Goal: Task Accomplishment & Management: Manage account settings

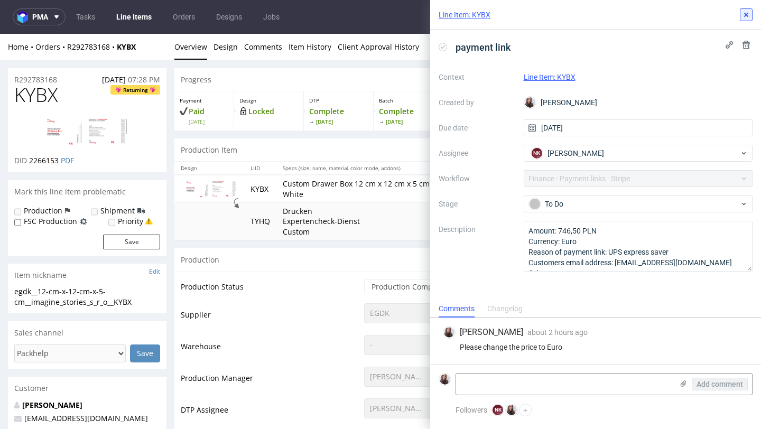
click at [749, 16] on icon at bounding box center [746, 15] width 8 height 8
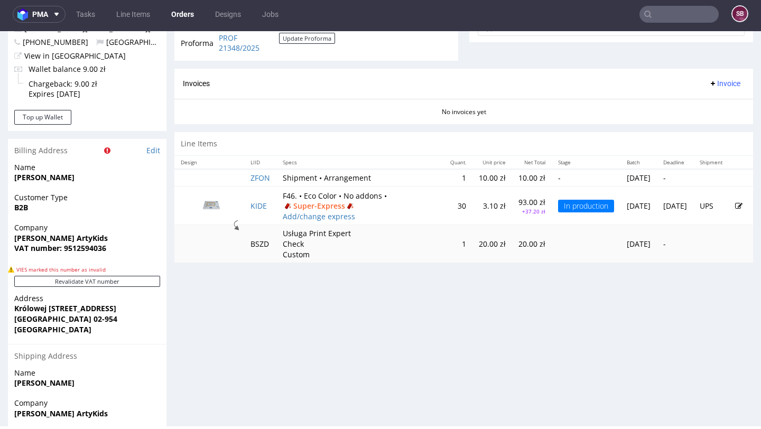
scroll to position [457, 0]
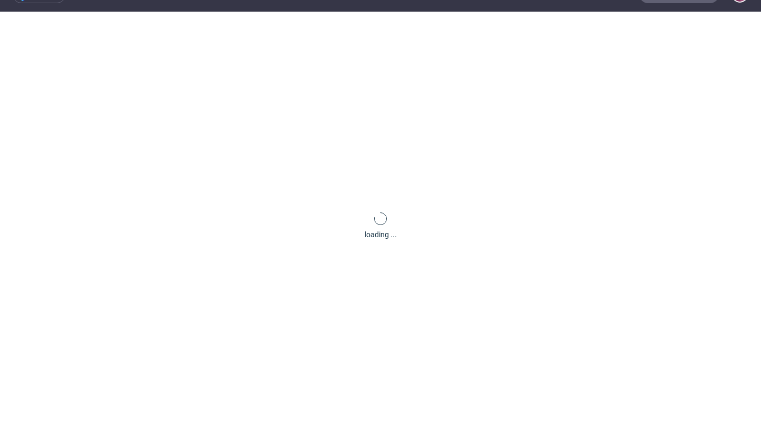
scroll to position [31, 0]
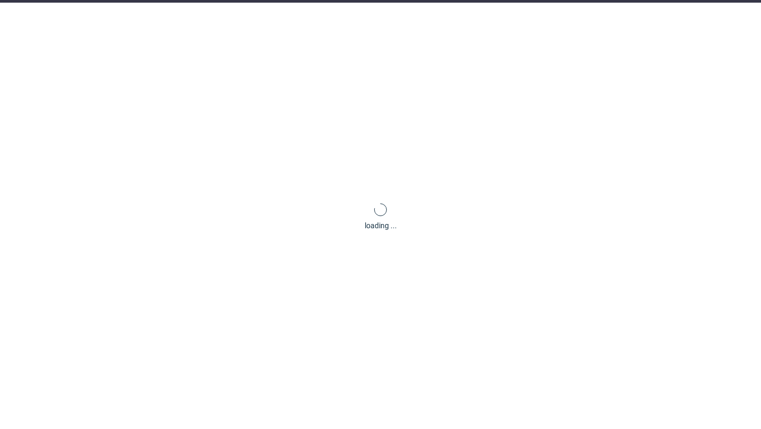
click at [327, 221] on div "loading ..." at bounding box center [380, 217] width 761 height 429
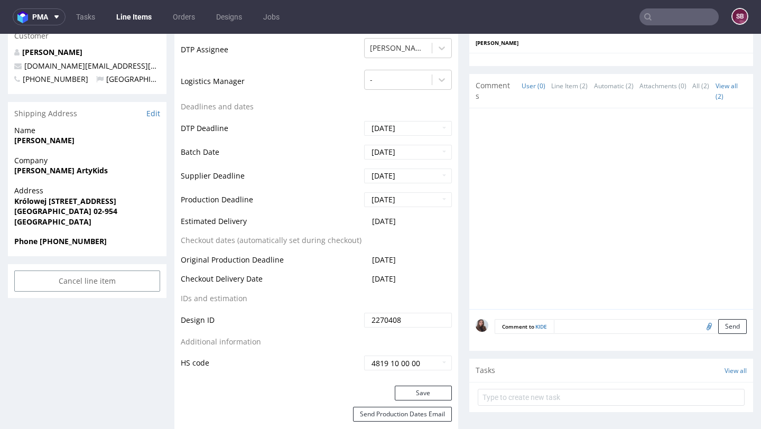
scroll to position [370, 0]
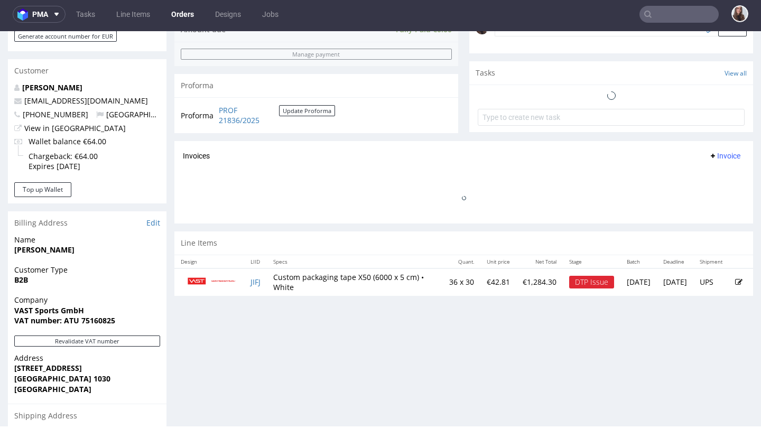
scroll to position [350, 0]
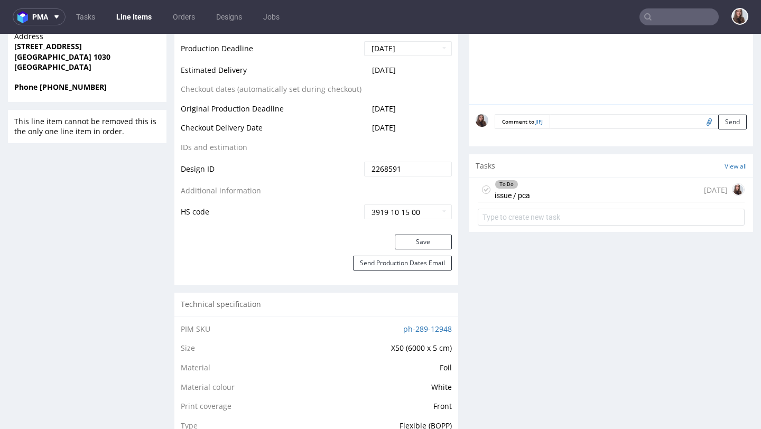
scroll to position [490, 0]
click at [524, 201] on div "To Do issue / pca" at bounding box center [512, 189] width 35 height 24
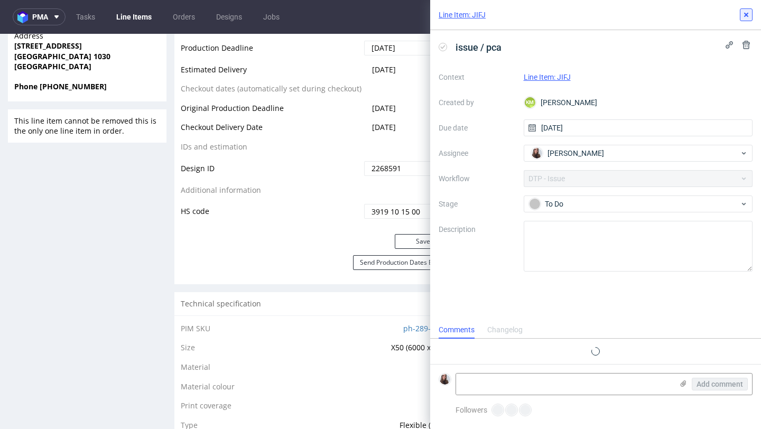
click at [745, 15] on use at bounding box center [746, 15] width 4 height 4
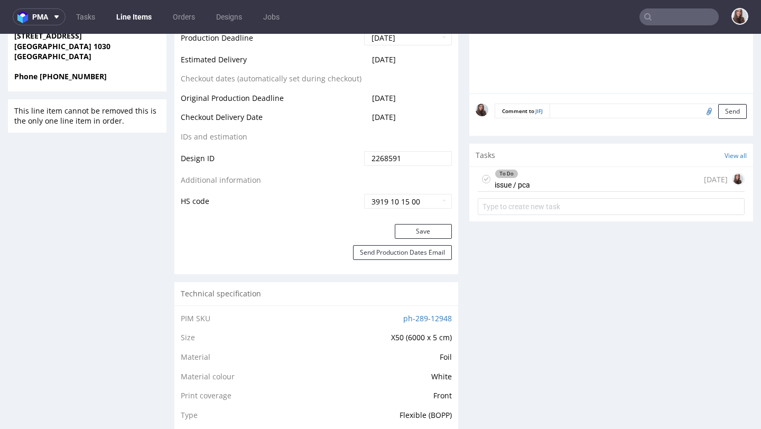
scroll to position [526, 0]
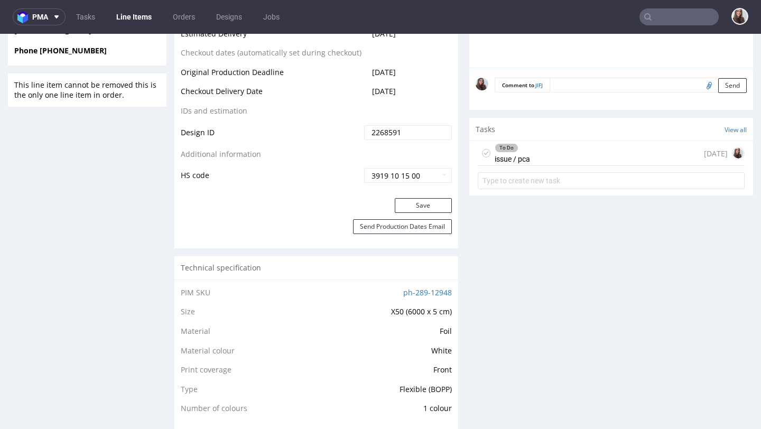
click at [534, 166] on div "To Do issue / pca 7 days ago" at bounding box center [611, 153] width 267 height 25
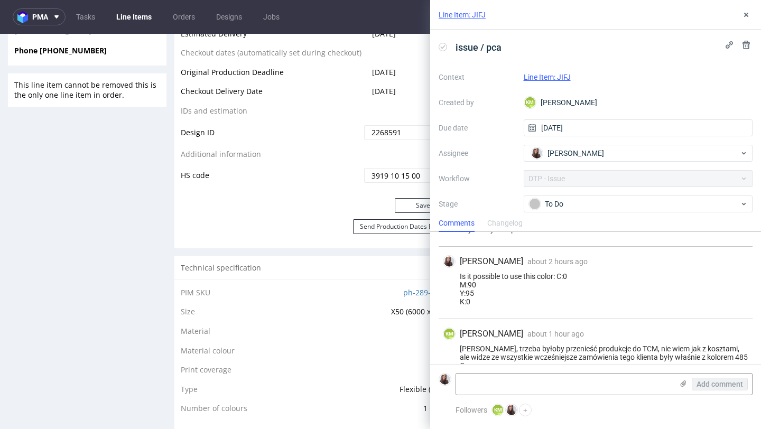
scroll to position [357, 0]
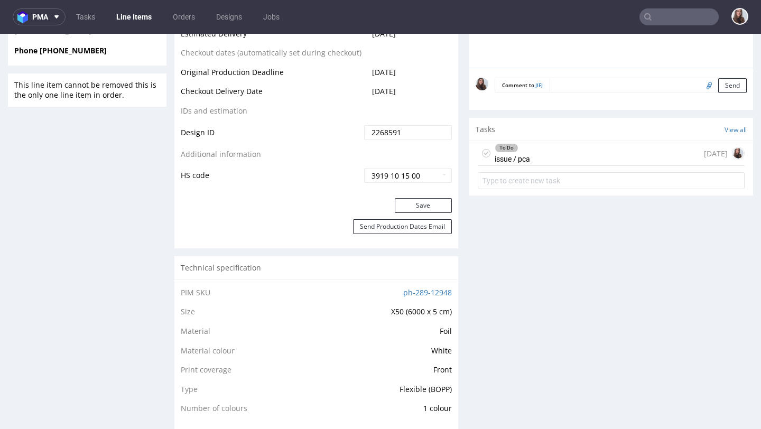
click at [588, 166] on div "To Do issue / pca 7 days ago" at bounding box center [611, 153] width 267 height 25
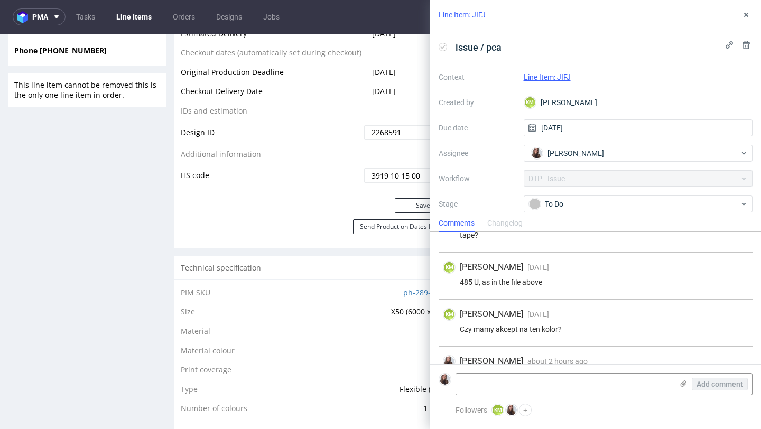
scroll to position [366, 0]
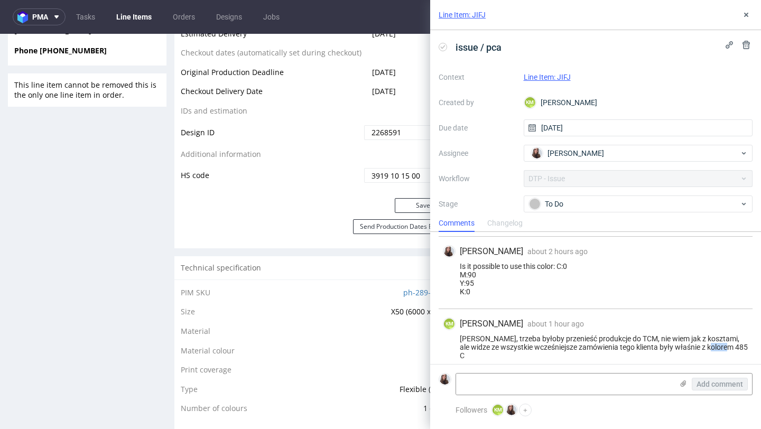
drag, startPoint x: 737, startPoint y: 347, endPoint x: 707, endPoint y: 347, distance: 30.1
click at [707, 347] on div "Sandra, trzeba byłoby przenieść produkcje do TCM, nie wiem jak z kosztami, ale …" at bounding box center [595, 347] width 305 height 25
copy div "485 C"
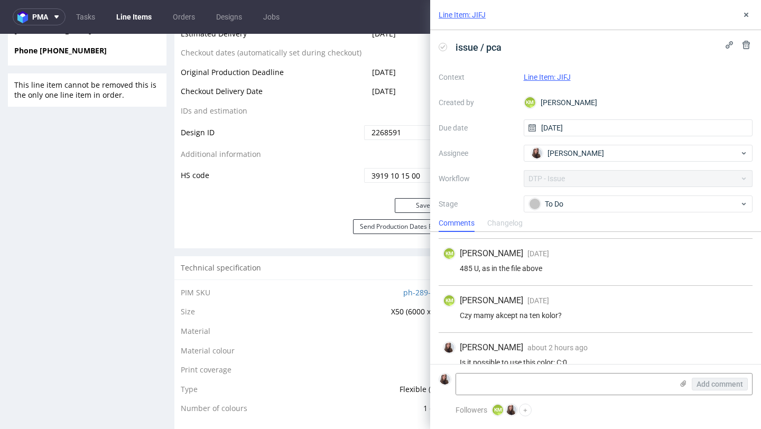
scroll to position [266, 0]
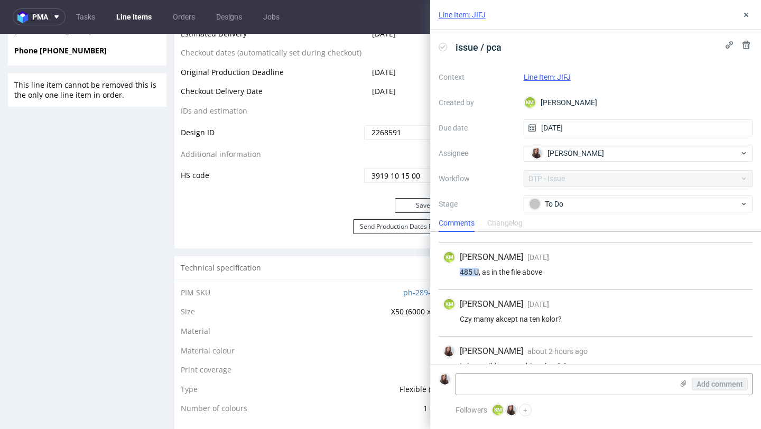
drag, startPoint x: 479, startPoint y: 270, endPoint x: 459, endPoint y: 270, distance: 20.6
click at [459, 270] on div "485 U, as in the file above" at bounding box center [595, 272] width 305 height 8
copy div "485 U"
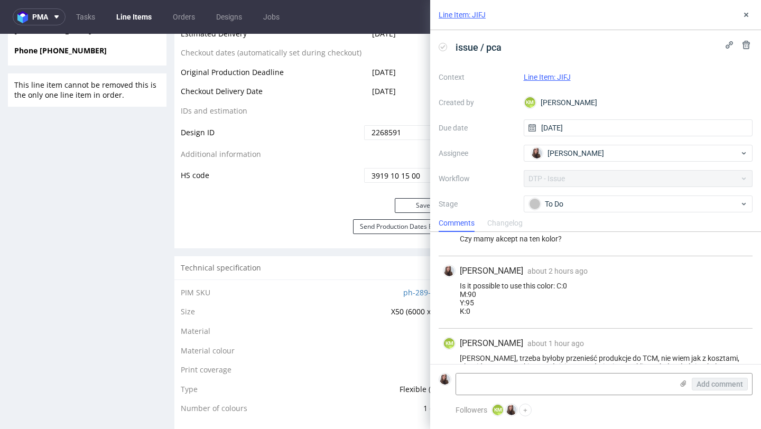
scroll to position [366, 0]
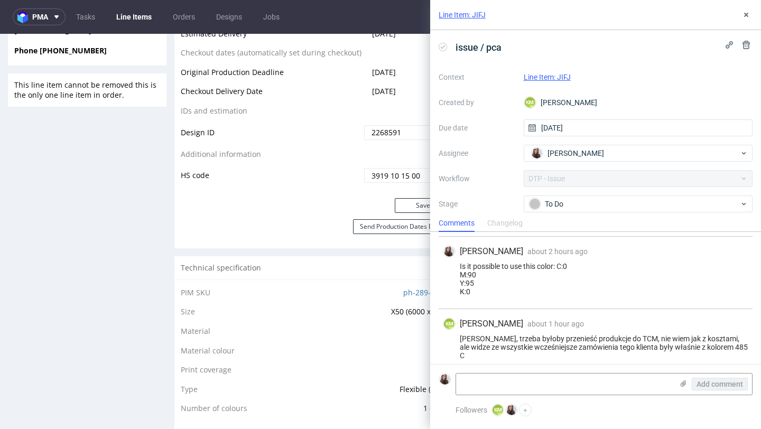
click at [552, 74] on link "Line Item: JIFJ" at bounding box center [547, 77] width 47 height 8
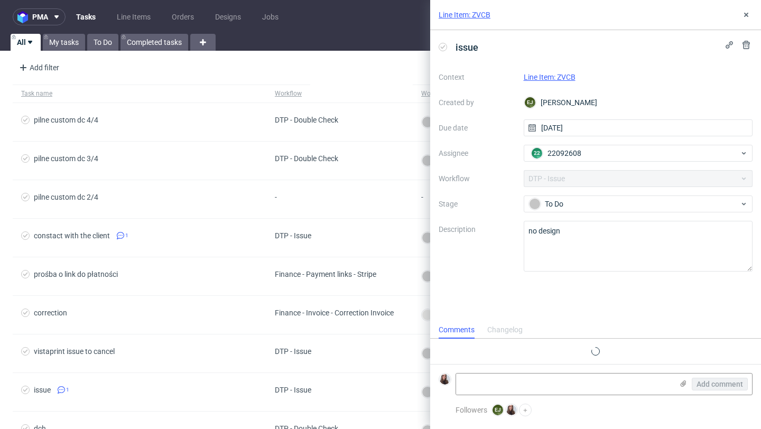
scroll to position [8, 0]
click at [555, 79] on link "Line Item: ZVCB" at bounding box center [550, 77] width 52 height 8
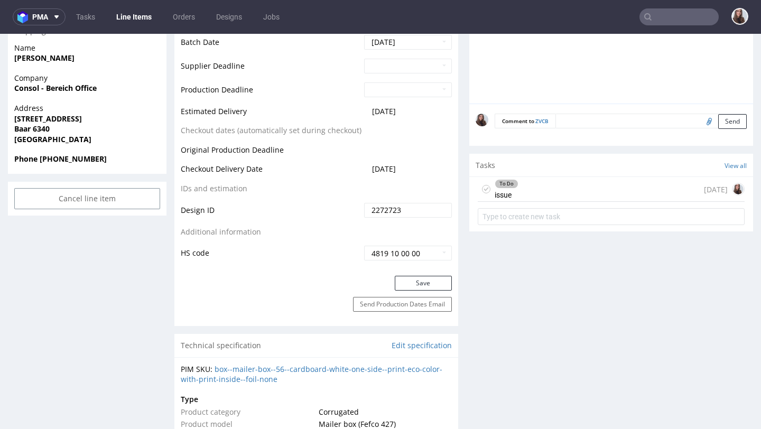
scroll to position [493, 0]
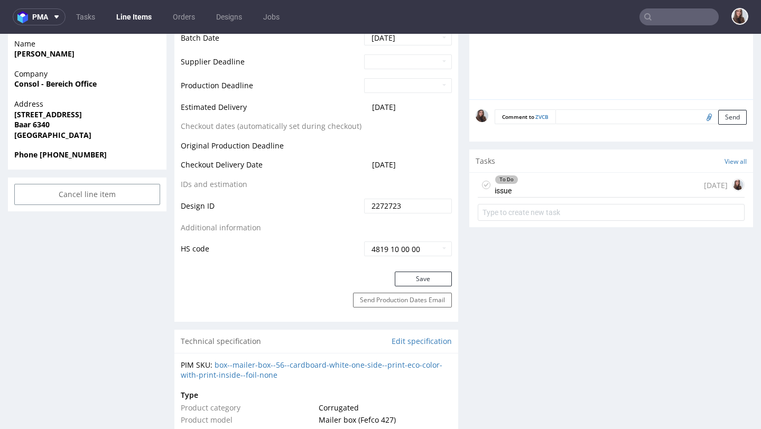
click at [549, 198] on div "To Do issue 3 days ago" at bounding box center [611, 185] width 267 height 25
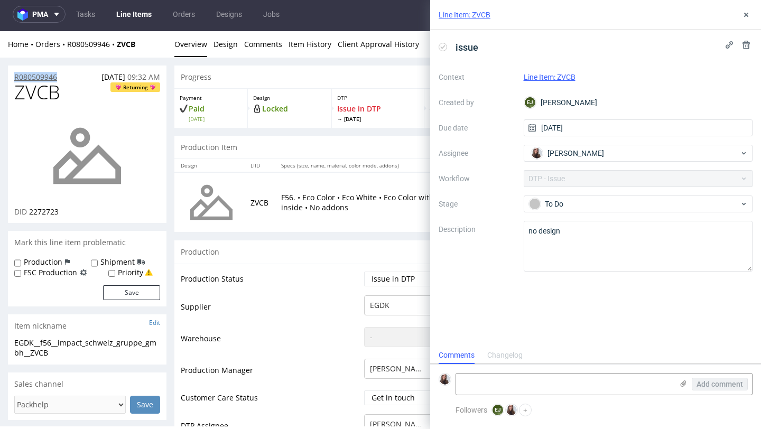
drag, startPoint x: 70, startPoint y: 78, endPoint x: 14, endPoint y: 78, distance: 56.0
click at [14, 78] on div "R080509946 10.10.2025 09:32 AM" at bounding box center [87, 74] width 159 height 17
copy p "R080509946"
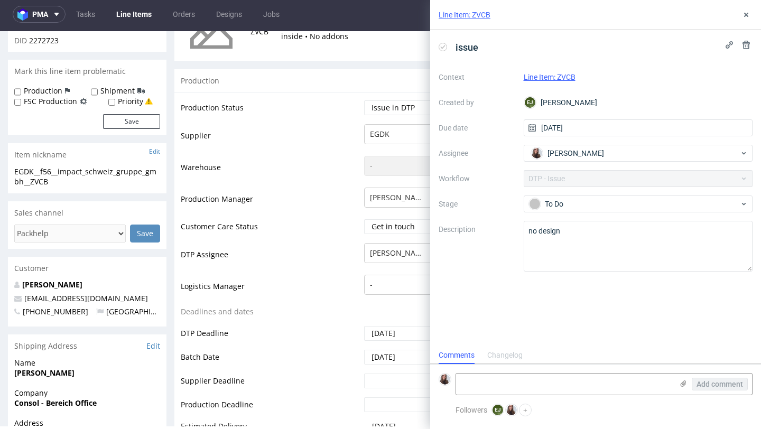
scroll to position [182, 0]
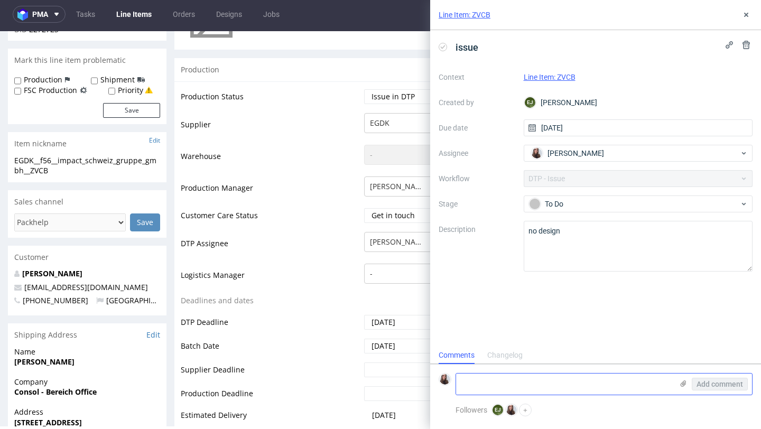
click at [487, 385] on textarea at bounding box center [564, 384] width 217 height 21
paste textarea "https://app-eu1.hubspot.com/contacts/25600958/record/0-5/249595346136/"
type textarea "https://app-eu1.hubspot.com/contacts/25600958/record/0-5/249595346136/"
click at [720, 385] on span "Add comment" at bounding box center [720, 384] width 47 height 7
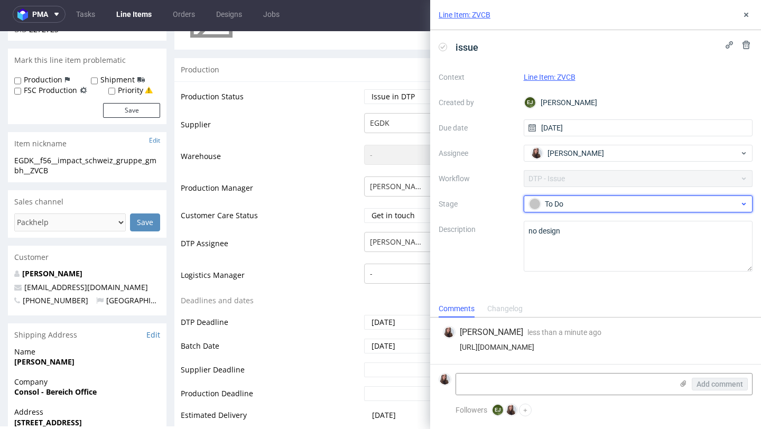
click at [576, 204] on div "To Do" at bounding box center [634, 204] width 210 height 12
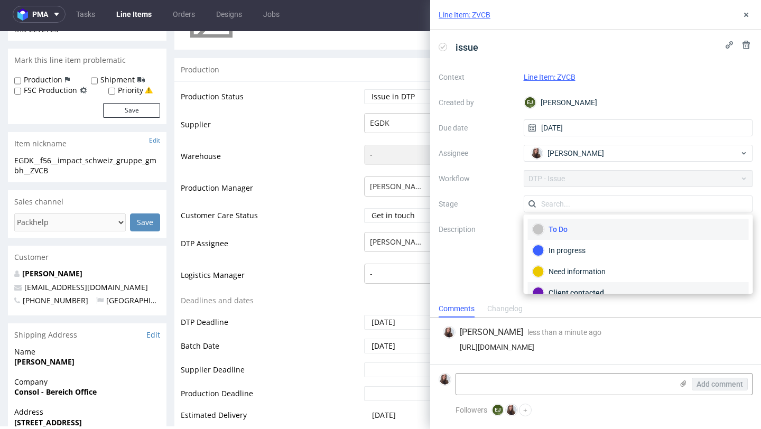
click at [567, 288] on div "Client contacted" at bounding box center [638, 293] width 211 height 12
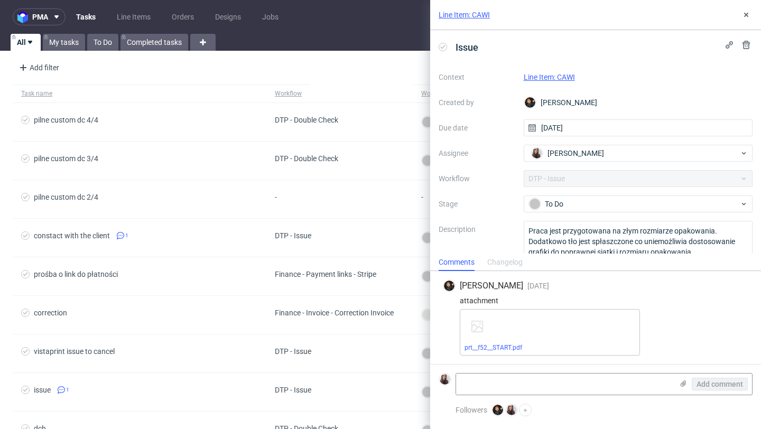
scroll to position [26, 0]
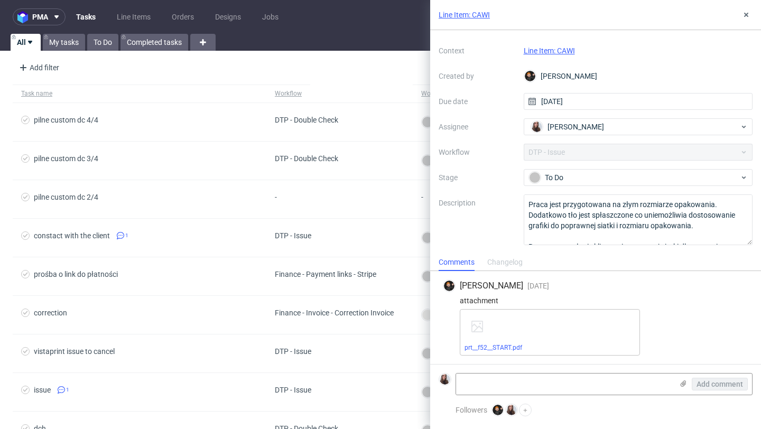
click at [570, 47] on link "Line Item: CAWI" at bounding box center [549, 51] width 51 height 8
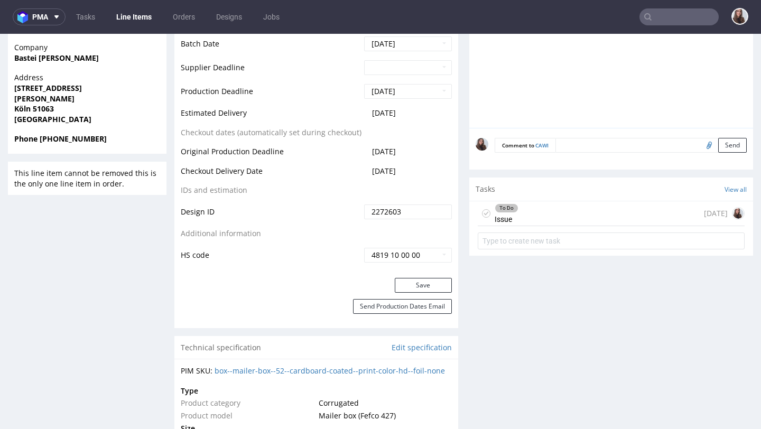
scroll to position [508, 0]
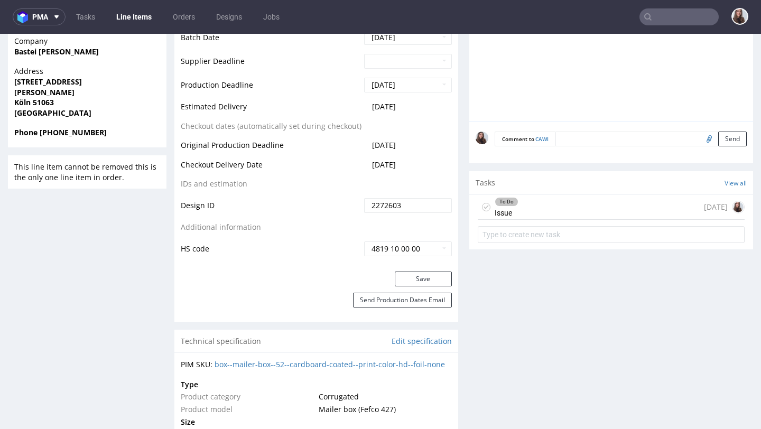
click at [543, 207] on div "To Do Issue today" at bounding box center [611, 207] width 267 height 25
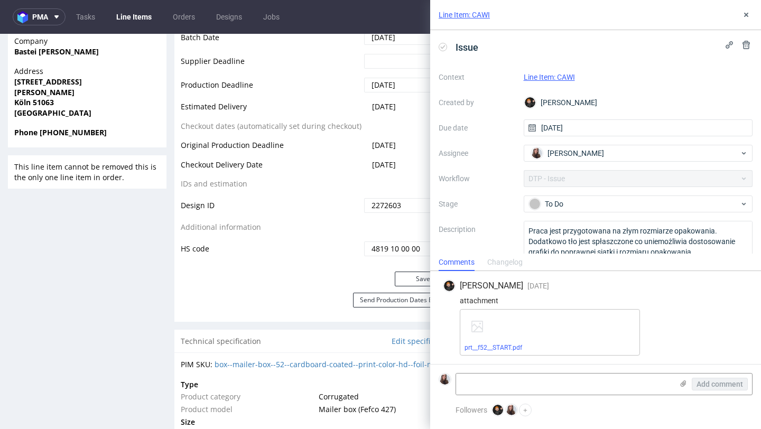
click at [565, 77] on link "Line Item: CAWI" at bounding box center [549, 77] width 51 height 8
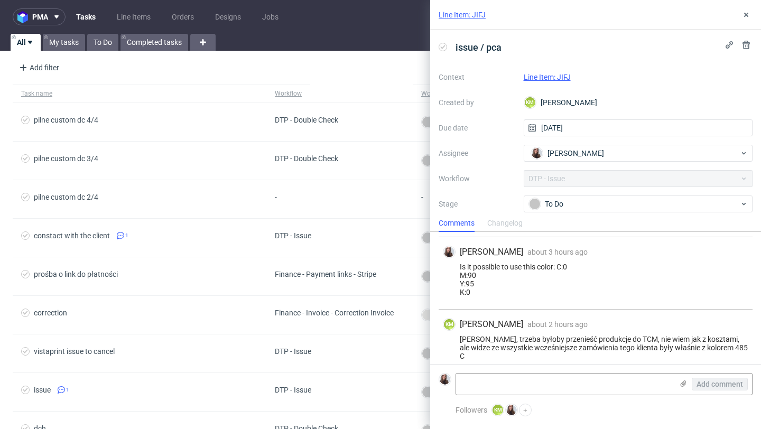
scroll to position [366, 0]
click at [598, 204] on div "To Do" at bounding box center [634, 204] width 210 height 12
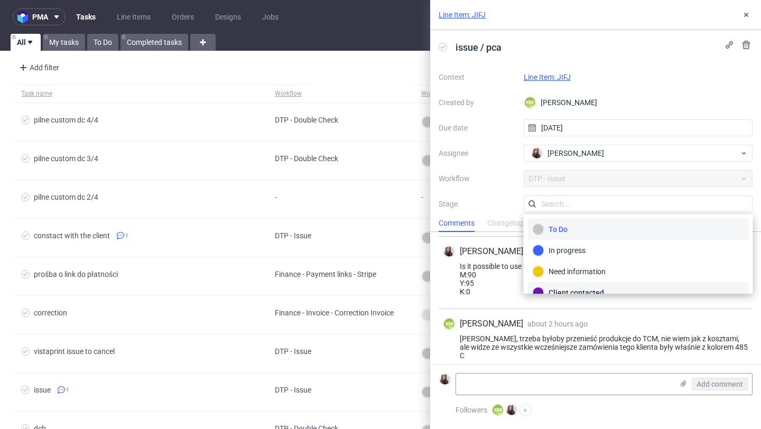
click at [574, 286] on div "Client contacted" at bounding box center [638, 292] width 221 height 21
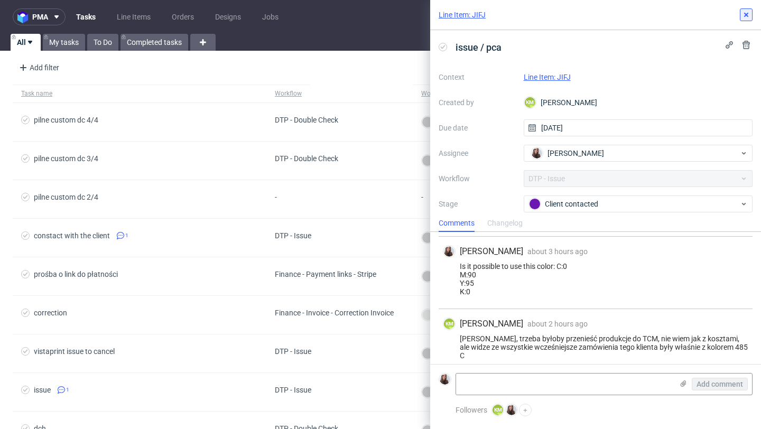
click at [746, 16] on icon at bounding box center [746, 15] width 8 height 8
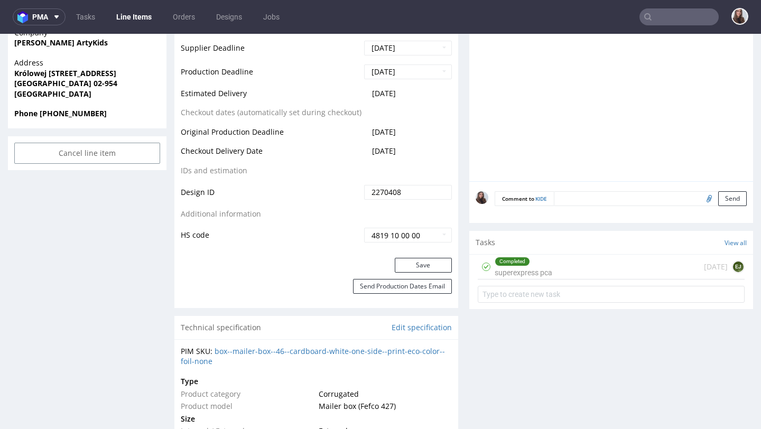
scroll to position [525, 0]
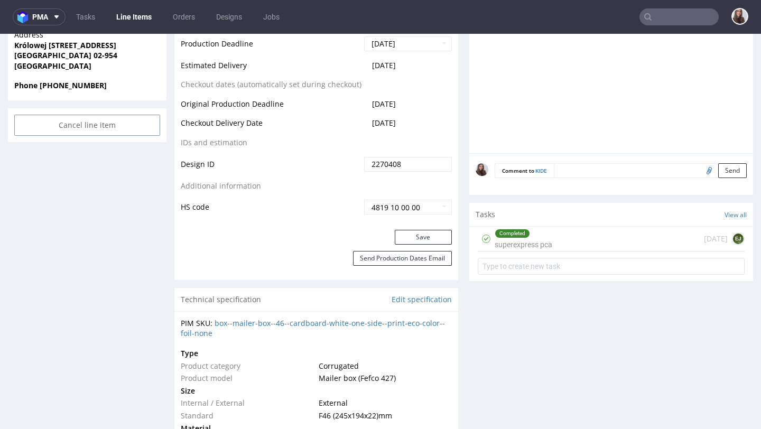
click at [595, 249] on div "Completed superexpress pca [DATE] EJ" at bounding box center [611, 239] width 267 height 25
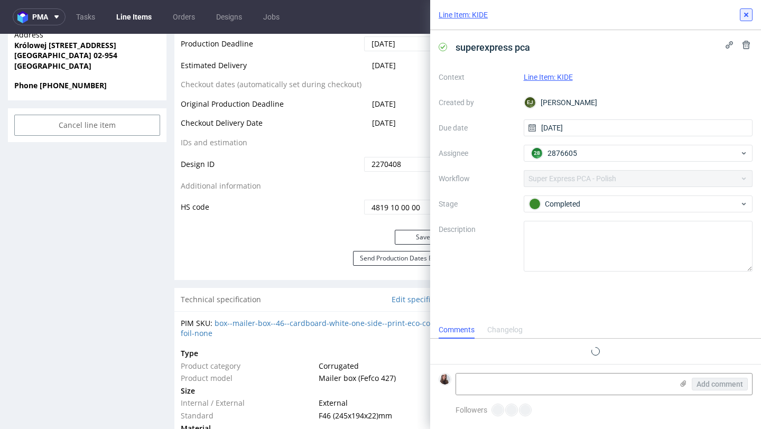
click at [747, 16] on use at bounding box center [746, 15] width 4 height 4
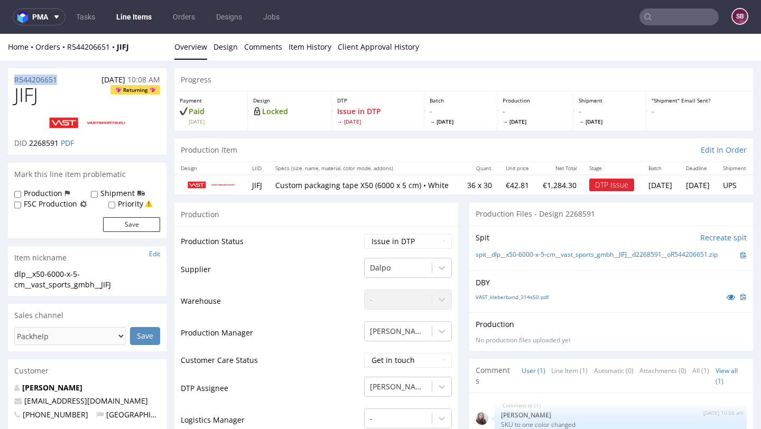
drag, startPoint x: 62, startPoint y: 79, endPoint x: 7, endPoint y: 79, distance: 55.0
copy p "R544206651"
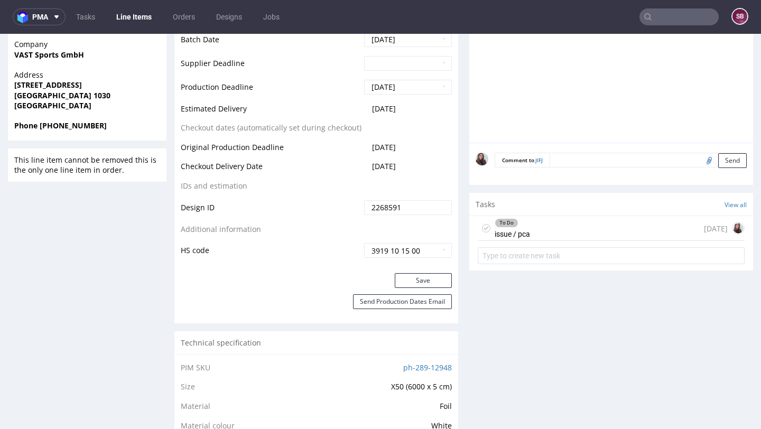
scroll to position [467, 0]
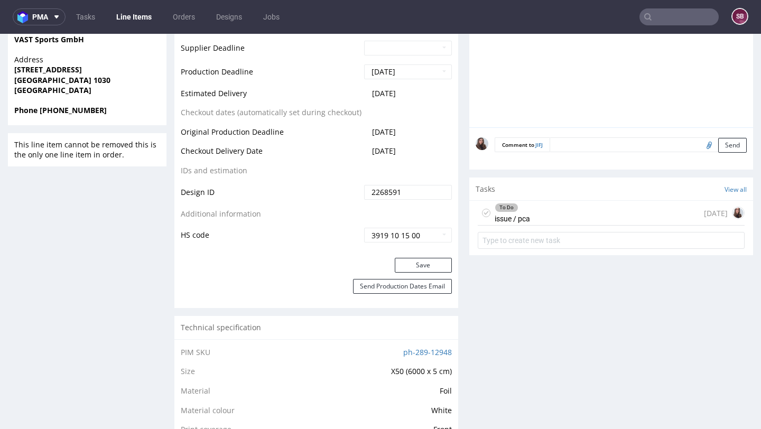
click at [532, 226] on div "To Do issue / pca 7 days ago" at bounding box center [611, 213] width 267 height 25
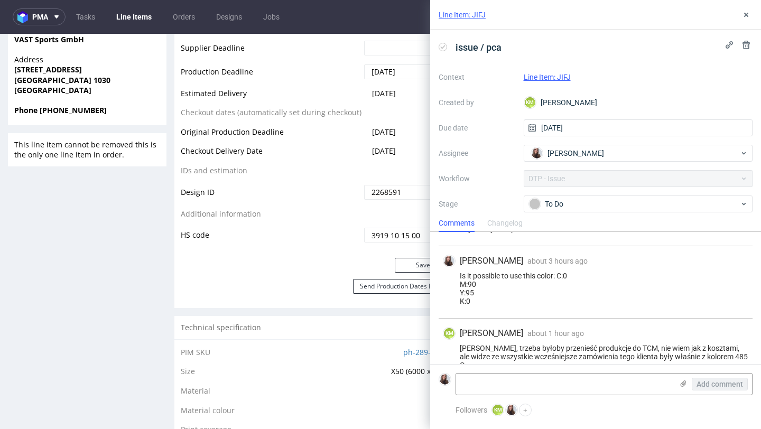
scroll to position [366, 0]
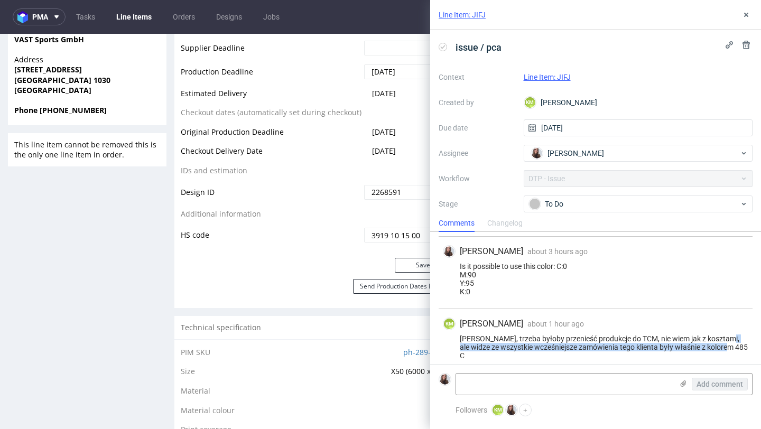
drag, startPoint x: 721, startPoint y: 337, endPoint x: 735, endPoint y: 352, distance: 20.2
click at [735, 352] on div "KM Karol Markowski about 1 hour ago 13th Oct 2025, 12:18 Sandra, trzeba byłoby …" at bounding box center [596, 340] width 314 height 63
copy div "widze ze wszystkie wcześniejsze zamówienia tego klienta były właśnie z kolorem …"
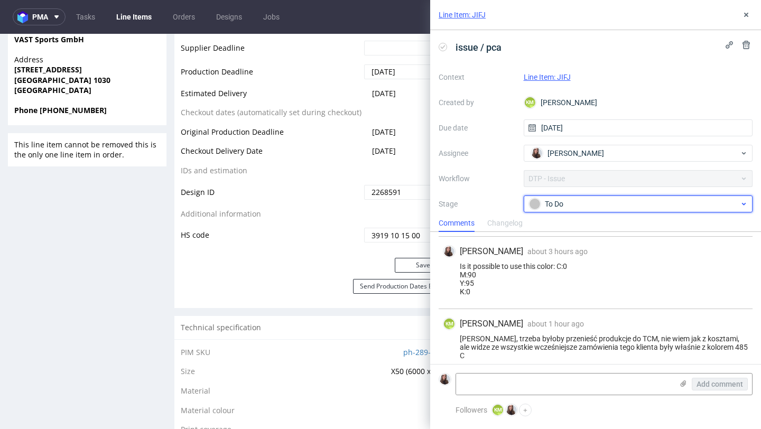
click at [581, 203] on div "To Do" at bounding box center [634, 204] width 210 height 12
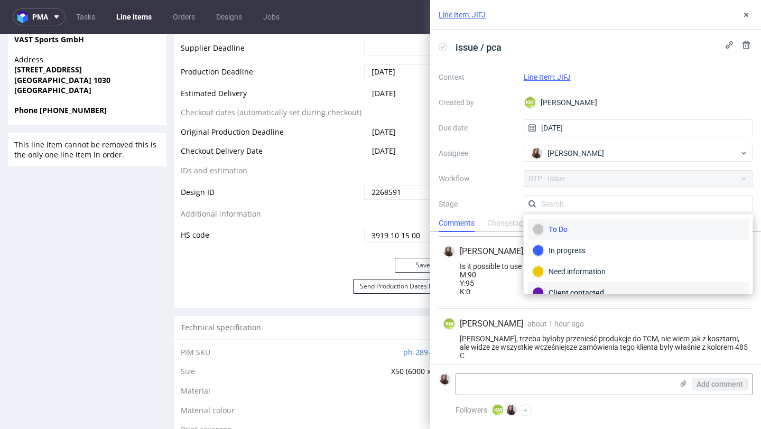
click at [577, 289] on div "Client contacted" at bounding box center [638, 293] width 211 height 12
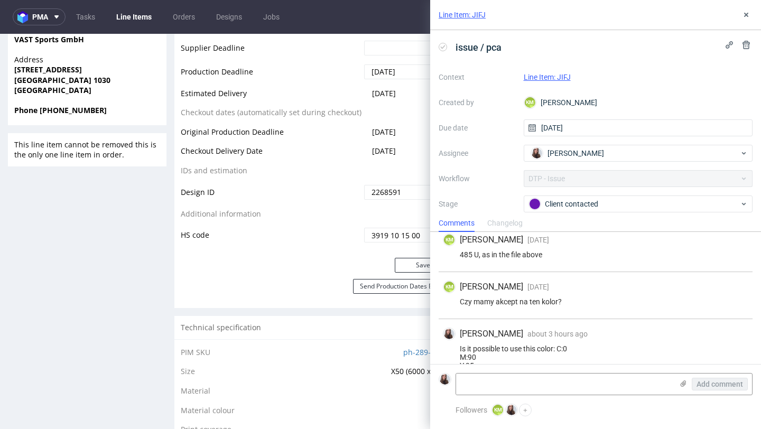
scroll to position [265, 0]
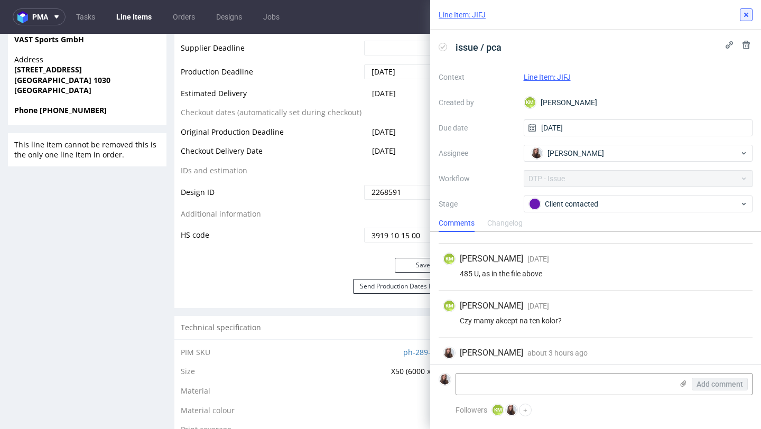
click at [746, 14] on use at bounding box center [746, 15] width 4 height 4
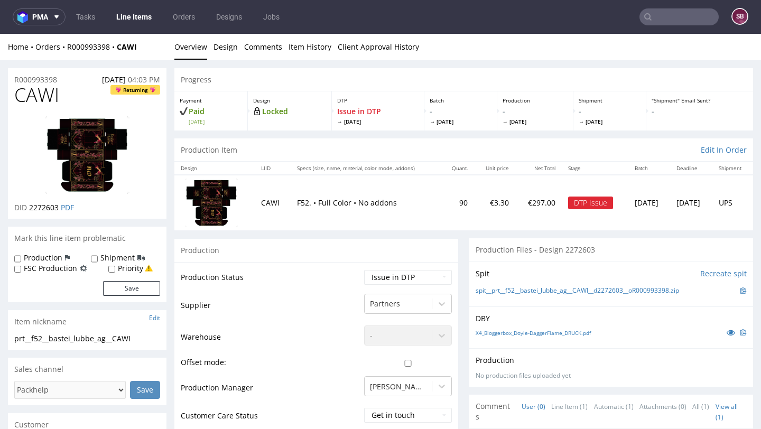
click at [578, 203] on div "DTP Issue" at bounding box center [590, 203] width 45 height 13
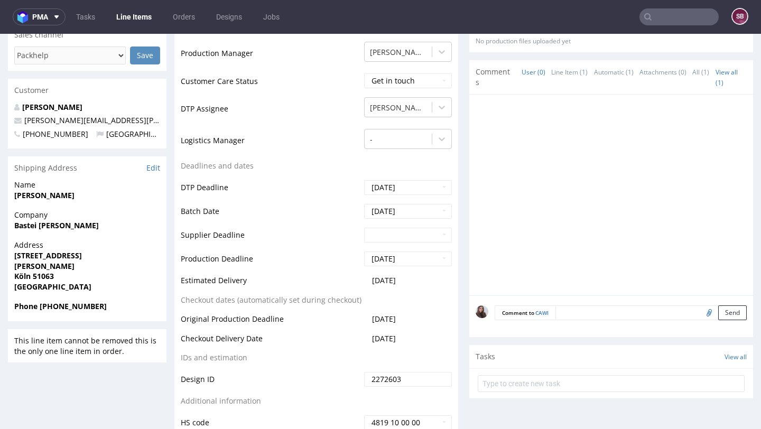
scroll to position [370, 0]
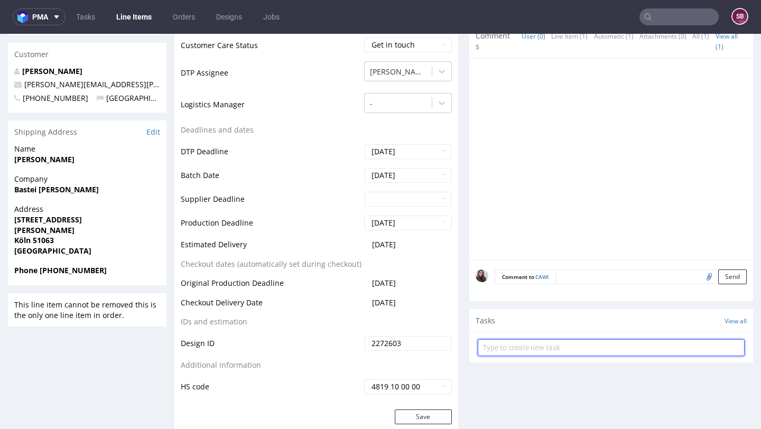
click at [520, 339] on input "text" at bounding box center [611, 347] width 267 height 17
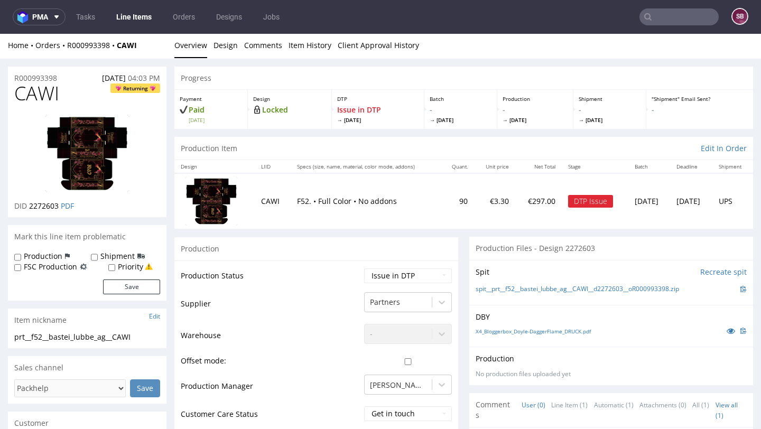
scroll to position [0, 0]
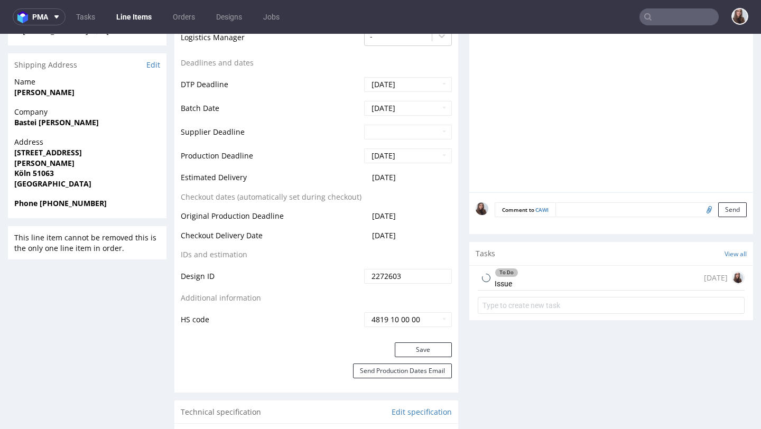
scroll to position [448, 0]
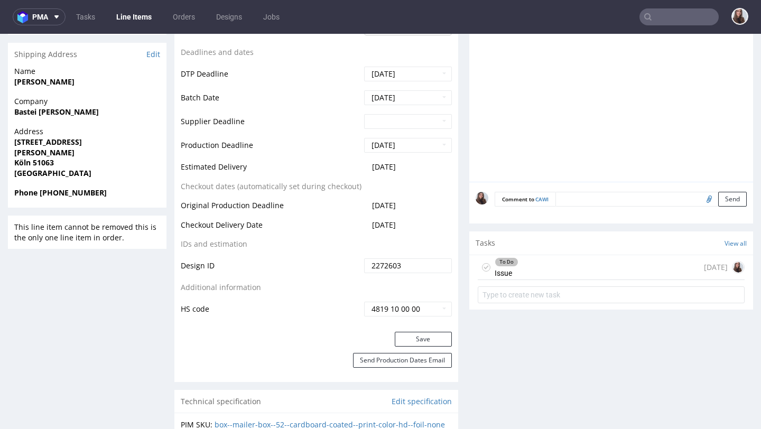
click at [518, 263] on div "To Do Issue [DATE]" at bounding box center [611, 267] width 267 height 25
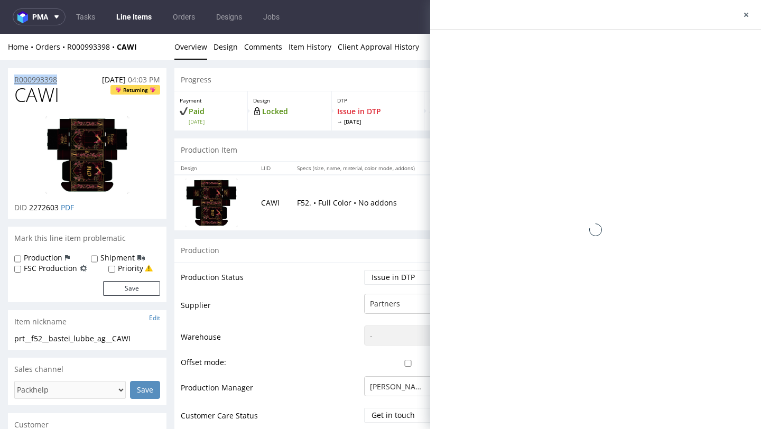
drag, startPoint x: 62, startPoint y: 76, endPoint x: 14, endPoint y: 77, distance: 48.1
click at [14, 77] on div "R000993398 [DATE] 04:03 PM" at bounding box center [87, 76] width 159 height 17
copy p "R000993398"
click at [744, 15] on icon at bounding box center [746, 15] width 8 height 8
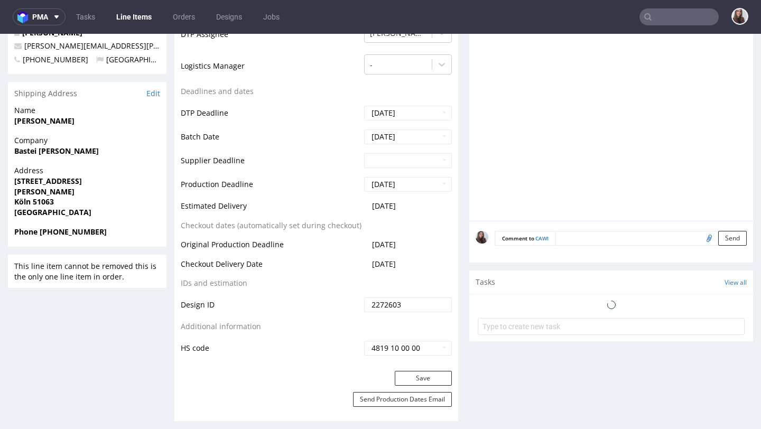
scroll to position [419, 0]
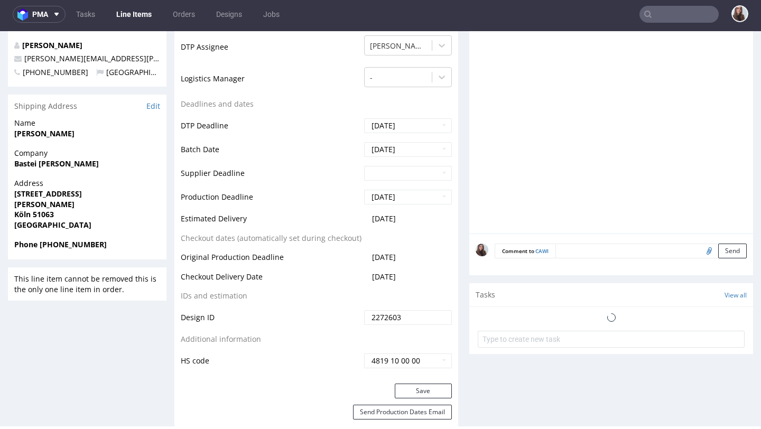
scroll to position [396, 0]
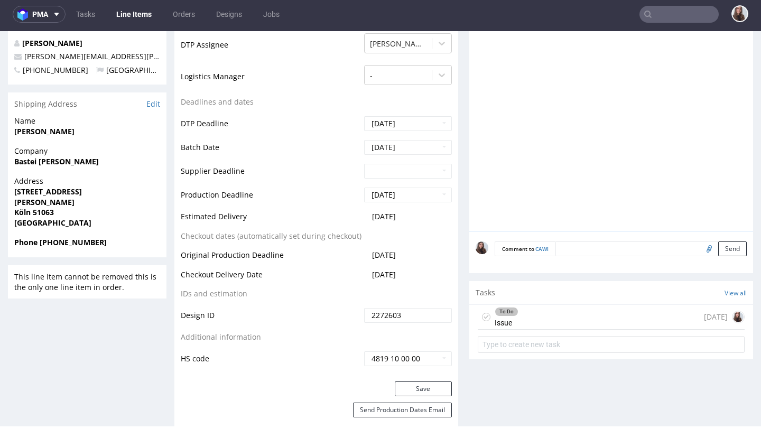
click at [508, 320] on div "To Do Issue" at bounding box center [507, 317] width 24 height 24
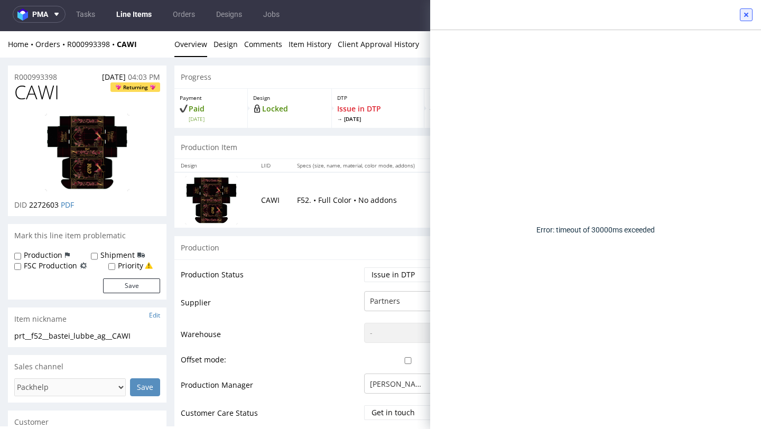
click at [748, 15] on icon at bounding box center [746, 15] width 8 height 8
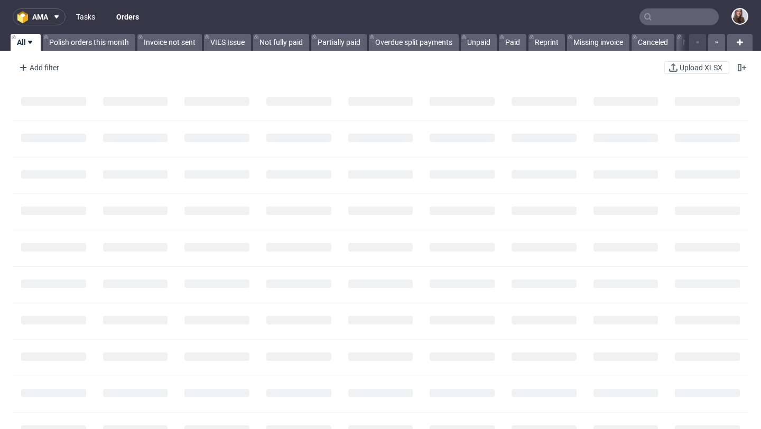
click at [81, 18] on link "Tasks" at bounding box center [86, 16] width 32 height 17
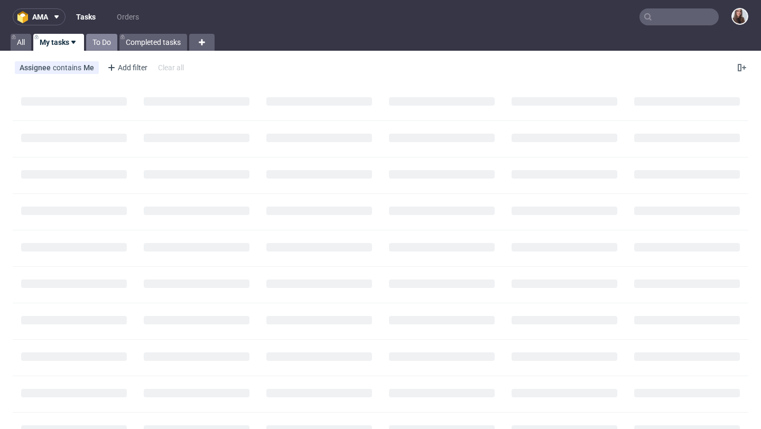
click at [103, 45] on link "To Do" at bounding box center [101, 42] width 31 height 17
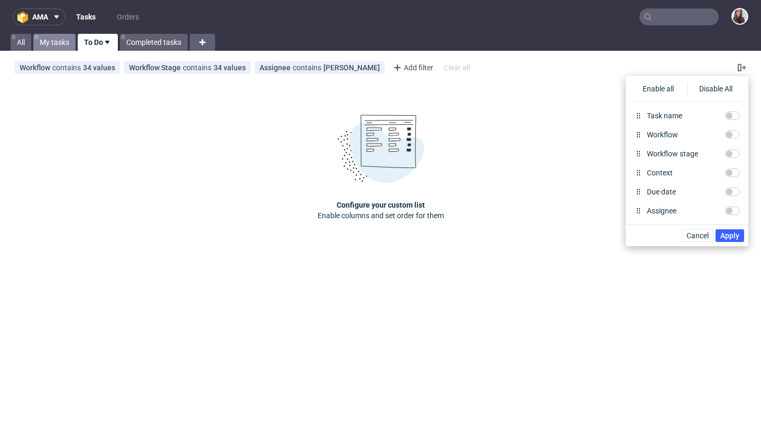
click at [52, 45] on link "My tasks" at bounding box center [54, 42] width 42 height 17
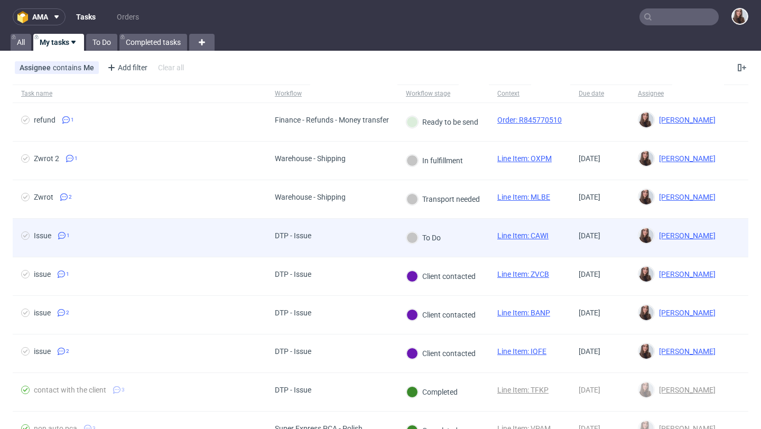
click at [277, 235] on div "DTP - Issue" at bounding box center [293, 235] width 36 height 8
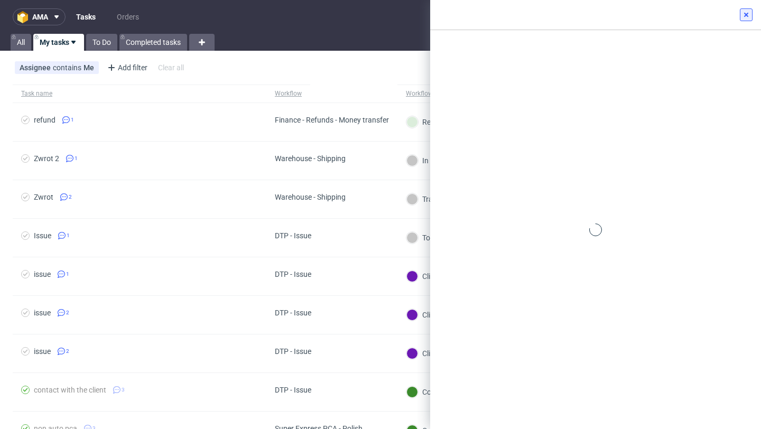
click at [746, 15] on use at bounding box center [746, 15] width 4 height 4
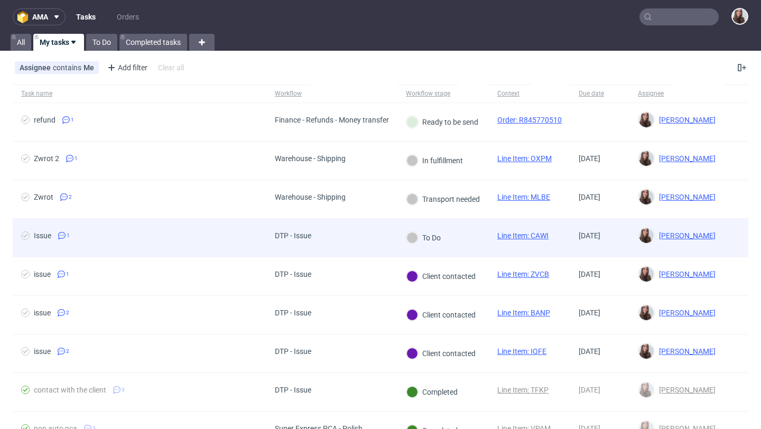
click at [273, 222] on div "DTP - Issue" at bounding box center [292, 238] width 53 height 38
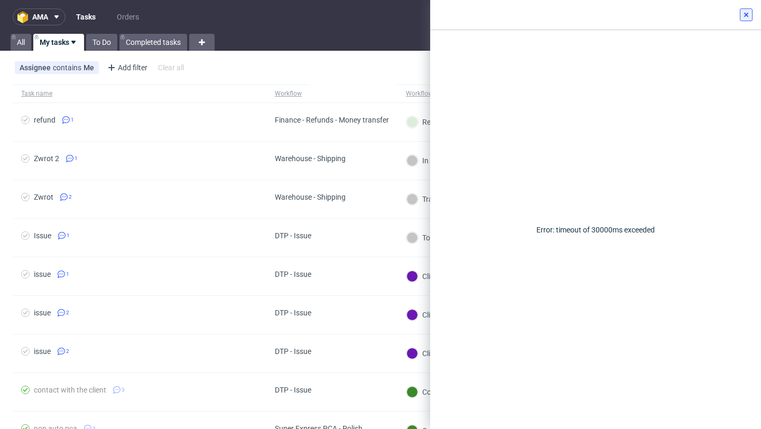
click at [744, 13] on icon at bounding box center [746, 15] width 8 height 8
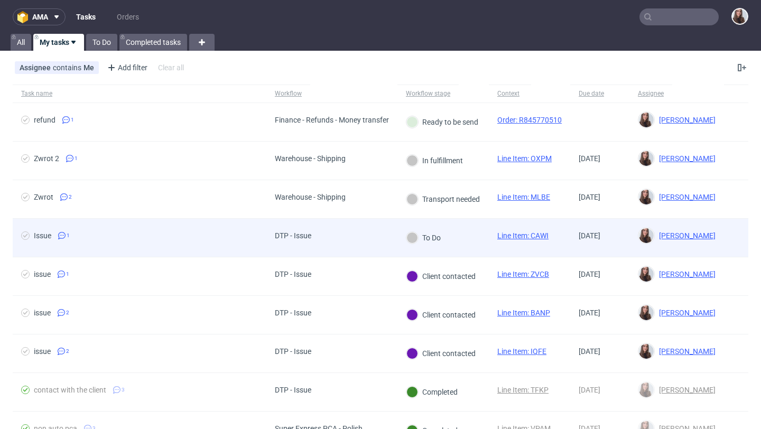
click at [522, 237] on link "Line Item: CAWI" at bounding box center [522, 235] width 51 height 8
click at [340, 240] on div "DTP - Issue" at bounding box center [331, 238] width 131 height 39
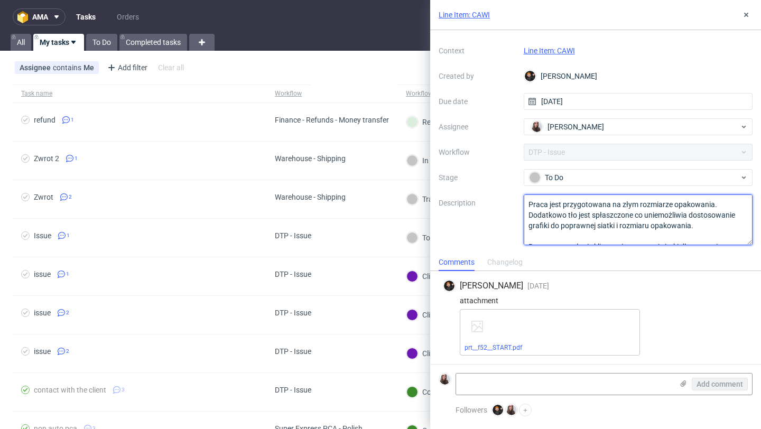
drag, startPoint x: 653, startPoint y: 238, endPoint x: 531, endPoint y: 190, distance: 131.2
click at [531, 190] on div "Context Line Item: CAWI Created by Dominik Grosicki Due date 13/10/2025 Assigne…" at bounding box center [596, 143] width 314 height 203
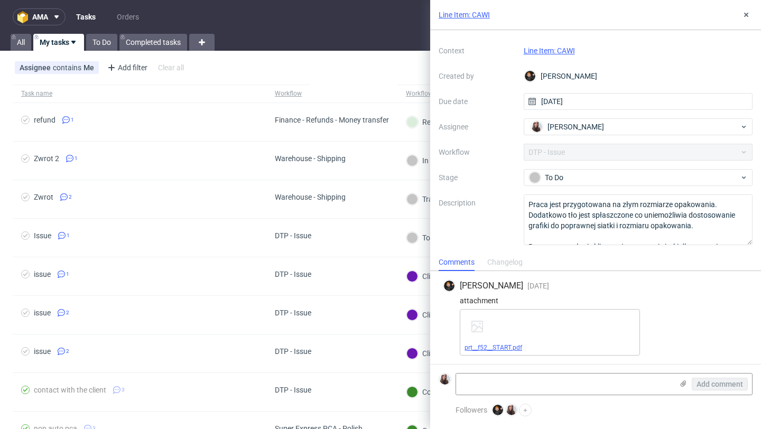
click at [491, 347] on link "prt__f52__START.pdf" at bounding box center [494, 347] width 58 height 7
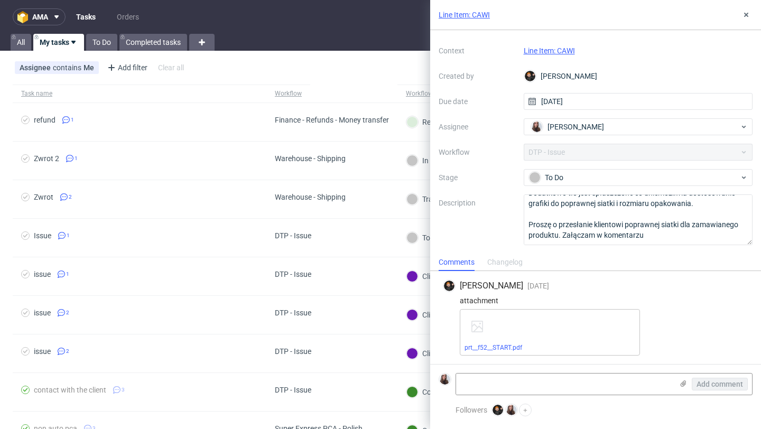
click at [566, 51] on link "Line Item: CAWI" at bounding box center [549, 51] width 51 height 8
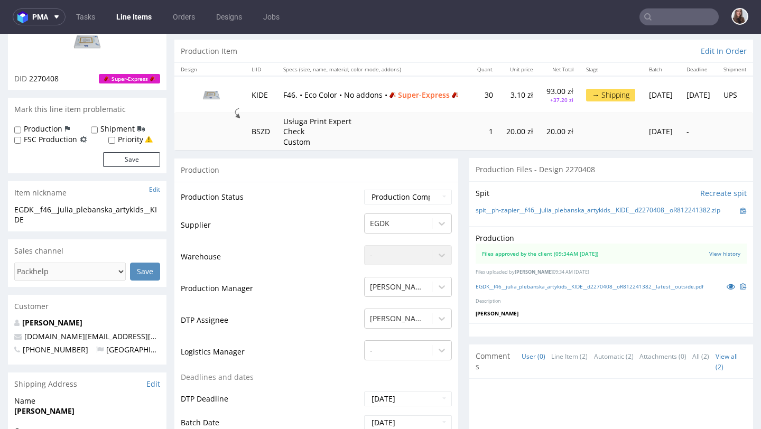
scroll to position [100, 0]
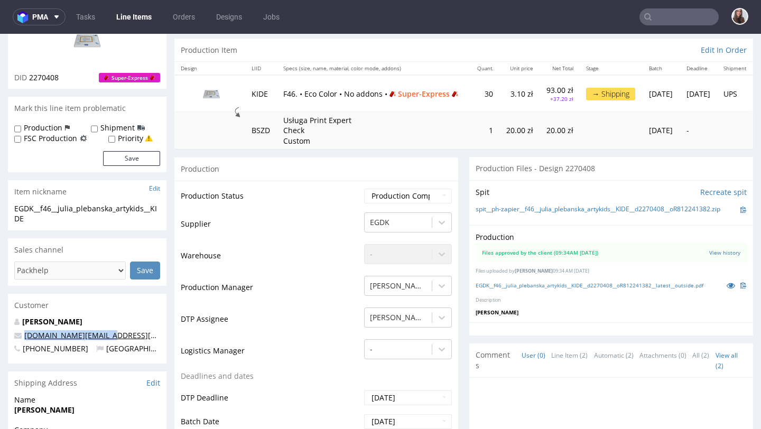
drag, startPoint x: 109, startPoint y: 335, endPoint x: 26, endPoint y: 333, distance: 83.5
click at [26, 333] on p "artykids.eu@gmail.com" at bounding box center [87, 335] width 146 height 11
copy link "artykids.eu@gmail.com"
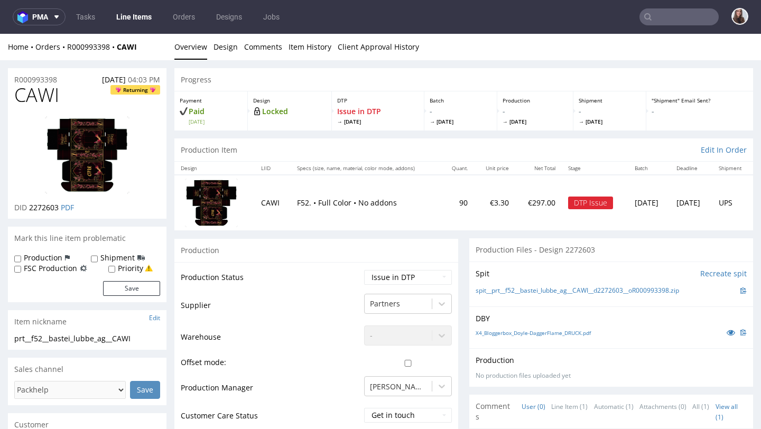
click at [218, 196] on img at bounding box center [211, 203] width 53 height 49
drag, startPoint x: 255, startPoint y: 204, endPoint x: 263, endPoint y: 203, distance: 8.0
click at [261, 203] on td "CAWI" at bounding box center [273, 202] width 36 height 55
click at [265, 203] on td "CAWI" at bounding box center [273, 202] width 36 height 55
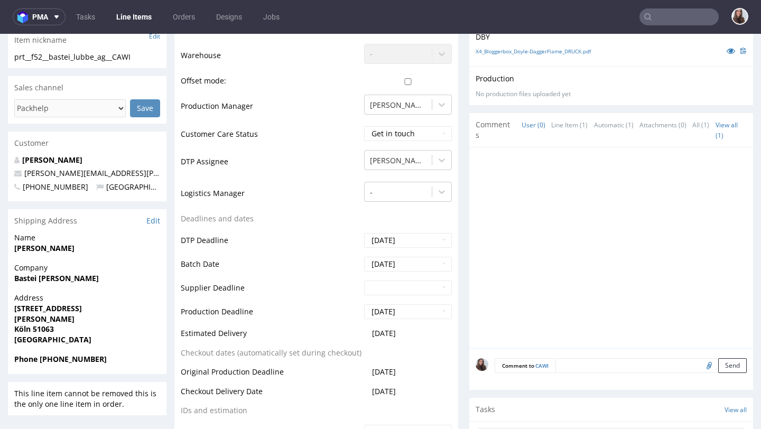
scroll to position [311, 0]
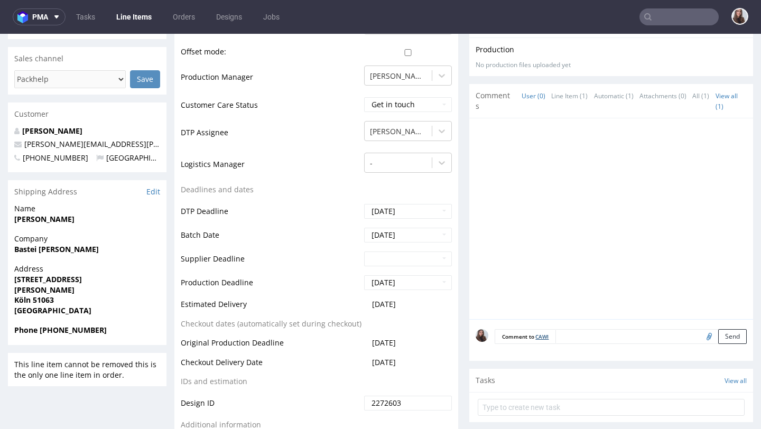
click at [535, 336] on link "CAWI" at bounding box center [541, 336] width 13 height 7
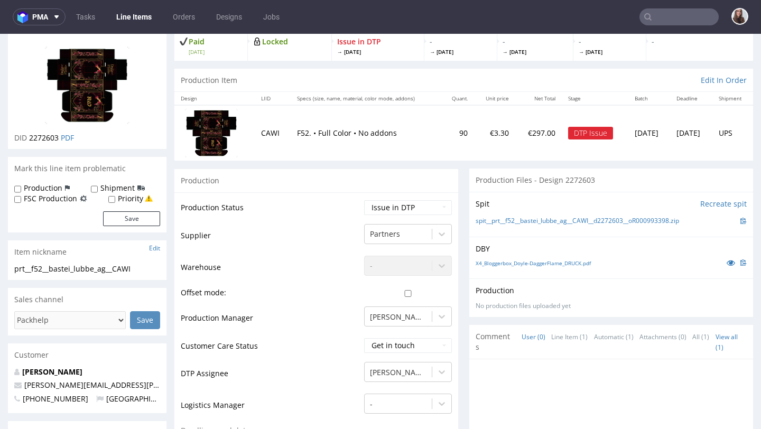
scroll to position [0, 0]
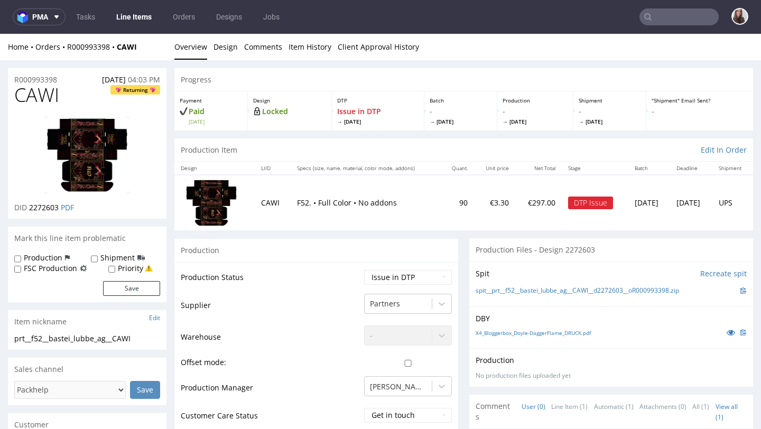
click at [266, 201] on td "CAWI" at bounding box center [273, 202] width 36 height 55
click at [210, 199] on img at bounding box center [211, 203] width 53 height 49
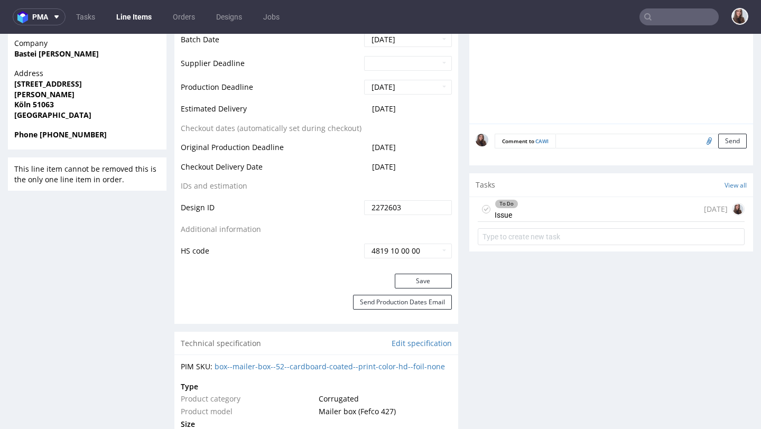
scroll to position [509, 0]
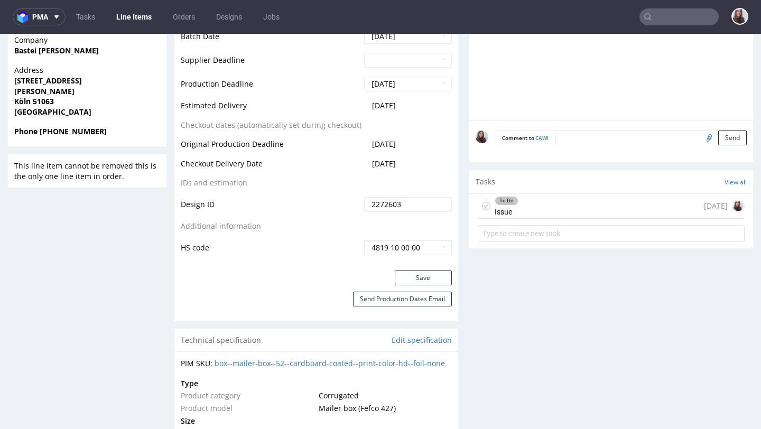
click at [524, 212] on div "To Do Issue [DATE]" at bounding box center [611, 206] width 267 height 25
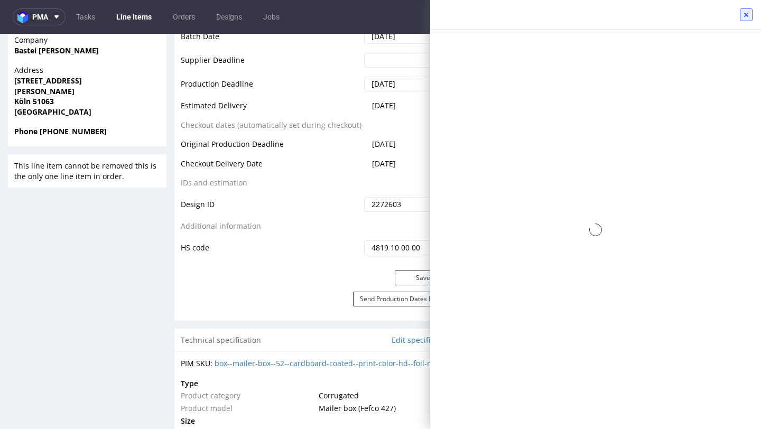
click at [746, 15] on use at bounding box center [746, 15] width 4 height 4
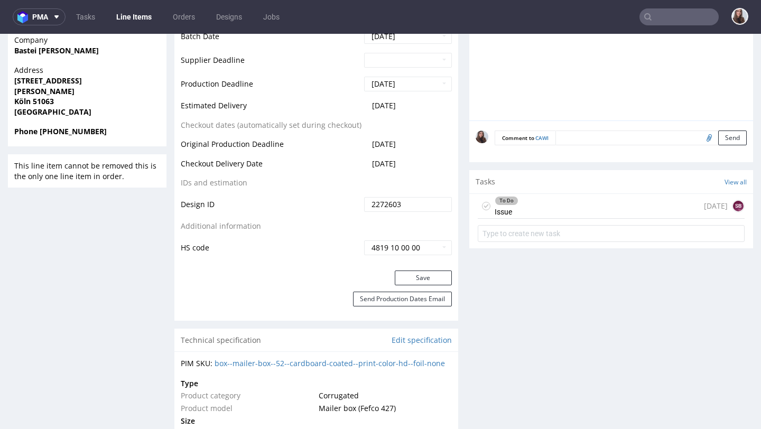
click at [572, 212] on div "To Do Issue today SB" at bounding box center [611, 206] width 267 height 25
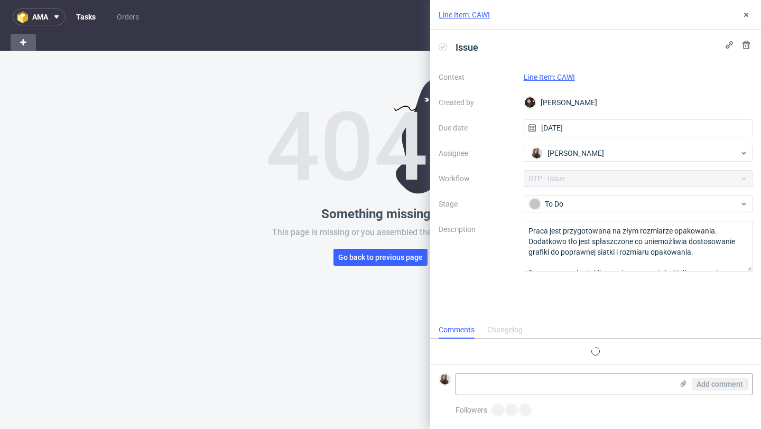
click at [468, 12] on link "Line Item: CAWI" at bounding box center [464, 15] width 51 height 11
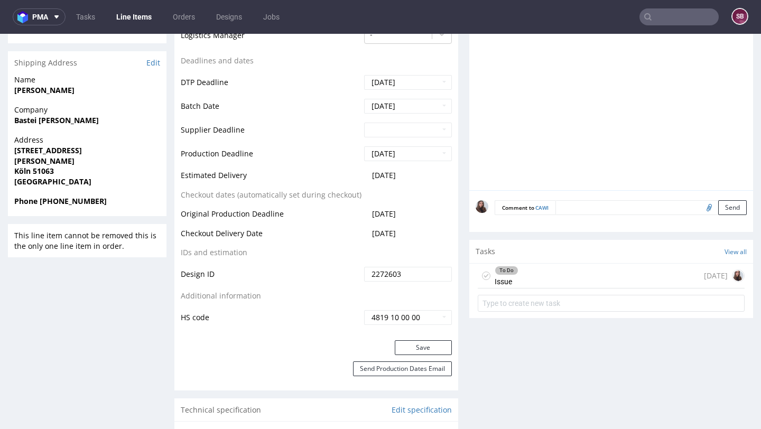
scroll to position [450, 0]
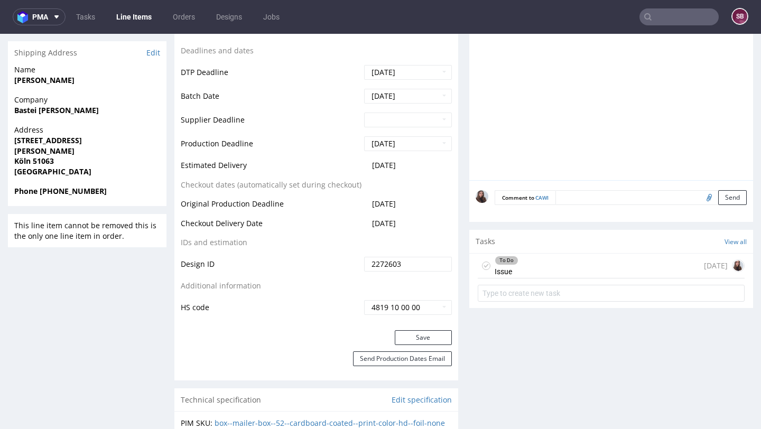
click at [534, 273] on div "To Do Issue today" at bounding box center [611, 266] width 267 height 25
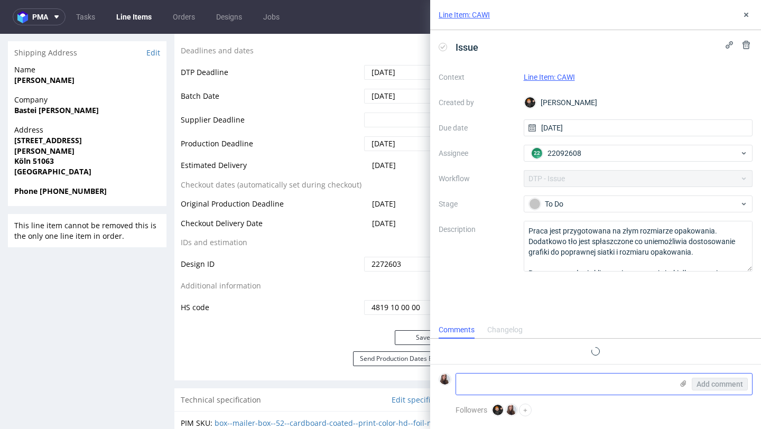
click at [497, 390] on textarea at bounding box center [564, 384] width 217 height 21
paste textarea "https://app-eu1.hubspot.com/contacts/25600958/record/0-5/249503598784/?interact…"
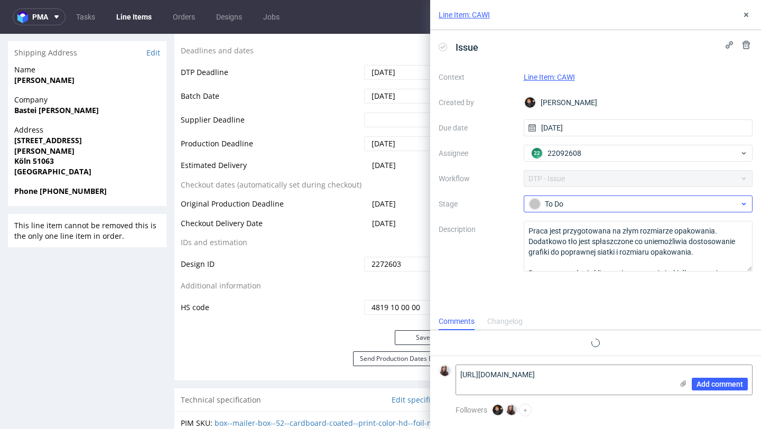
type textarea "https://app-eu1.hubspot.com/contacts/25600958/record/0-5/249503598784/?interact…"
click at [573, 202] on div "To Do" at bounding box center [634, 204] width 210 height 12
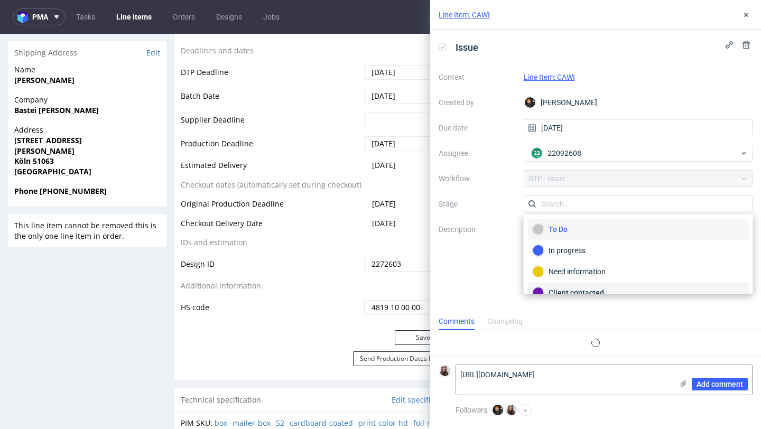
click at [586, 289] on div "Client contacted" at bounding box center [638, 293] width 211 height 12
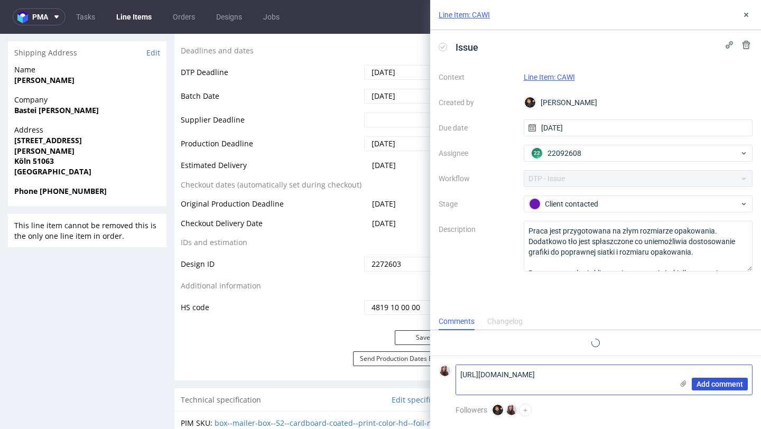
click at [709, 384] on span "Add comment" at bounding box center [720, 384] width 47 height 7
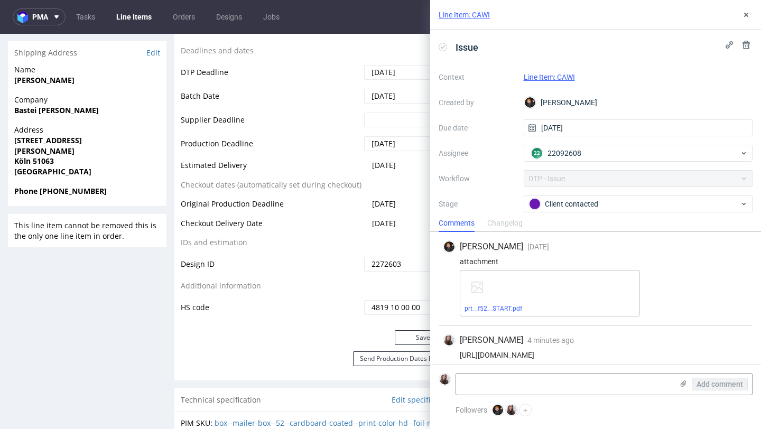
scroll to position [16, 0]
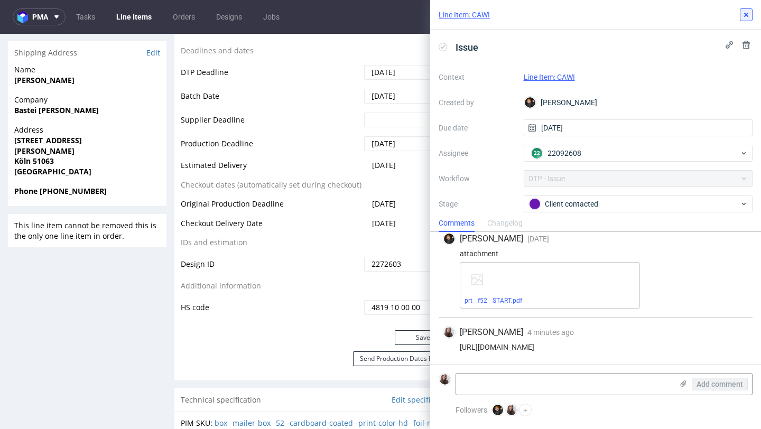
click at [749, 13] on icon at bounding box center [746, 15] width 8 height 8
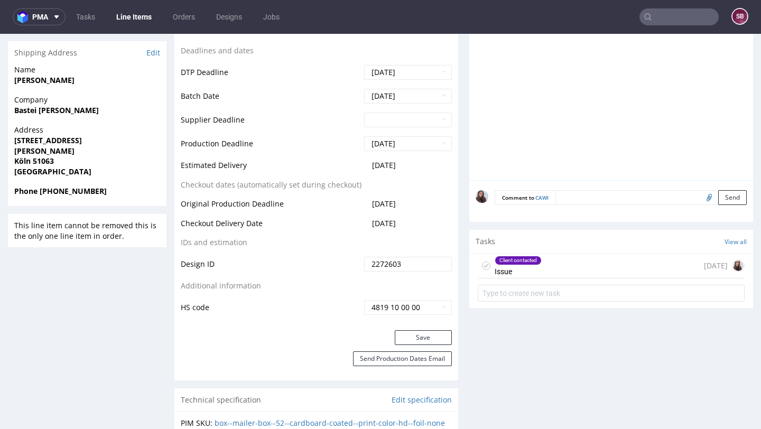
click at [678, 24] on input "text" at bounding box center [678, 16] width 79 height 17
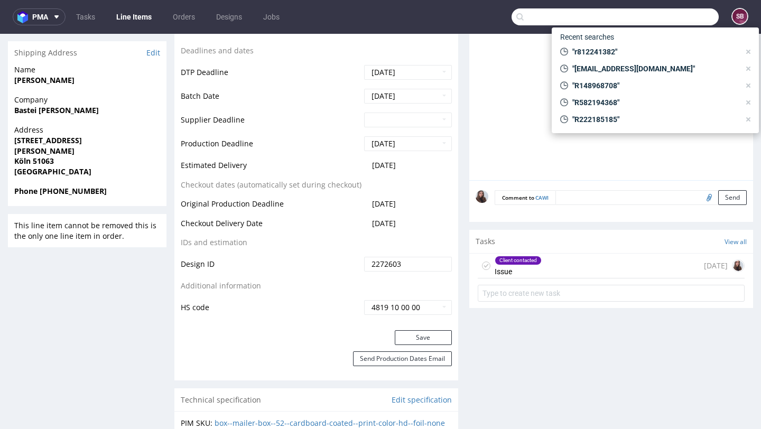
paste input "R080509946"
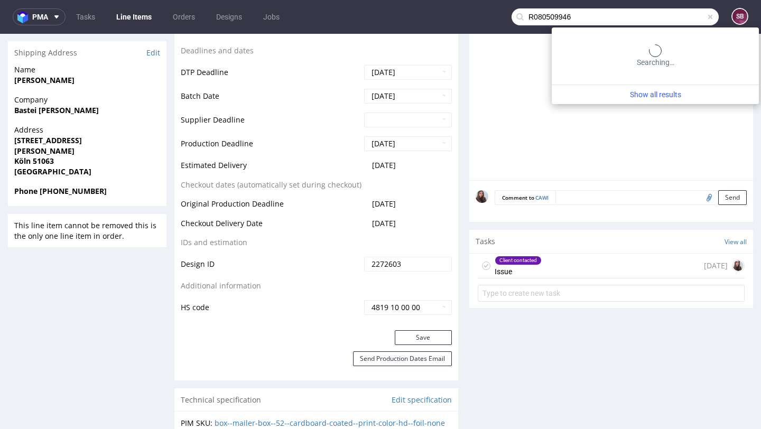
type input "R080509946"
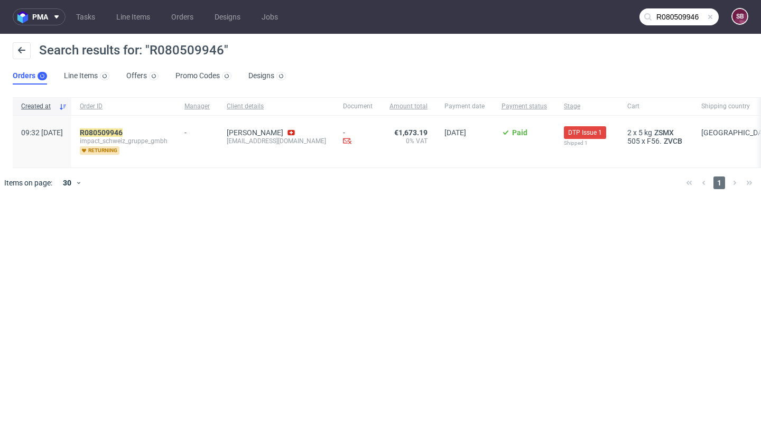
click at [131, 138] on span "impact_schweiz_gruppe_gmbh" at bounding box center [124, 141] width 88 height 8
click at [123, 134] on mark "R080509946" at bounding box center [101, 132] width 43 height 8
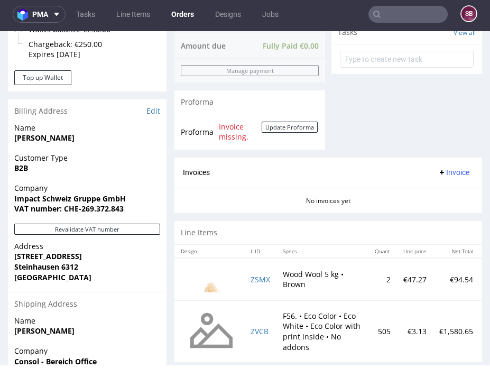
scroll to position [558, 0]
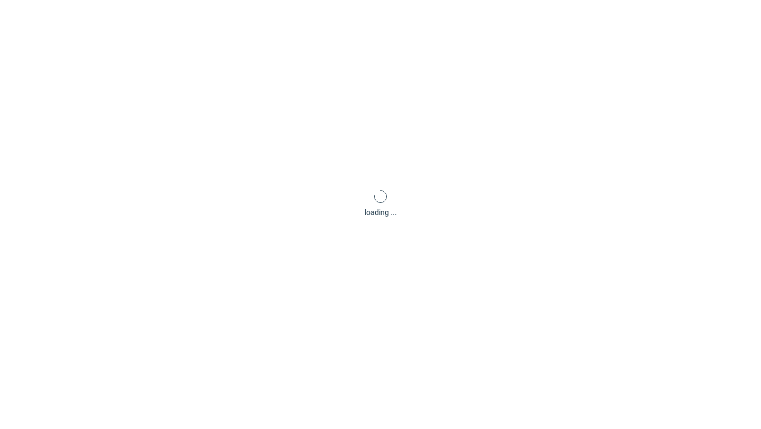
scroll to position [3, 0]
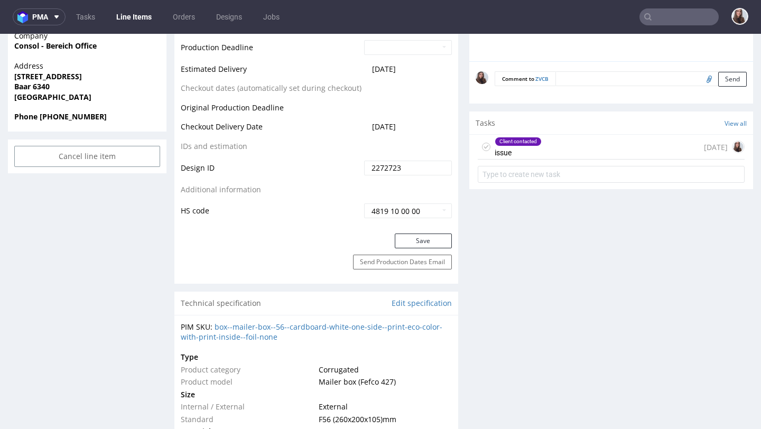
scroll to position [535, 0]
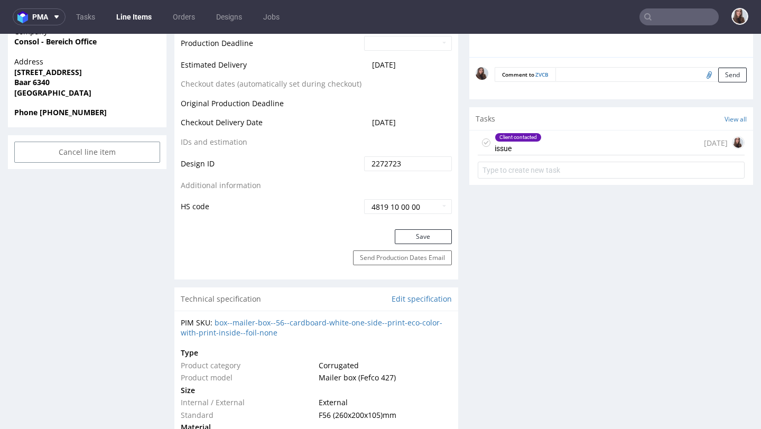
click at [559, 143] on div "Client contacted issue 3 days ago" at bounding box center [611, 143] width 267 height 25
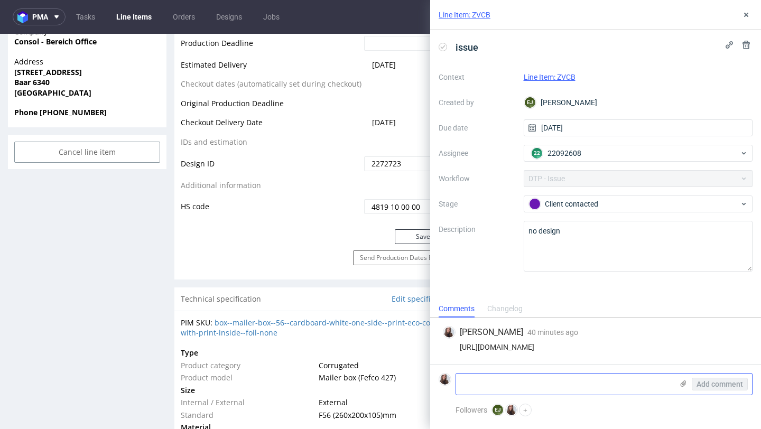
click at [685, 383] on icon at bounding box center [683, 383] width 8 height 8
click at [0, 0] on input "file" at bounding box center [0, 0] width 0 height 0
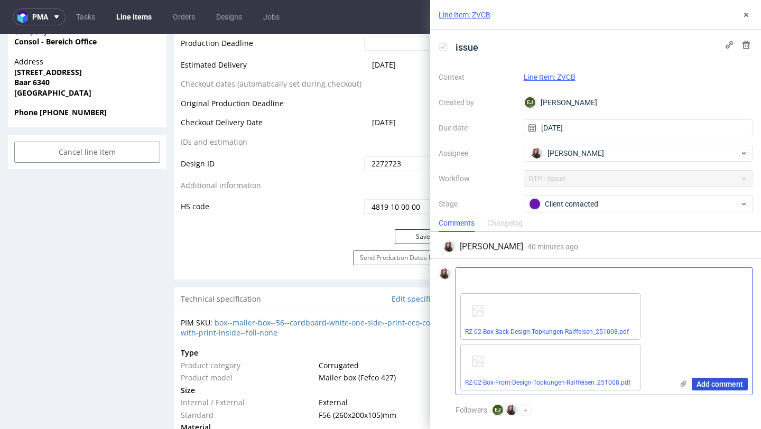
click at [713, 388] on span "Add comment" at bounding box center [720, 384] width 47 height 7
click at [563, 75] on link "Line Item: ZVCB" at bounding box center [550, 77] width 52 height 8
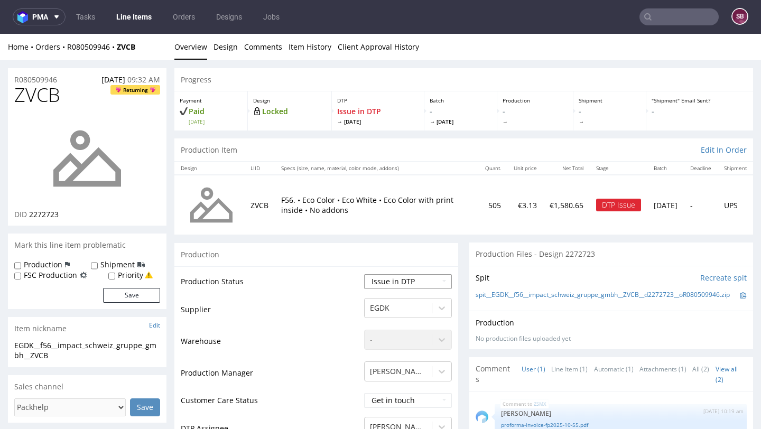
click at [395, 283] on select "Waiting for Artwork Waiting for Diecut Waiting for Mockup Waiting for DTP Waiti…" at bounding box center [408, 281] width 88 height 15
select select "back_for_dtp"
click at [364, 274] on select "Waiting for Artwork Waiting for Diecut Waiting for Mockup Waiting for DTP Waiti…" at bounding box center [408, 281] width 88 height 15
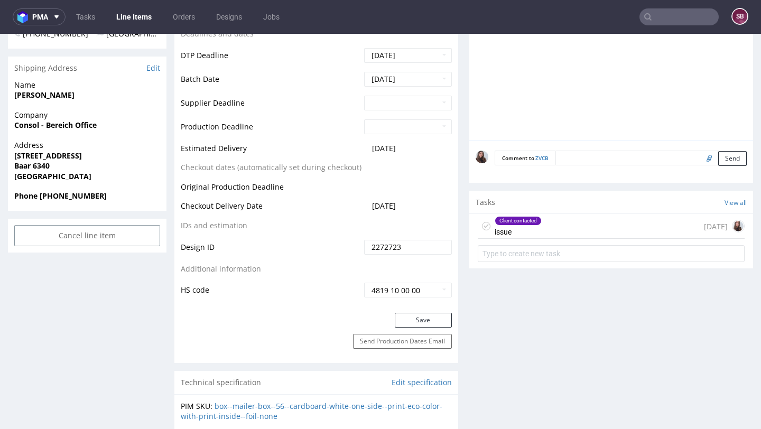
scroll to position [452, 0]
click at [411, 319] on button "Save" at bounding box center [423, 319] width 57 height 15
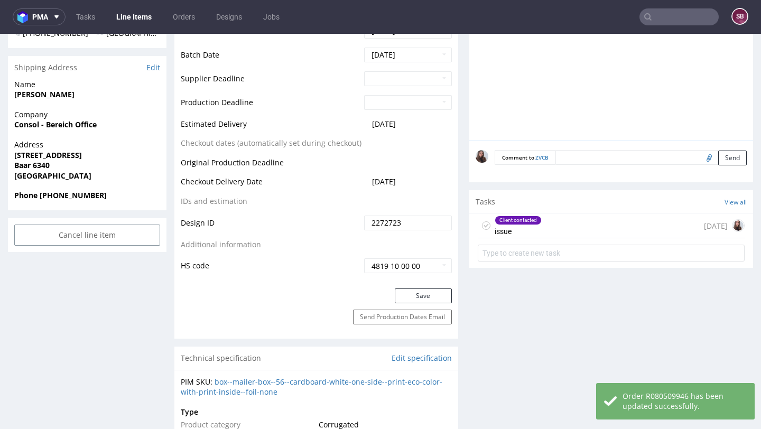
scroll to position [0, 0]
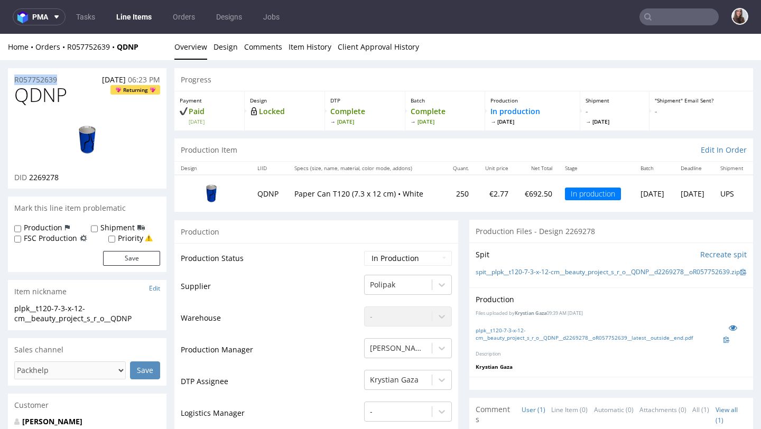
drag, startPoint x: 63, startPoint y: 77, endPoint x: 10, endPoint y: 80, distance: 54.0
click at [10, 80] on div "R057752639 01.10.2025 06:23 PM" at bounding box center [87, 76] width 159 height 17
copy p "R057752639"
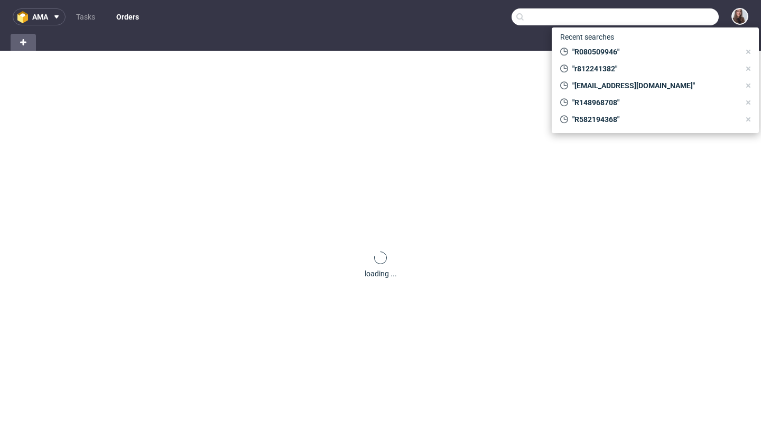
click at [688, 18] on input "text" at bounding box center [615, 16] width 207 height 17
paste input "R070516169"
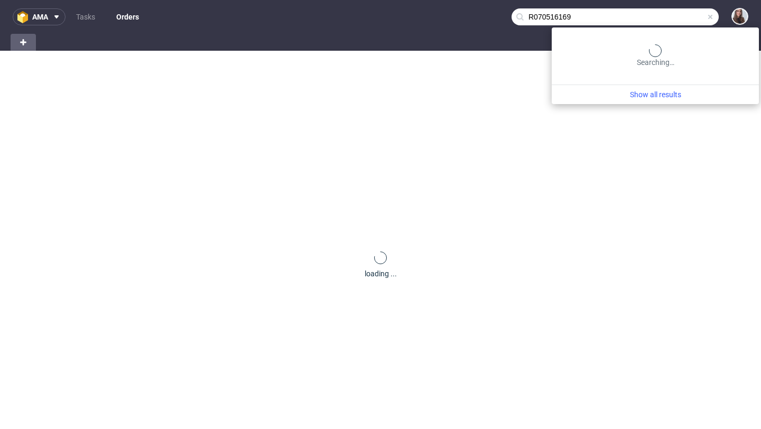
type input "R070516169"
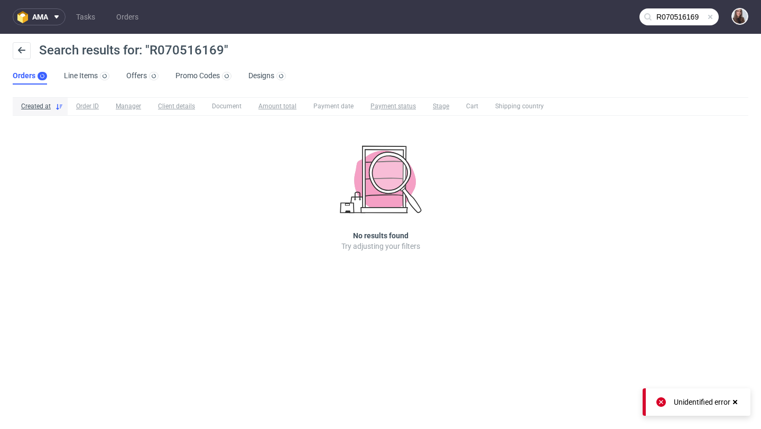
click at [674, 14] on input "R070516169" at bounding box center [678, 16] width 79 height 17
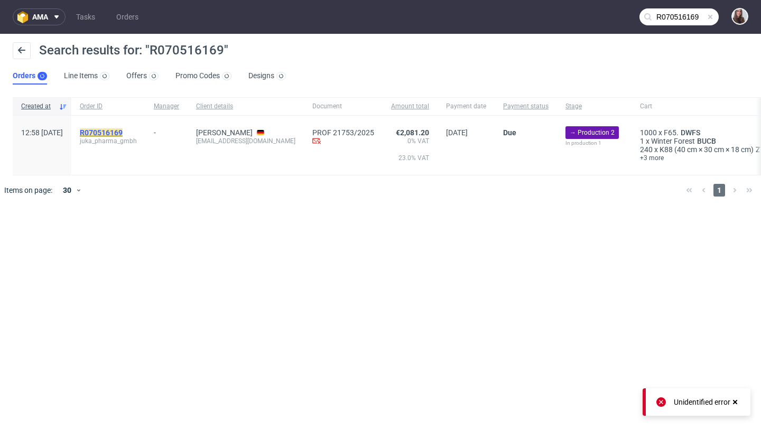
click at [123, 133] on mark "R070516169" at bounding box center [101, 132] width 43 height 8
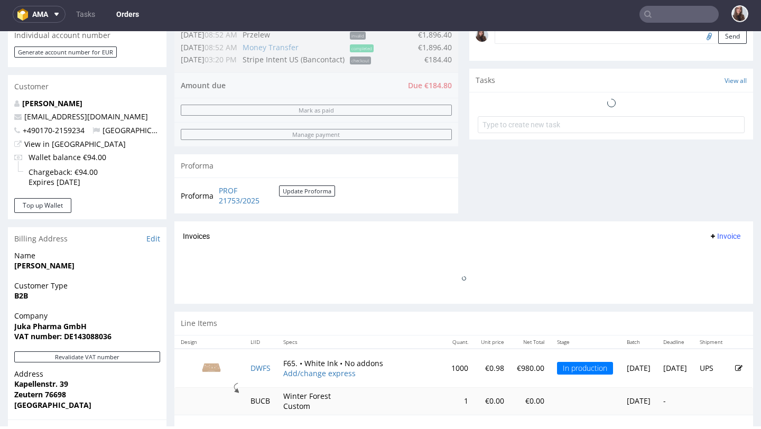
scroll to position [337, 0]
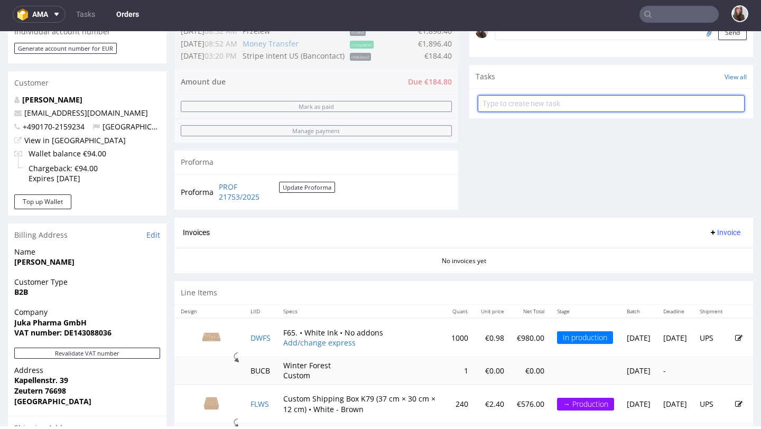
click at [525, 108] on input "text" at bounding box center [611, 103] width 267 height 17
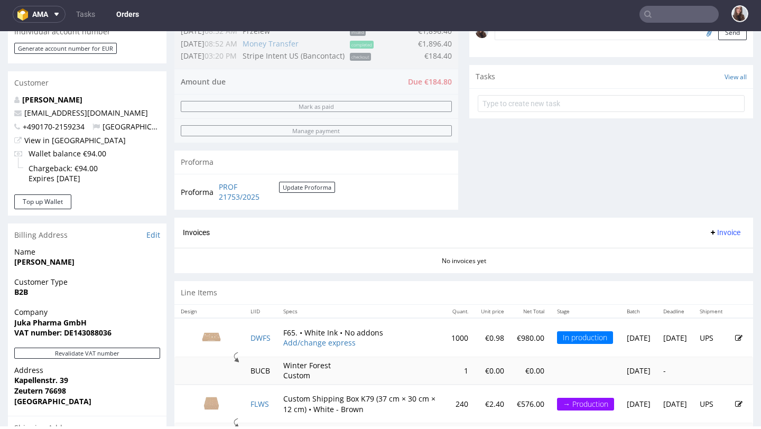
click at [535, 84] on div "Tasks View all" at bounding box center [611, 76] width 284 height 23
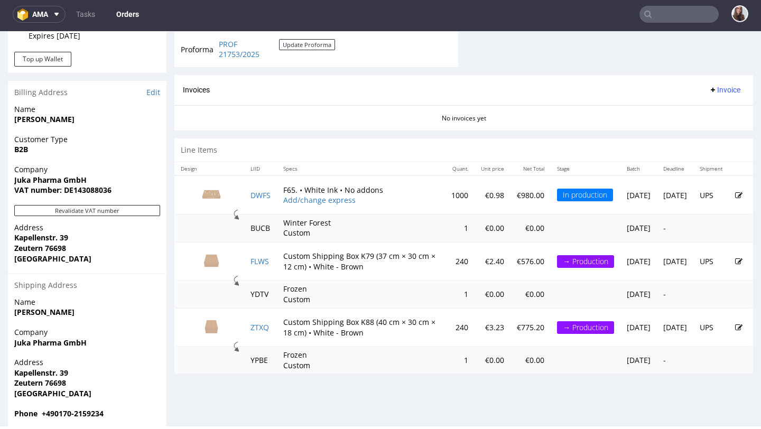
scroll to position [475, 0]
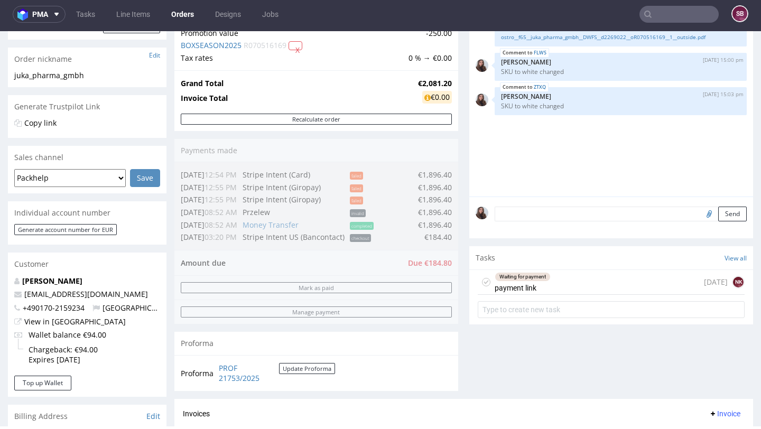
scroll to position [160, 0]
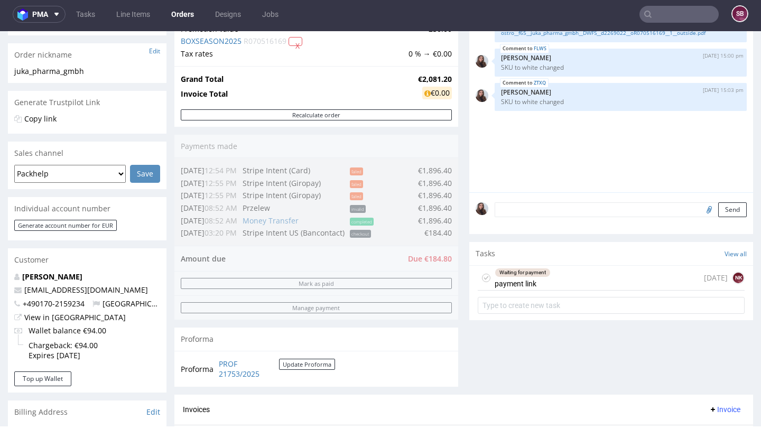
click at [557, 285] on div "Waiting for payment payment link 4 days ago NK" at bounding box center [611, 278] width 267 height 25
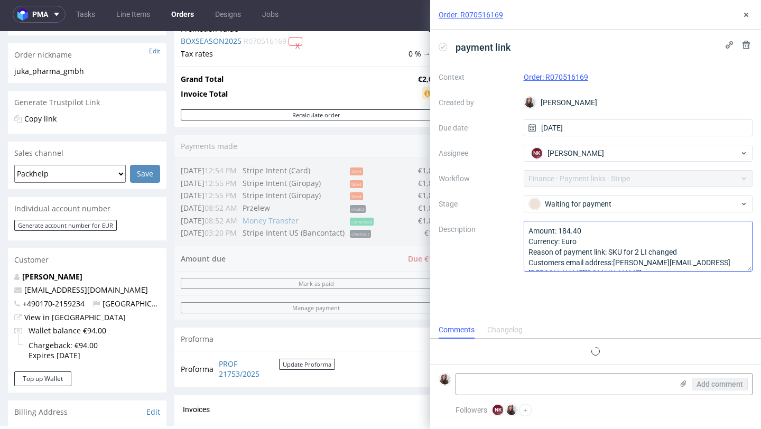
scroll to position [12, 0]
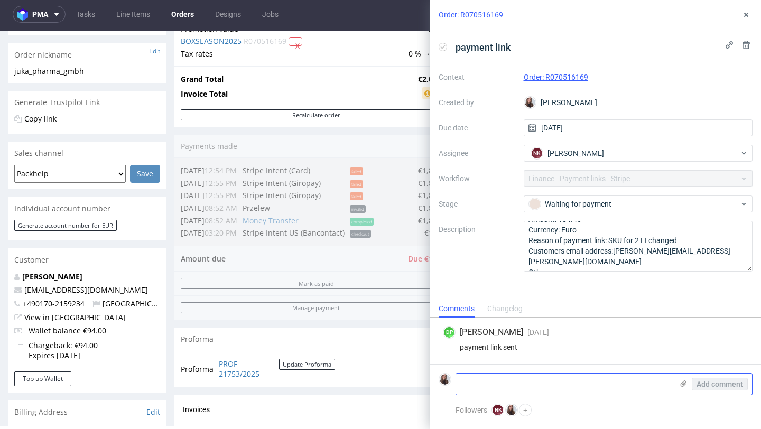
click at [681, 382] on icon at bounding box center [683, 383] width 8 height 8
click at [0, 0] on input "file" at bounding box center [0, 0] width 0 height 0
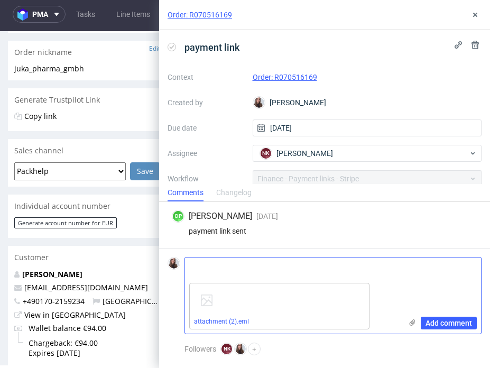
click at [395, 269] on textarea at bounding box center [293, 267] width 217 height 21
type textarea "paid"
click at [449, 322] on span "Add comment" at bounding box center [448, 322] width 47 height 7
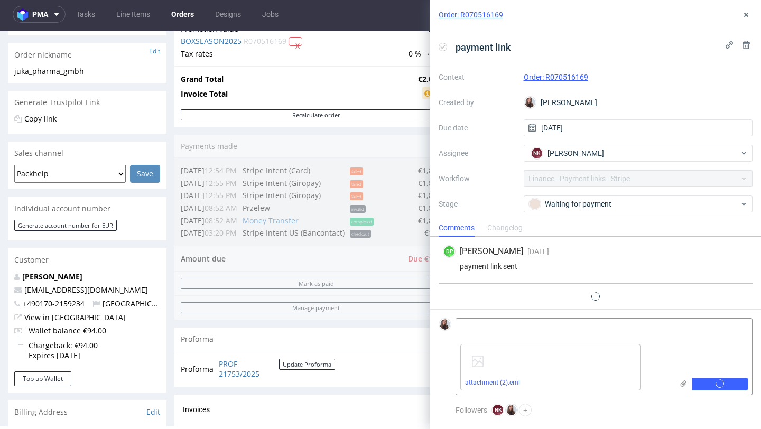
scroll to position [8, 0]
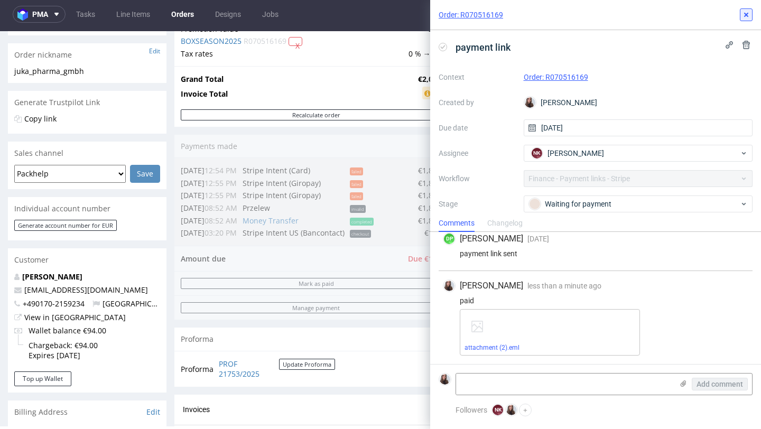
click at [747, 15] on use at bounding box center [746, 15] width 4 height 4
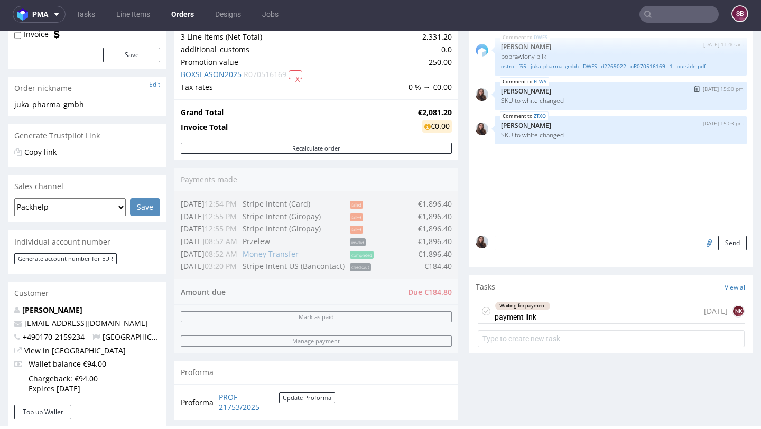
scroll to position [156, 0]
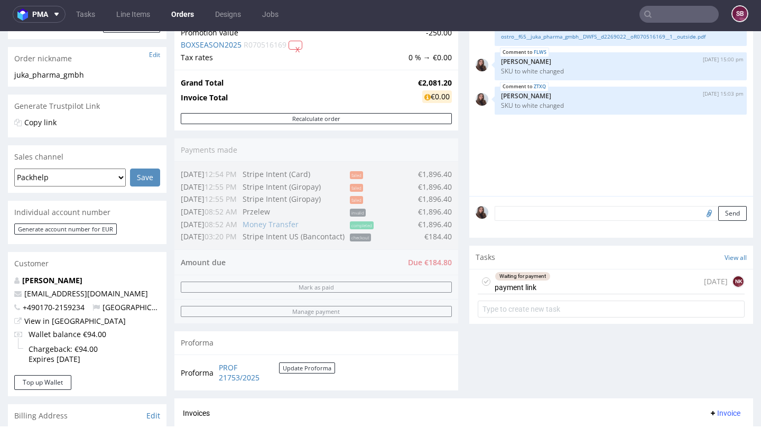
click at [532, 280] on div "Waiting for payment payment link" at bounding box center [523, 282] width 56 height 24
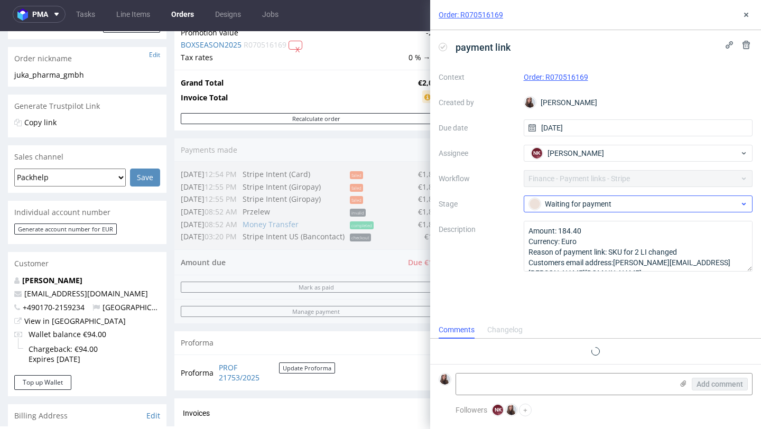
scroll to position [8, 0]
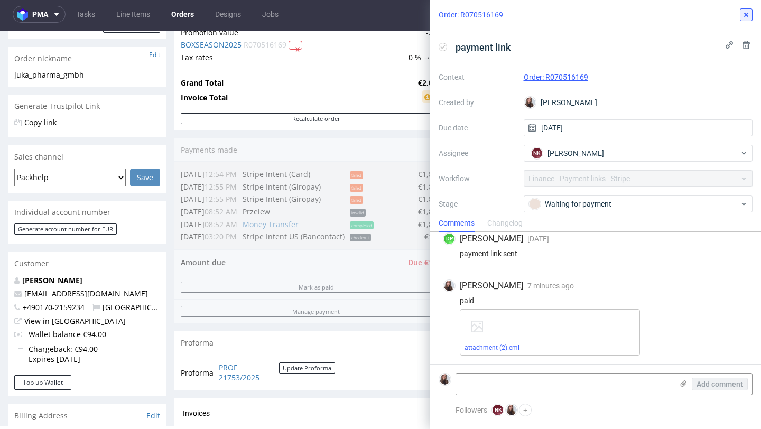
click at [744, 11] on icon at bounding box center [746, 15] width 8 height 8
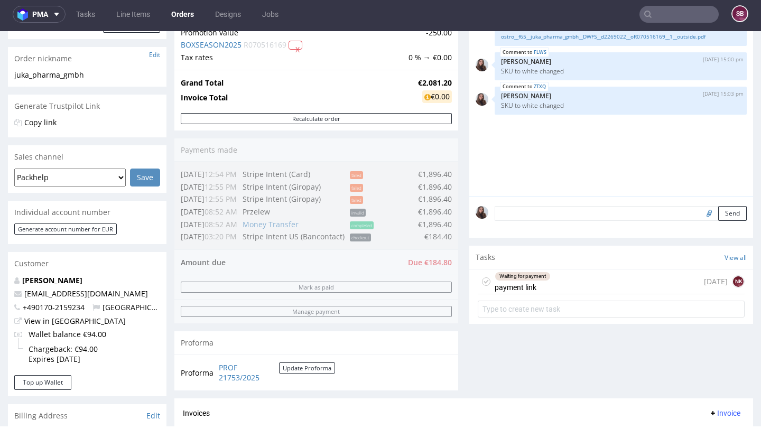
click at [668, 16] on input "text" at bounding box center [678, 14] width 79 height 17
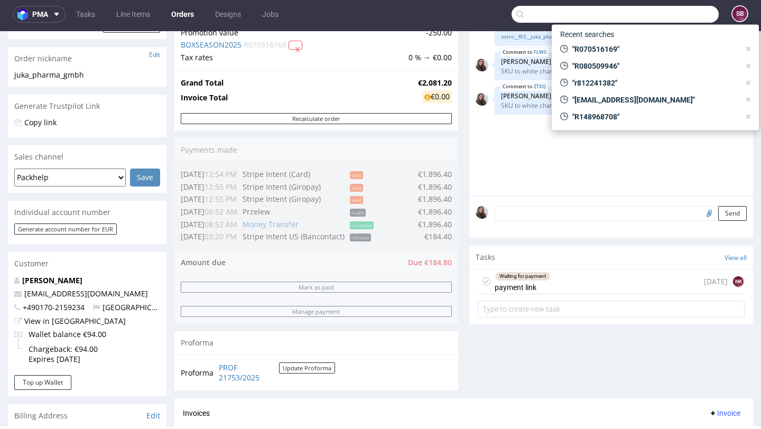
paste input "christinan@eight8.gr"
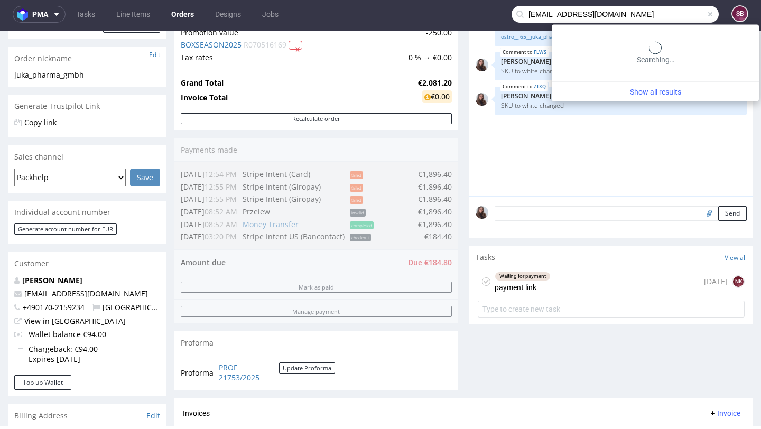
type input "christinan@eight8.gr"
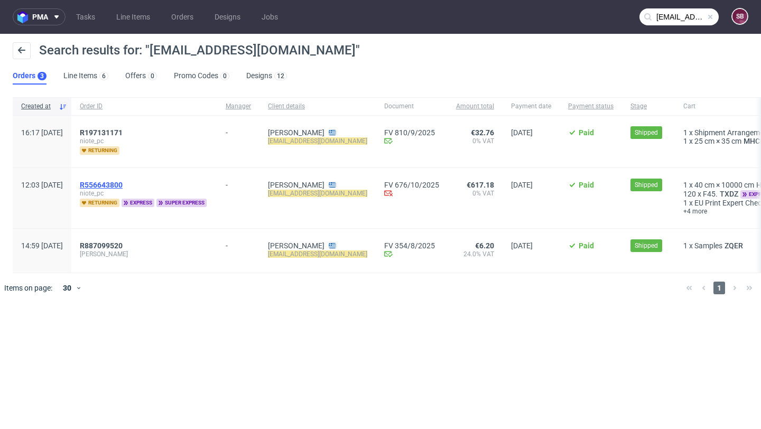
click at [123, 182] on span "R556643800" at bounding box center [101, 185] width 43 height 8
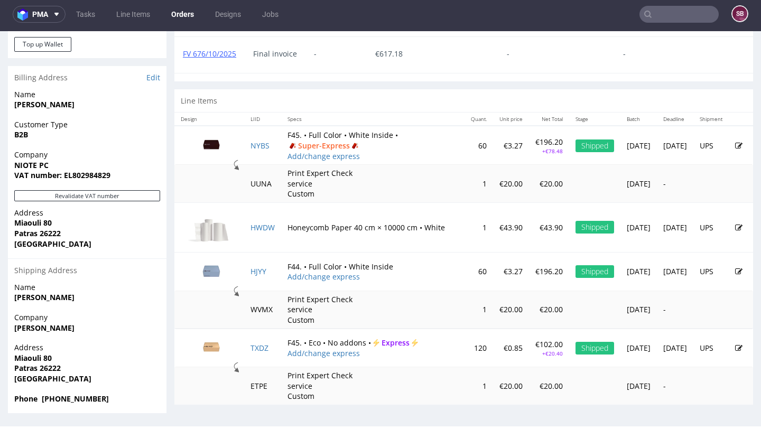
scroll to position [494, 0]
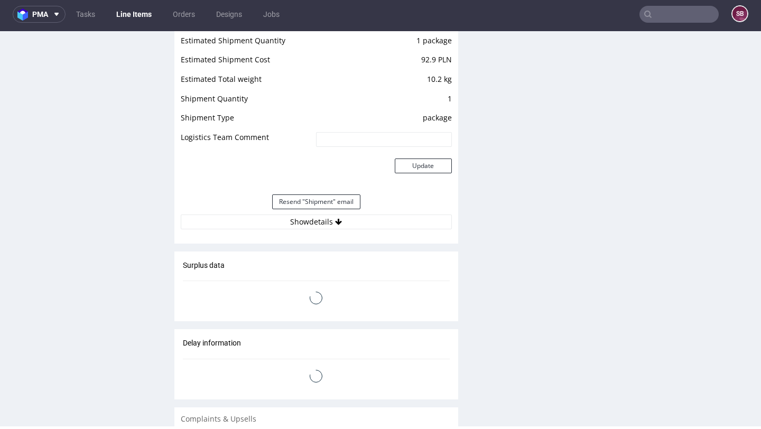
scroll to position [1174, 0]
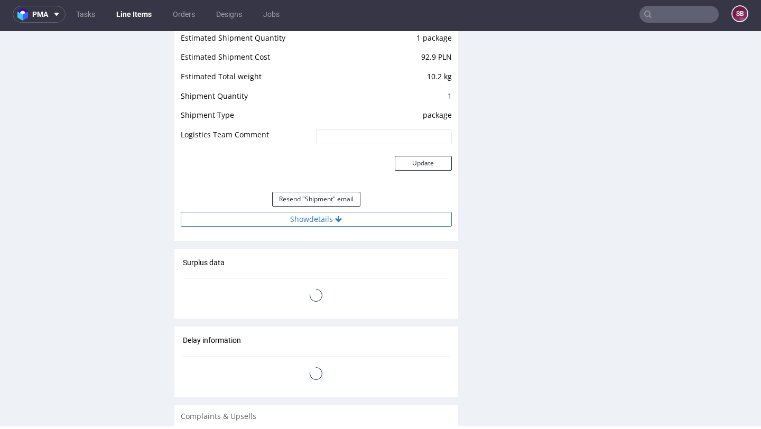
click at [339, 224] on button "Show details" at bounding box center [316, 219] width 271 height 15
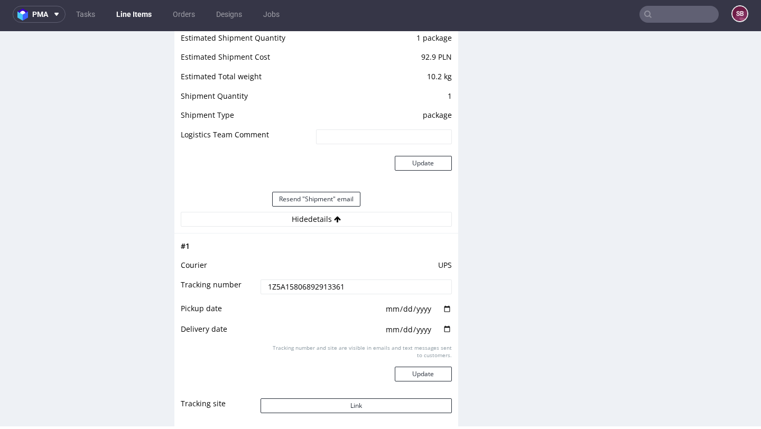
drag, startPoint x: 353, startPoint y: 287, endPoint x: 255, endPoint y: 286, distance: 97.8
click at [258, 286] on td "1Z5A15806892913361" at bounding box center [354, 291] width 193 height 24
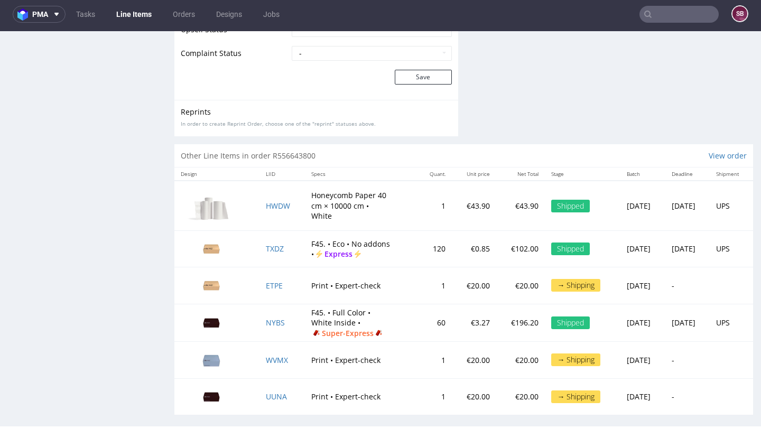
scroll to position [1974, 0]
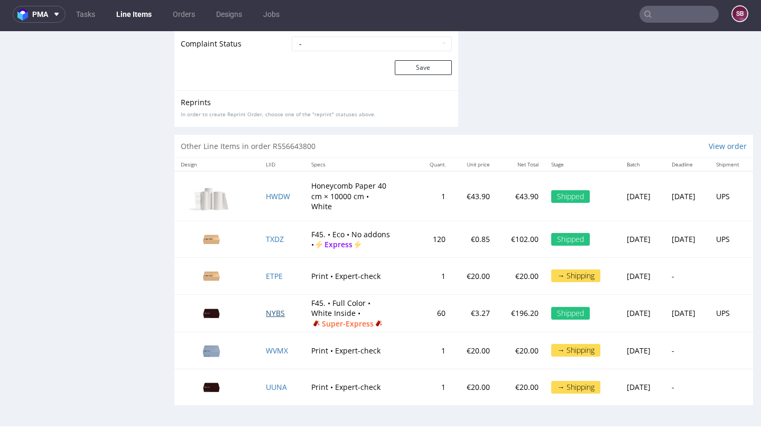
click at [270, 314] on span "NYBS" at bounding box center [275, 313] width 19 height 10
click at [266, 312] on span "NYBS" at bounding box center [275, 313] width 19 height 10
click at [274, 311] on span "NYBS" at bounding box center [275, 313] width 19 height 10
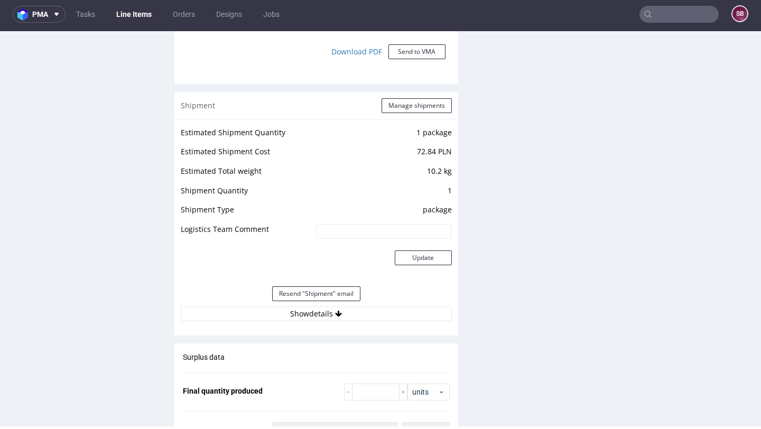
scroll to position [1087, 0]
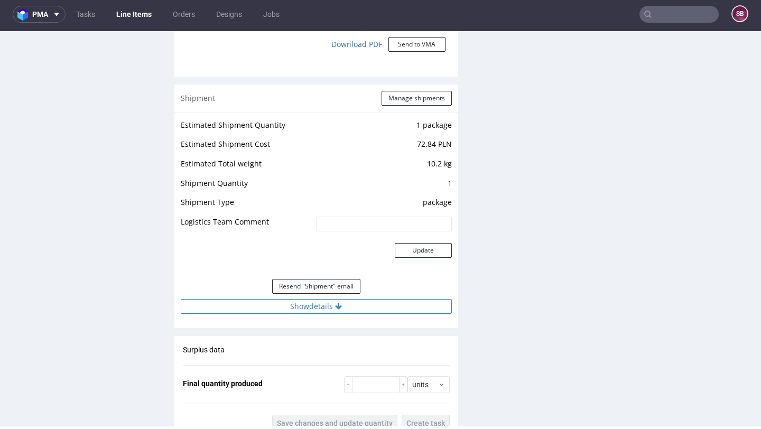
click at [300, 310] on button "Show details" at bounding box center [316, 306] width 271 height 15
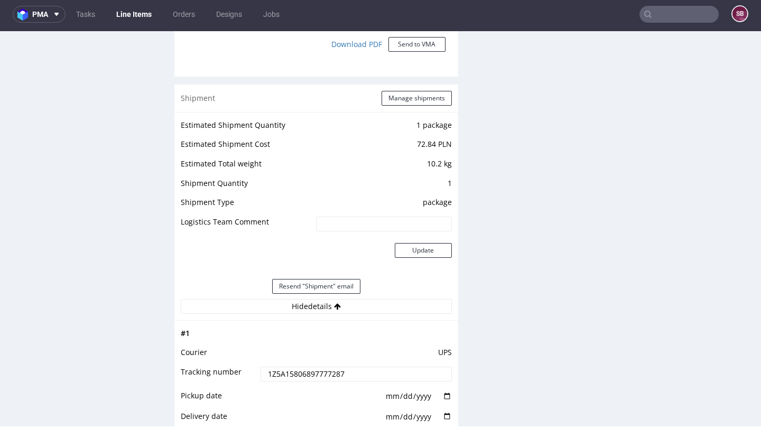
drag, startPoint x: 350, startPoint y: 373, endPoint x: 259, endPoint y: 373, distance: 91.4
click at [261, 373] on input "1Z5A15806897777287" at bounding box center [356, 374] width 191 height 15
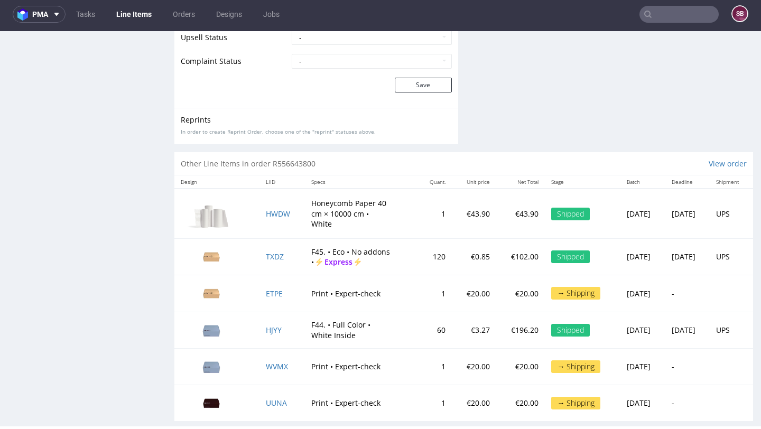
scroll to position [2009, 0]
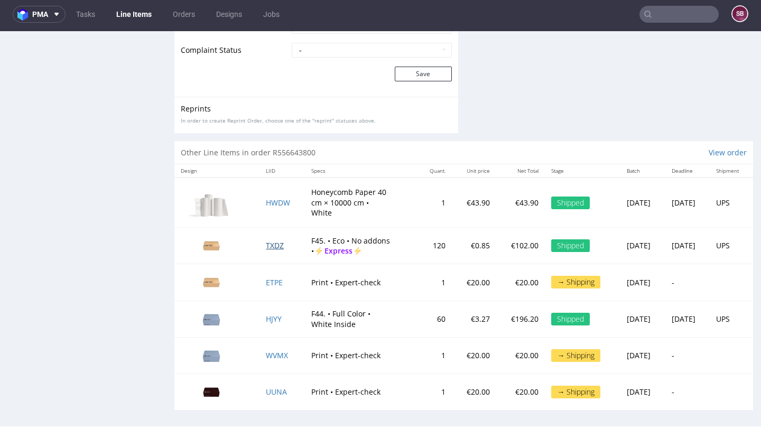
click at [266, 248] on span "TXDZ" at bounding box center [275, 245] width 18 height 10
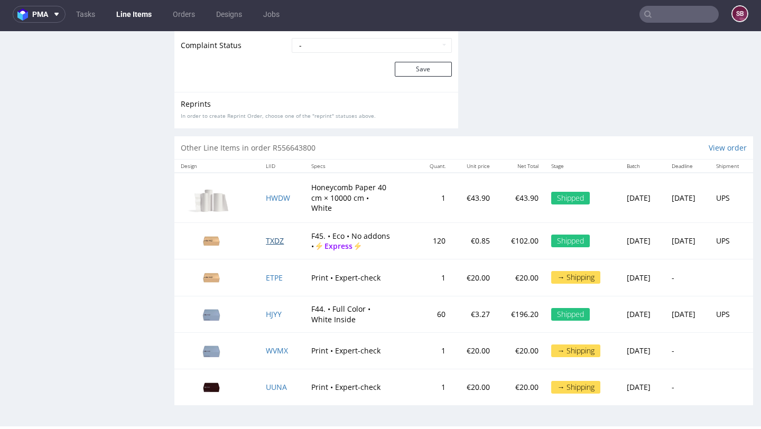
click at [268, 237] on span "TXDZ" at bounding box center [275, 241] width 18 height 10
click at [270, 237] on span "TXDZ" at bounding box center [275, 241] width 18 height 10
click at [266, 237] on span "TXDZ" at bounding box center [275, 241] width 18 height 10
click at [338, 235] on p "F45. • Eco • No addons • Express" at bounding box center [350, 241] width 79 height 21
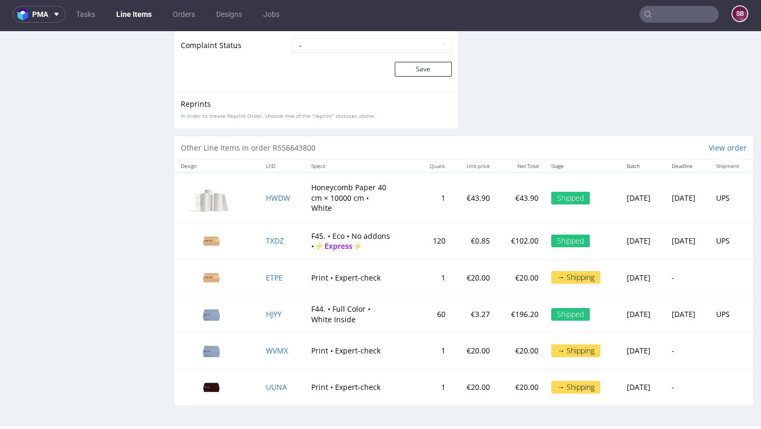
click at [249, 241] on td at bounding box center [216, 241] width 85 height 36
click at [266, 238] on span "TXDZ" at bounding box center [275, 241] width 18 height 10
click at [269, 239] on span "TXDZ" at bounding box center [275, 241] width 18 height 10
click at [325, 231] on p "F45. • Eco • No addons • Express" at bounding box center [350, 241] width 79 height 21
click at [275, 236] on span "TXDZ" at bounding box center [275, 241] width 18 height 10
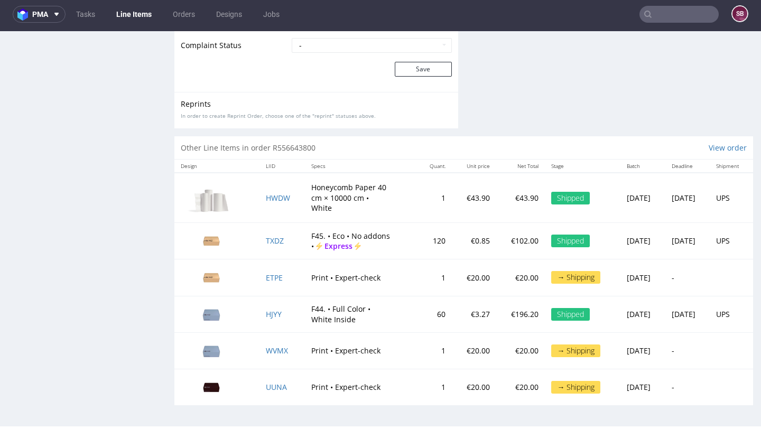
click at [207, 236] on img at bounding box center [211, 241] width 53 height 30
click at [283, 237] on td "TXDZ" at bounding box center [281, 241] width 45 height 36
click at [272, 239] on span "TXDZ" at bounding box center [275, 241] width 18 height 10
click at [272, 238] on span "TXDZ" at bounding box center [275, 241] width 18 height 10
click at [273, 238] on span "TXDZ" at bounding box center [275, 241] width 18 height 10
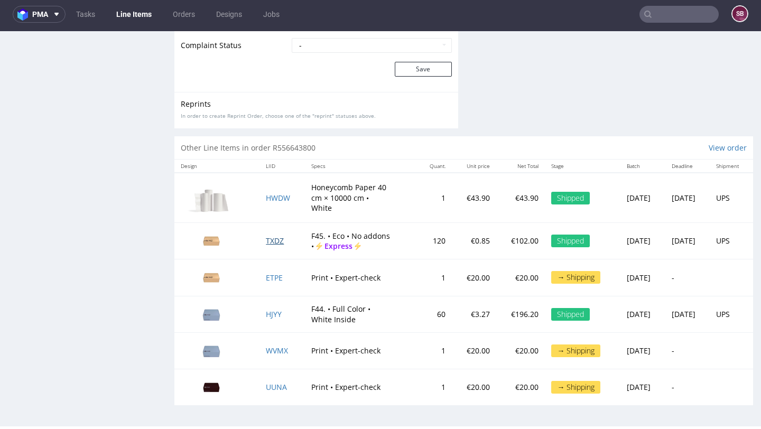
click at [273, 238] on span "TXDZ" at bounding box center [275, 241] width 18 height 10
click at [271, 236] on span "TXDZ" at bounding box center [275, 241] width 18 height 10
click at [270, 242] on span "TXDZ" at bounding box center [275, 241] width 18 height 10
click at [273, 239] on span "TXDZ" at bounding box center [275, 241] width 18 height 10
click at [322, 231] on p "F45. • Eco • No addons • Express" at bounding box center [350, 241] width 79 height 21
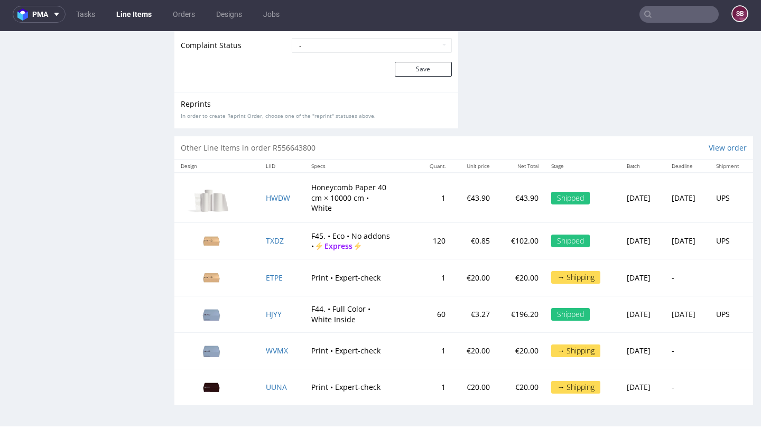
click at [280, 239] on td "TXDZ" at bounding box center [281, 241] width 45 height 36
click at [277, 239] on span "TXDZ" at bounding box center [275, 241] width 18 height 10
click at [214, 236] on img at bounding box center [211, 241] width 53 height 30
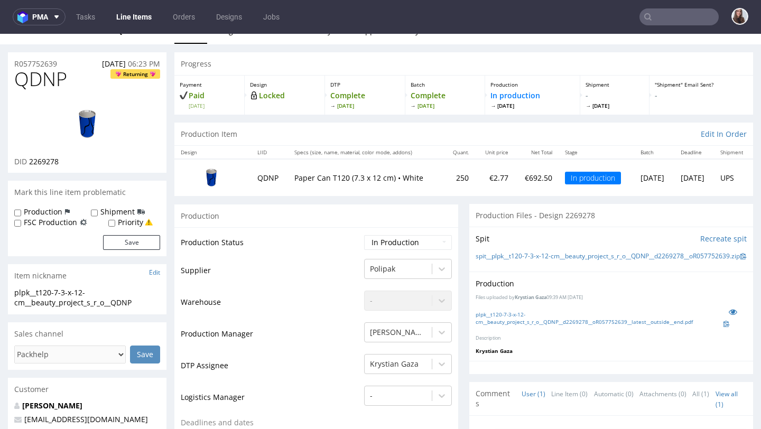
scroll to position [14, 0]
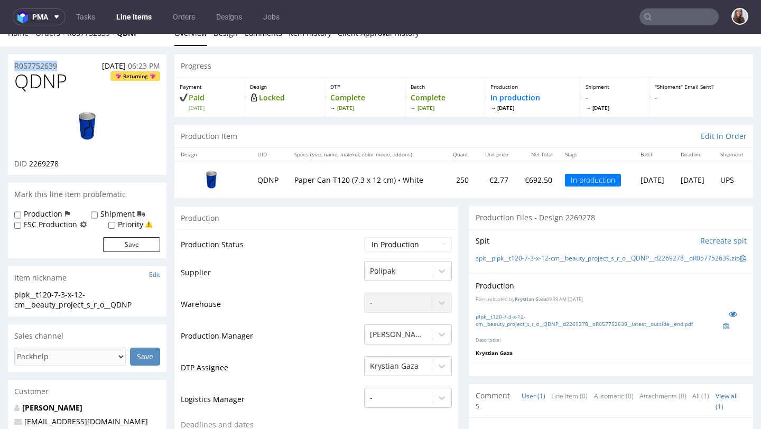
drag, startPoint x: 63, startPoint y: 64, endPoint x: 8, endPoint y: 66, distance: 55.5
click at [8, 66] on div "R057752639 [DATE] 06:23 PM" at bounding box center [87, 62] width 159 height 17
copy p "R057752639"
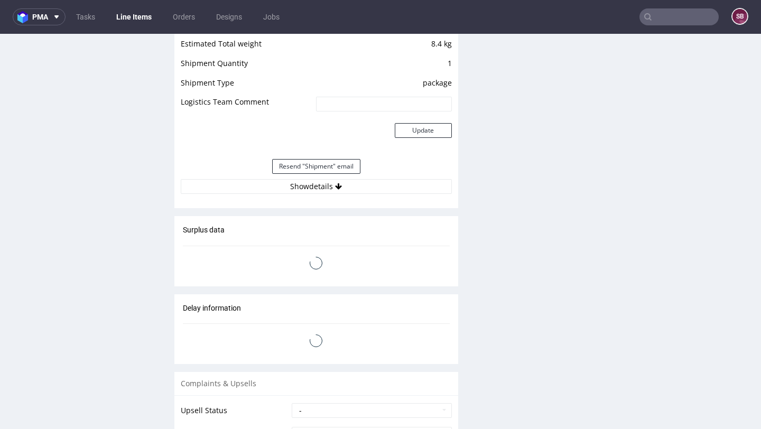
scroll to position [1129, 0]
click at [335, 187] on icon at bounding box center [338, 185] width 7 height 7
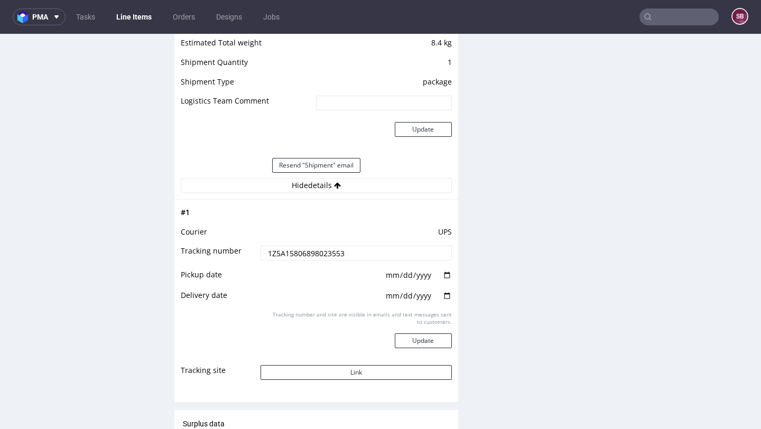
drag, startPoint x: 356, startPoint y: 254, endPoint x: 245, endPoint y: 250, distance: 111.6
click at [245, 250] on tr "Tracking number 1Z5A15806898023553" at bounding box center [316, 257] width 271 height 24
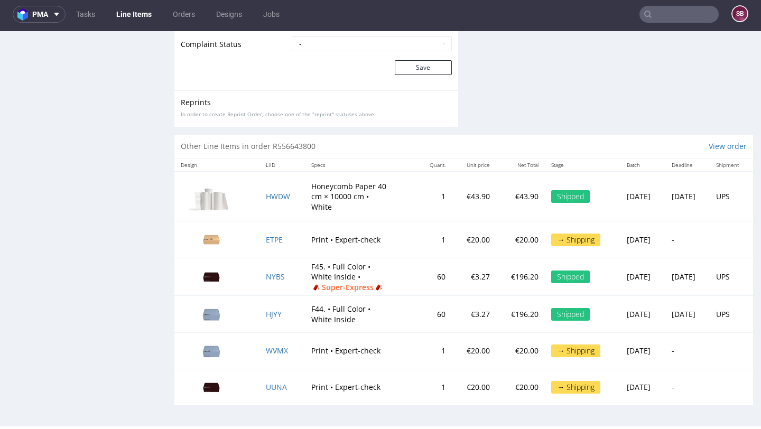
scroll to position [1891, 0]
click at [275, 315] on span "HJYY" at bounding box center [274, 314] width 16 height 10
click at [270, 314] on span "HJYY" at bounding box center [274, 314] width 16 height 10
click at [270, 315] on span "HJYY" at bounding box center [274, 314] width 16 height 10
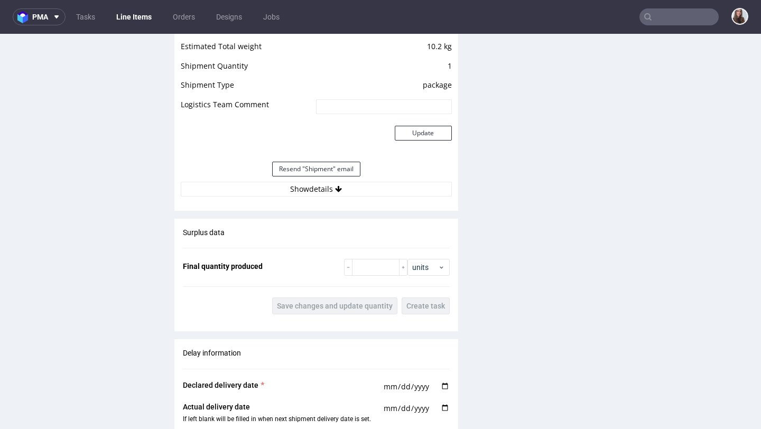
scroll to position [1222, 0]
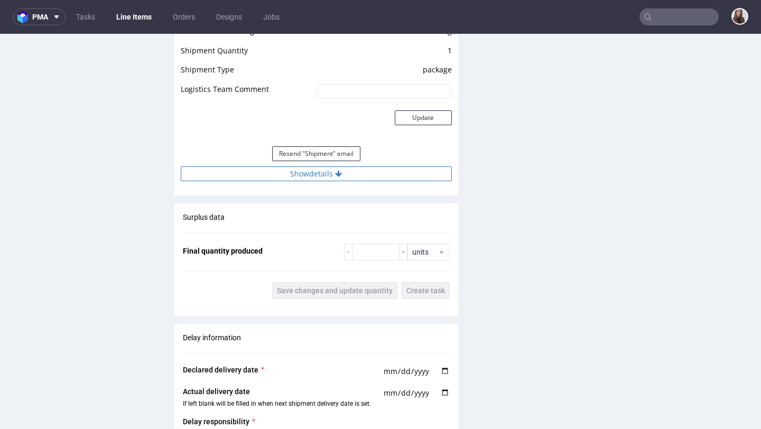
click at [327, 177] on button "Show details" at bounding box center [316, 173] width 271 height 15
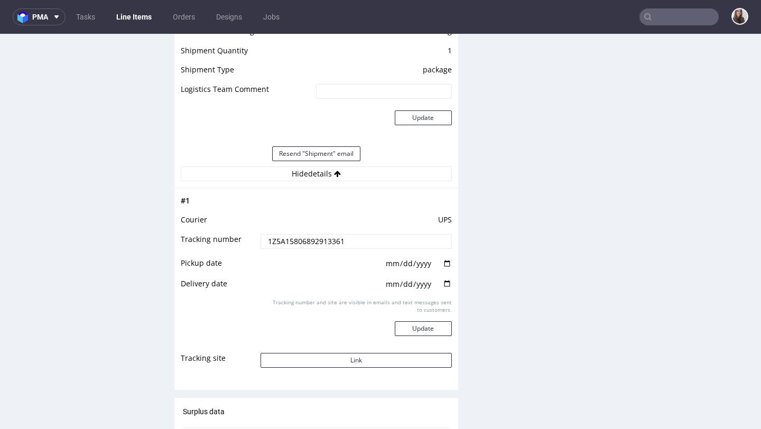
drag, startPoint x: 350, startPoint y: 239, endPoint x: 264, endPoint y: 239, distance: 86.1
click at [264, 239] on input "1Z5A15806892913361" at bounding box center [356, 241] width 191 height 15
click at [662, 20] on input "text" at bounding box center [678, 16] width 79 height 17
paste input "R132025752"
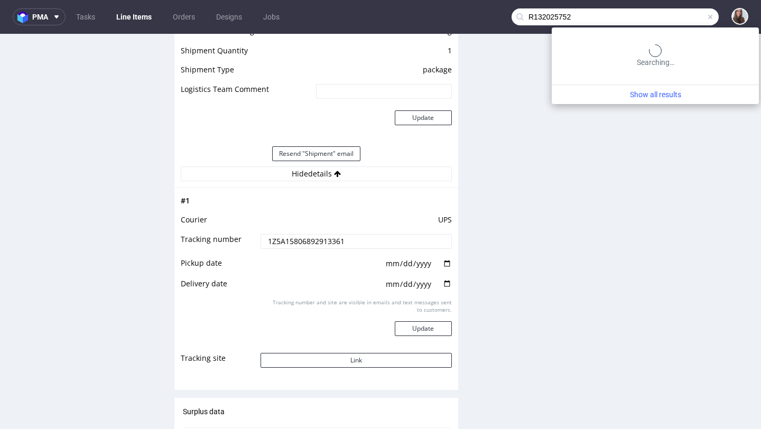
type input "R132025752"
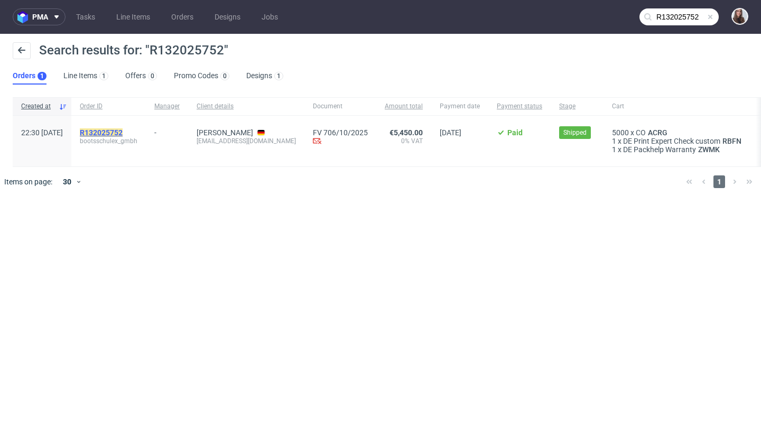
click at [123, 134] on mark "R132025752" at bounding box center [101, 132] width 43 height 8
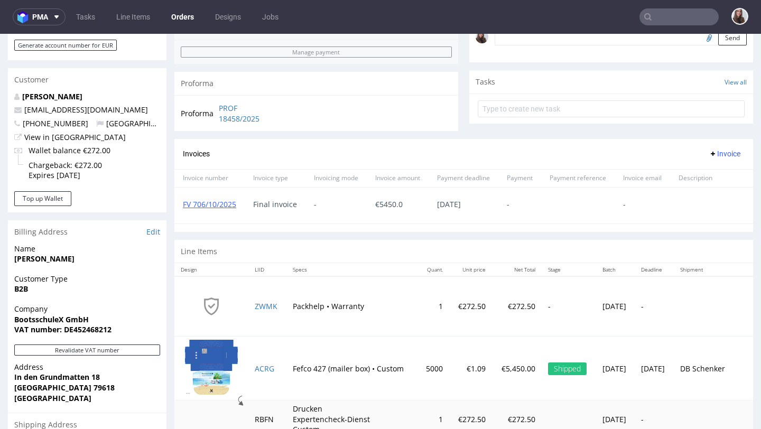
scroll to position [379, 0]
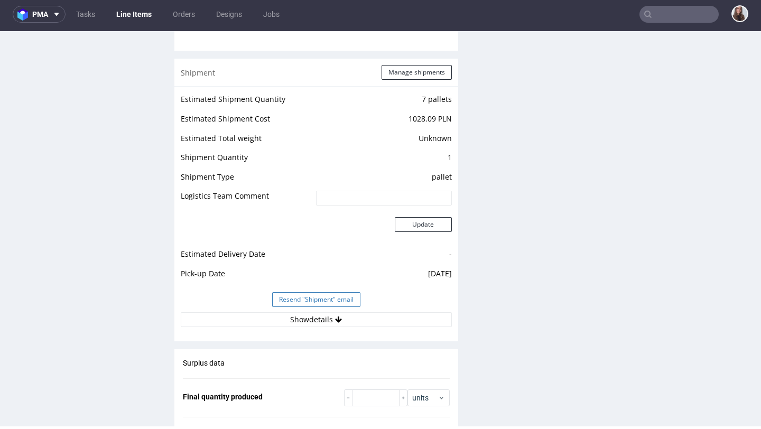
scroll to position [1220, 0]
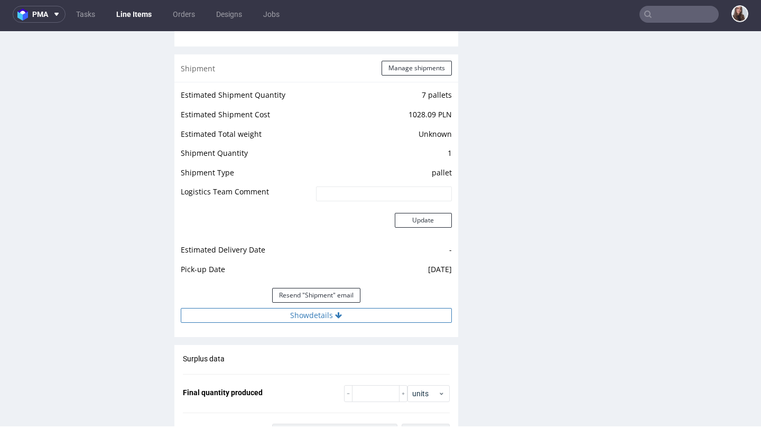
click at [314, 309] on button "Show details" at bounding box center [316, 315] width 271 height 15
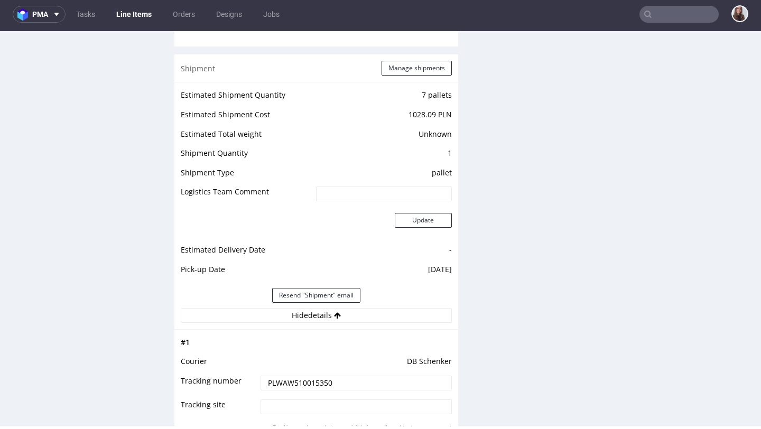
drag, startPoint x: 339, startPoint y: 374, endPoint x: 249, endPoint y: 373, distance: 89.9
click at [249, 375] on tr "Tracking number PLWAW510015350" at bounding box center [316, 387] width 271 height 24
click at [329, 376] on input "PLWAW510015350" at bounding box center [356, 383] width 191 height 15
drag, startPoint x: 333, startPoint y: 371, endPoint x: 242, endPoint y: 371, distance: 91.4
click at [242, 375] on tr "Tracking number PLWAW510015350" at bounding box center [316, 387] width 271 height 24
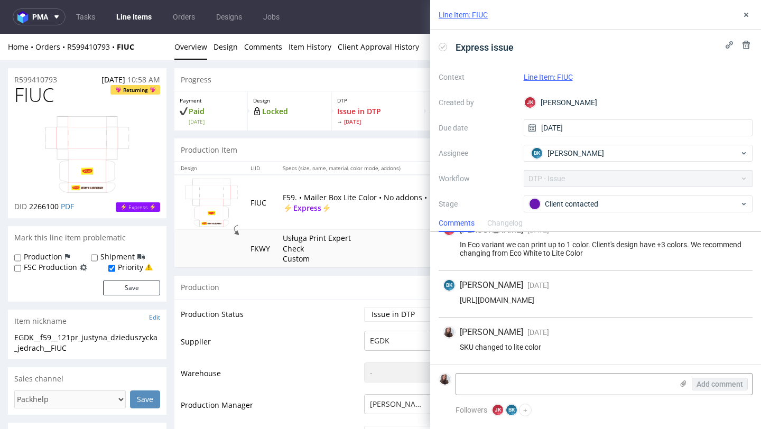
click at [563, 79] on link "Line Item: FIUC" at bounding box center [548, 77] width 49 height 8
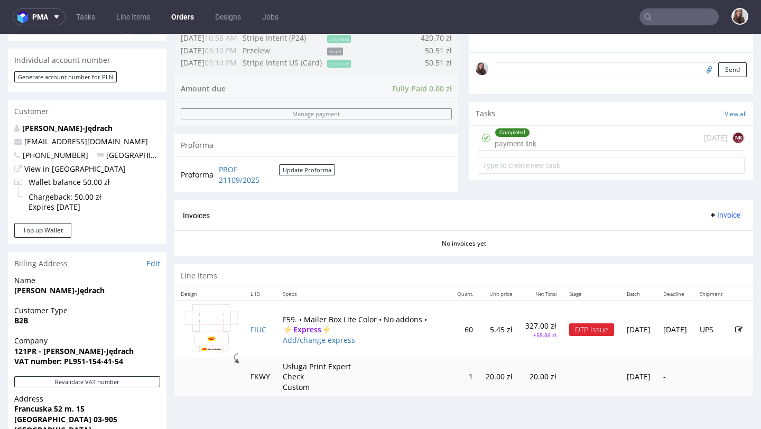
scroll to position [311, 0]
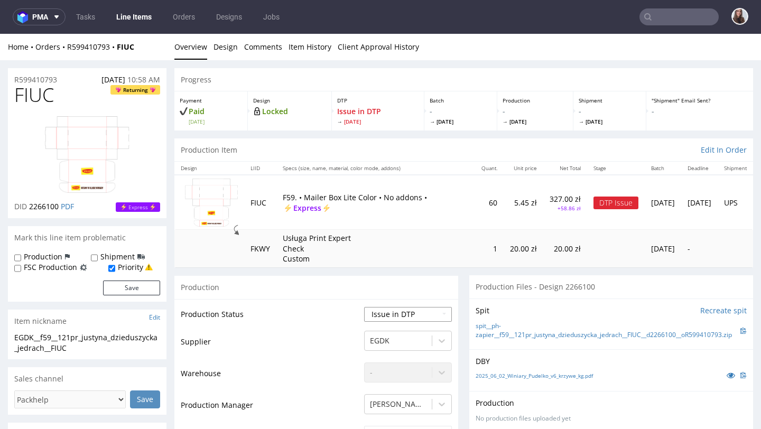
click at [397, 312] on select "Waiting for Artwork Waiting for Diecut Waiting for Mockup Waiting for DTP Waiti…" at bounding box center [408, 314] width 88 height 15
select select "back_for_dtp"
click at [364, 307] on select "Waiting for Artwork Waiting for Diecut Waiting for Mockup Waiting for DTP Waiti…" at bounding box center [408, 314] width 88 height 15
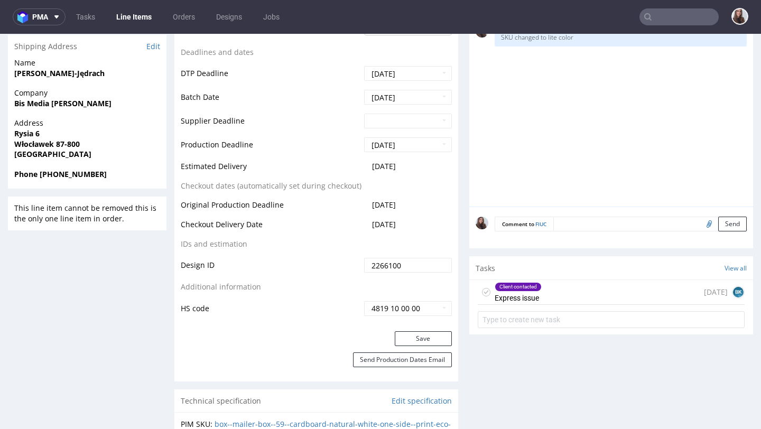
scroll to position [467, 0]
click at [425, 341] on button "Save" at bounding box center [423, 338] width 57 height 15
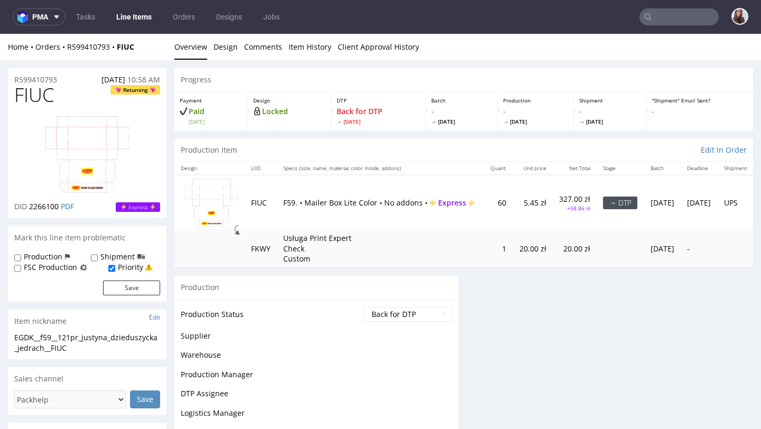
click at [541, 288] on div "Progress Payment Paid [DATE] Design Locked DTP Back for DTP [DATE] Batch - [DAT…" at bounding box center [463, 411] width 579 height 687
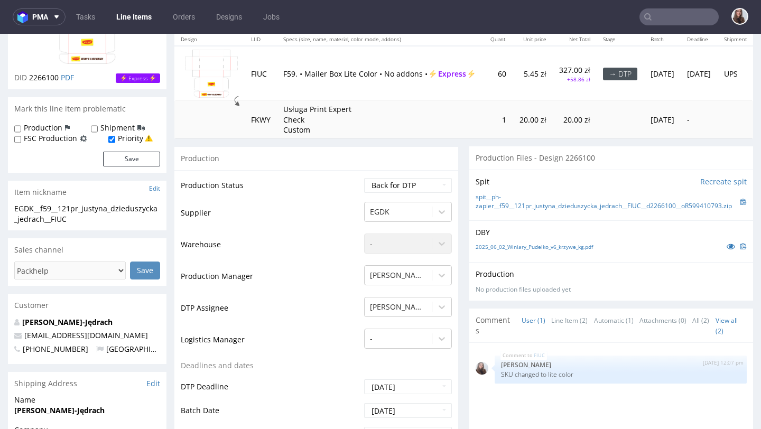
scroll to position [0, 0]
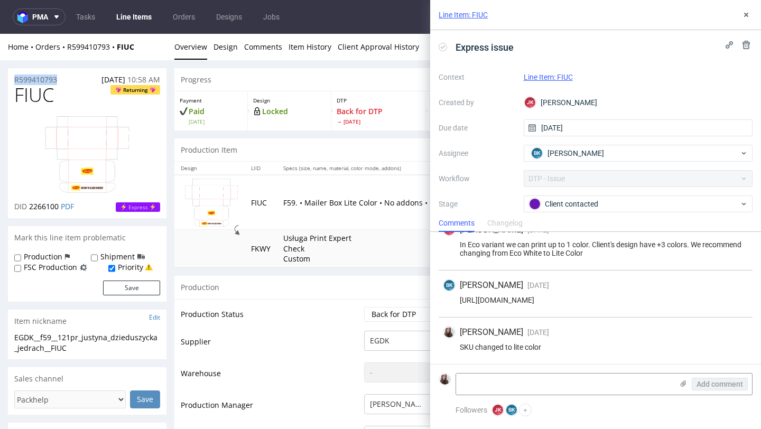
drag, startPoint x: 68, startPoint y: 75, endPoint x: 0, endPoint y: 77, distance: 67.7
copy p "R599410793"
drag, startPoint x: 735, startPoint y: 295, endPoint x: 466, endPoint y: 297, distance: 269.5
click at [466, 297] on div "BK Bogna Krystian 14 days ago 29th Sep 2025, 16:24 https://app-eu1.hubspot.com/…" at bounding box center [596, 294] width 314 height 47
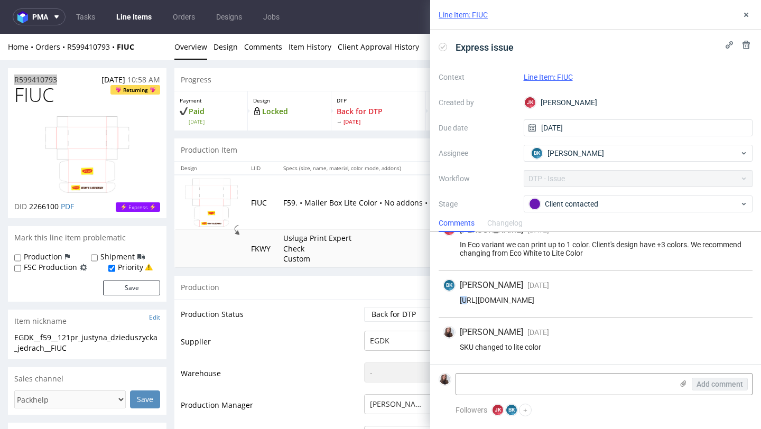
click at [463, 301] on div "https://app-eu1.hubspot.com/contacts/25600958/record/0-5/237680170196/" at bounding box center [595, 300] width 305 height 8
drag, startPoint x: 462, startPoint y: 301, endPoint x: 719, endPoint y: 300, distance: 256.8
click at [719, 300] on div "https://app-eu1.hubspot.com/contacts/25600958/record/0-5/237680170196/" at bounding box center [595, 300] width 305 height 8
copy div "ttps://app-eu1.hubspot.com/contacts/25600958/record/0-5/237680170196/"
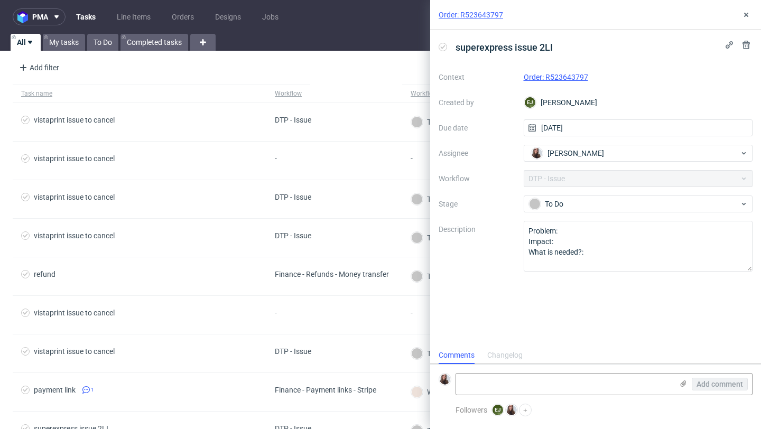
scroll to position [8, 0]
click at [493, 15] on link "Order: R523643797" at bounding box center [471, 15] width 64 height 11
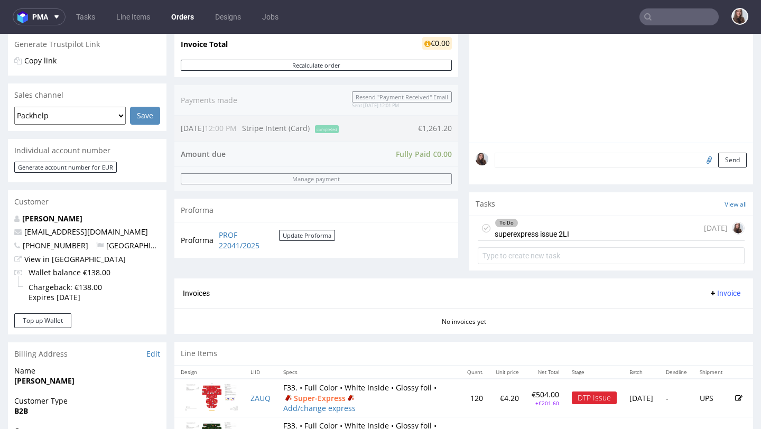
scroll to position [240, 0]
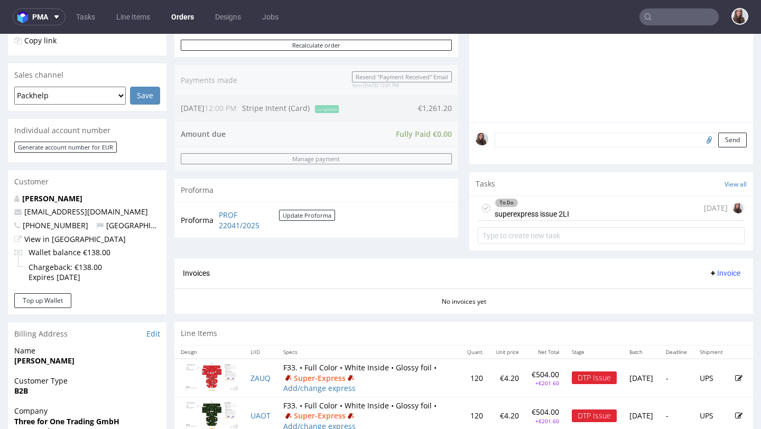
click at [545, 207] on div "To Do" at bounding box center [531, 203] width 73 height 8
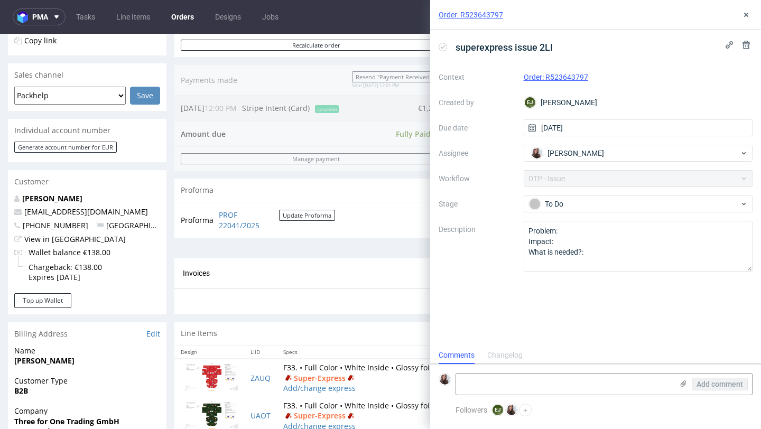
scroll to position [8, 0]
click at [350, 289] on div "Invoices Invoice" at bounding box center [463, 273] width 579 height 30
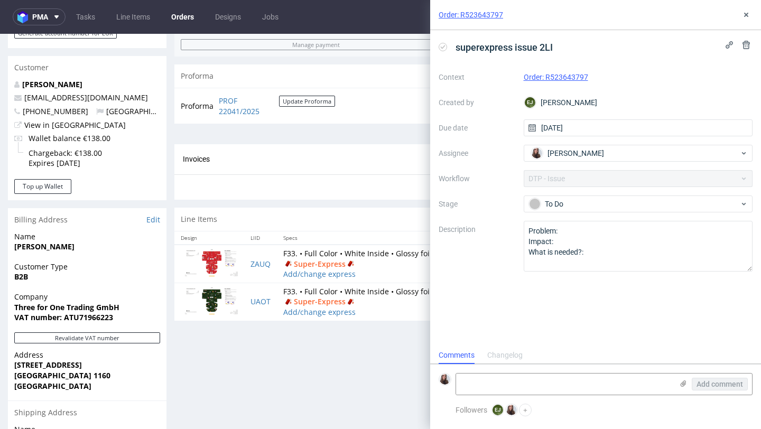
scroll to position [362, 0]
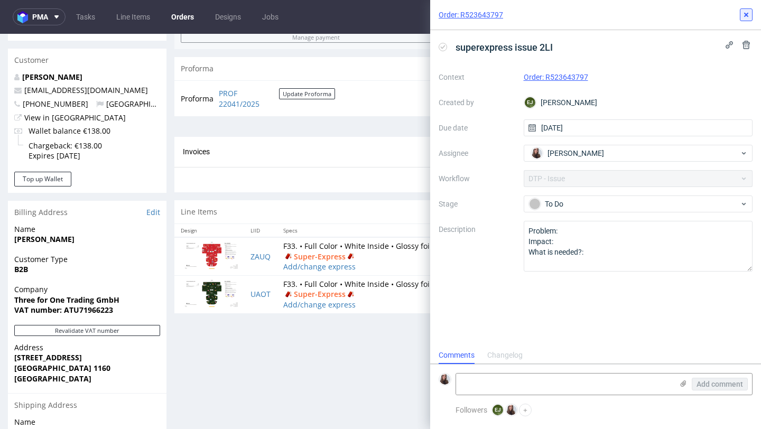
click at [745, 16] on icon at bounding box center [746, 15] width 8 height 8
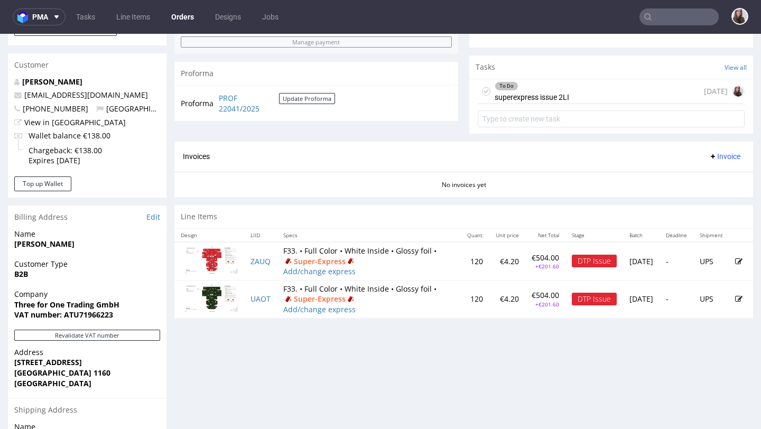
scroll to position [374, 0]
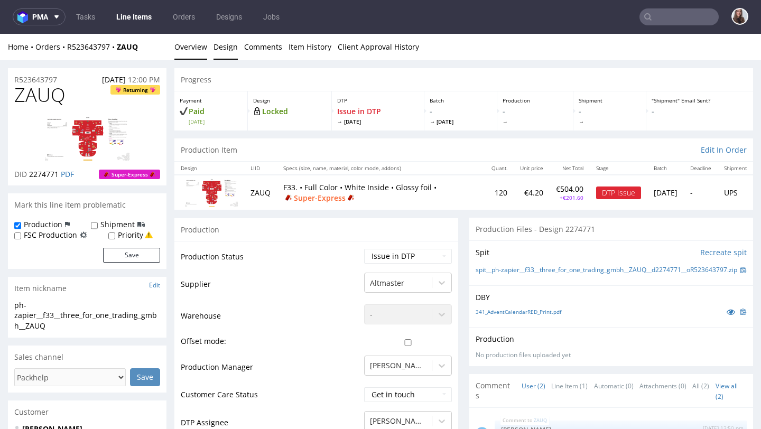
click at [229, 48] on link "Design" at bounding box center [226, 47] width 24 height 26
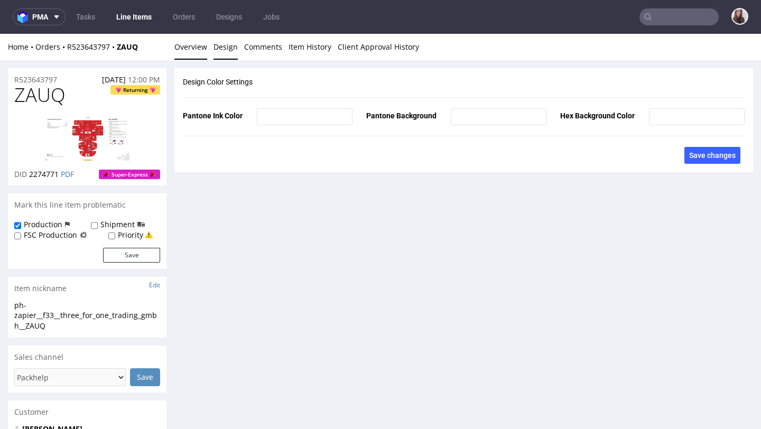
click at [184, 45] on link "Overview" at bounding box center [190, 47] width 33 height 26
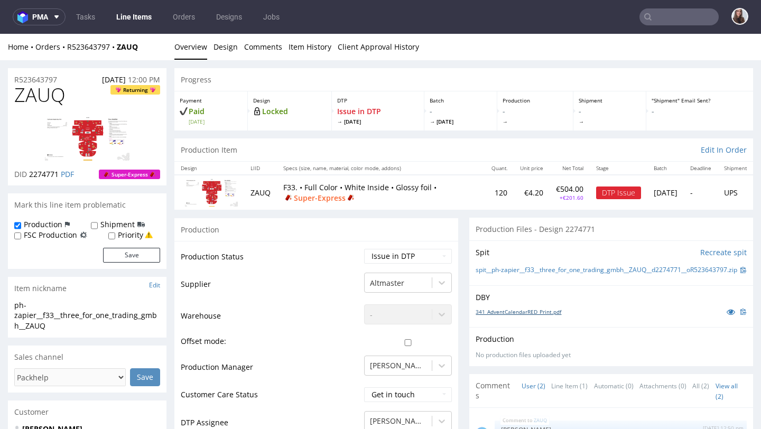
click at [503, 316] on link "341_AdventCalendarRED_Print.pdf" at bounding box center [519, 311] width 86 height 7
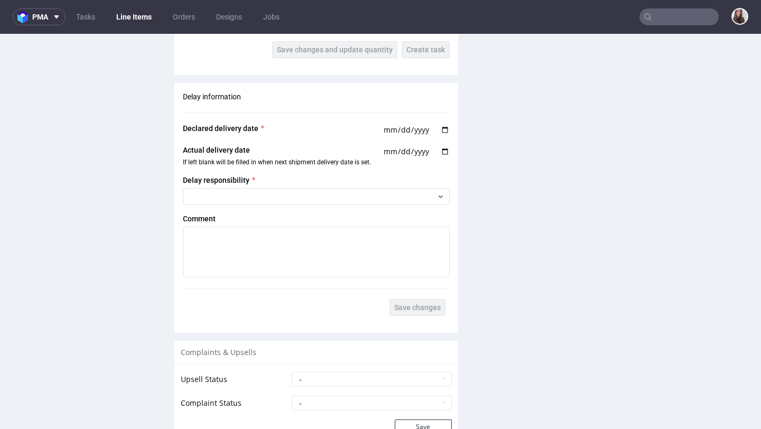
scroll to position [1594, 0]
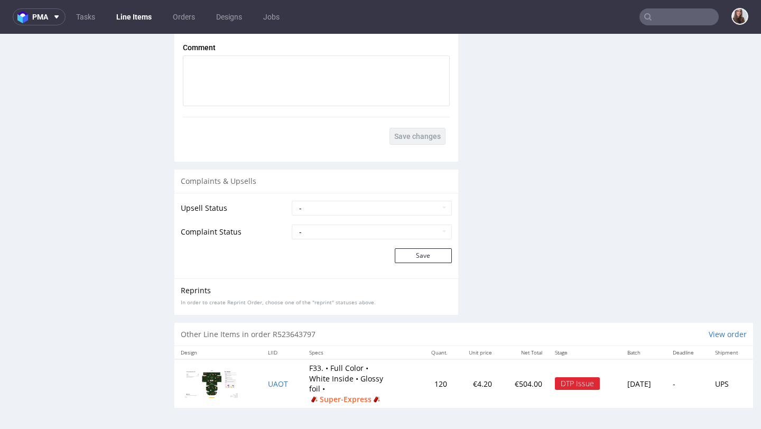
click at [274, 379] on td "UAOT" at bounding box center [282, 383] width 41 height 48
click at [277, 383] on span "UAOT" at bounding box center [278, 384] width 20 height 10
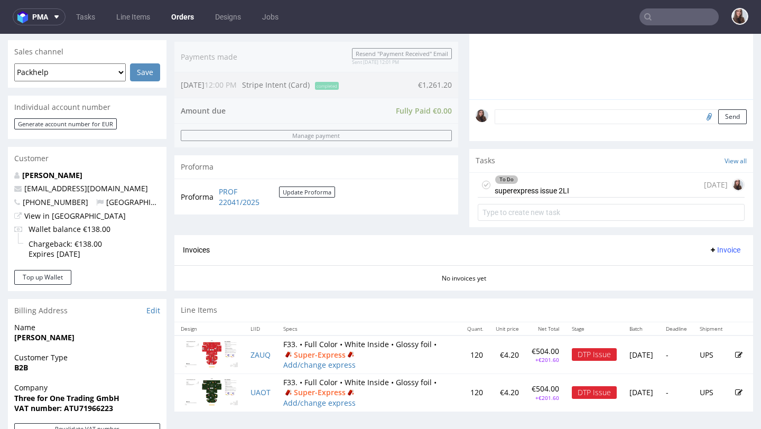
scroll to position [265, 0]
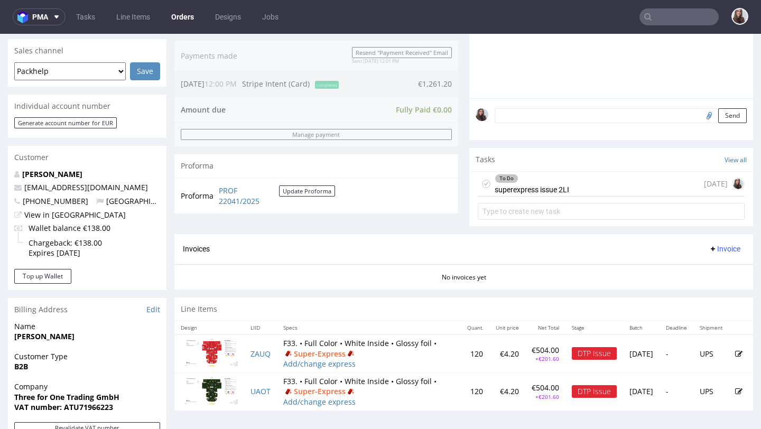
click at [545, 196] on div "To Do superexpress issue 2LI" at bounding box center [532, 184] width 75 height 24
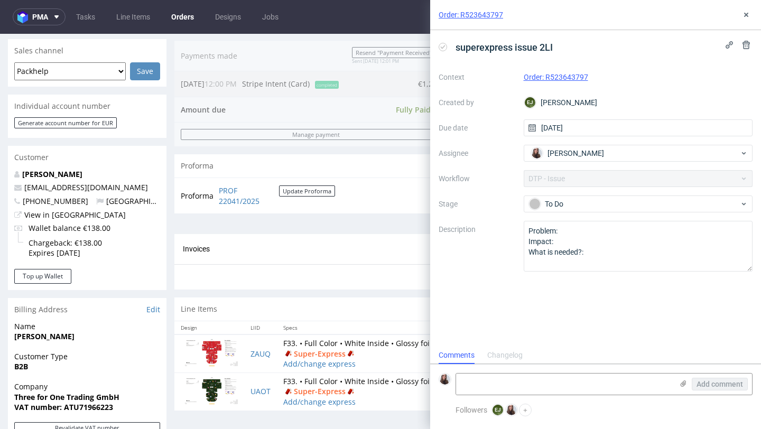
scroll to position [8, 0]
click at [504, 378] on textarea at bounding box center [564, 384] width 217 height 21
type textarea "I don't see the files"
click at [704, 384] on span "Add comment" at bounding box center [720, 384] width 47 height 7
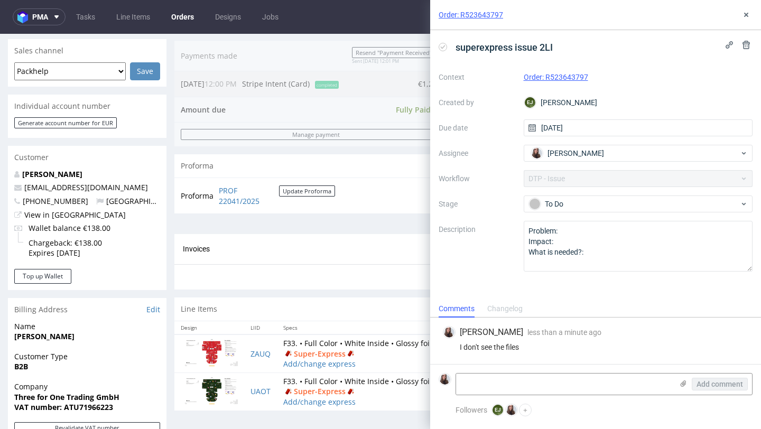
click at [559, 78] on link "Order: R523643797" at bounding box center [556, 77] width 64 height 8
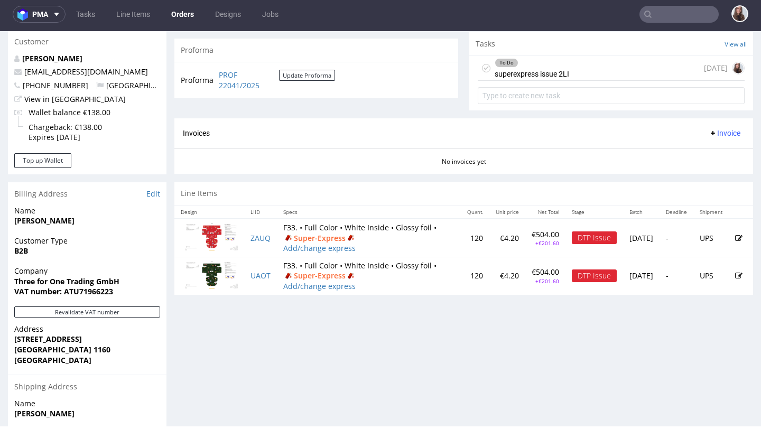
scroll to position [433, 0]
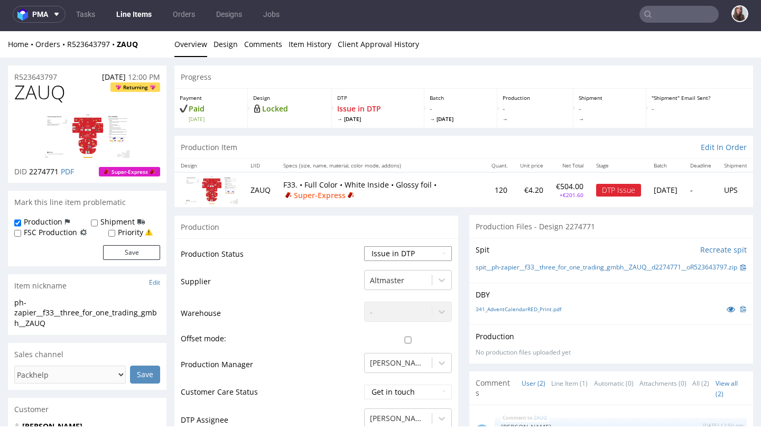
click at [404, 251] on select "Waiting for Artwork Waiting for Diecut Waiting for Mockup Waiting for DTP Waiti…" at bounding box center [408, 253] width 88 height 15
click at [364, 246] on select "Waiting for Artwork Waiting for Diecut Waiting for Mockup Waiting for DTP Waiti…" at bounding box center [408, 253] width 88 height 15
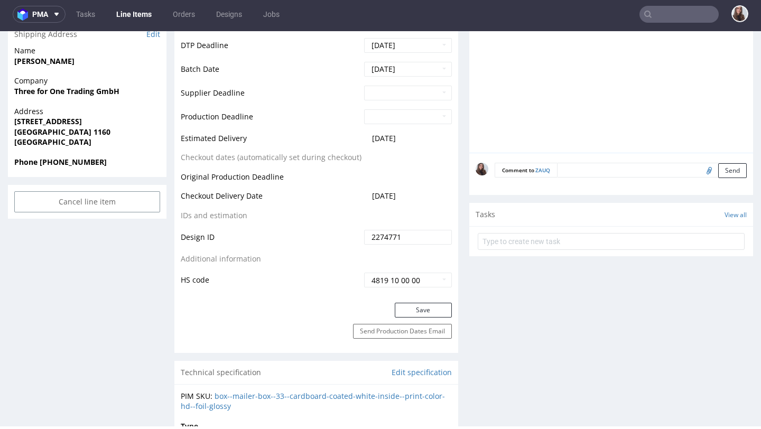
scroll to position [454, 0]
click at [409, 306] on button "Save" at bounding box center [423, 309] width 57 height 15
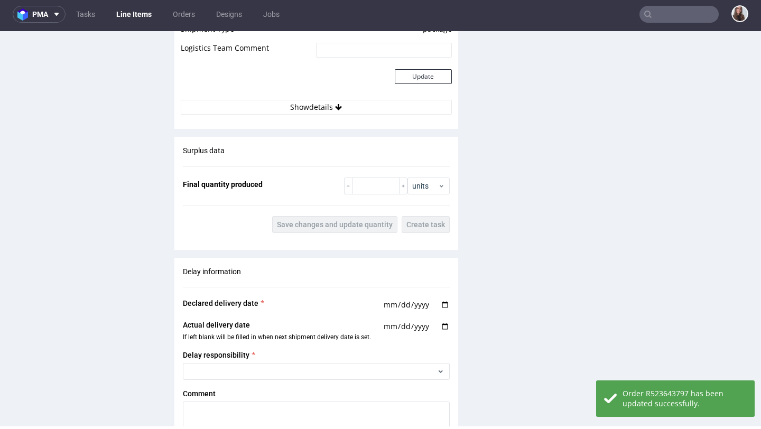
scroll to position [1581, 0]
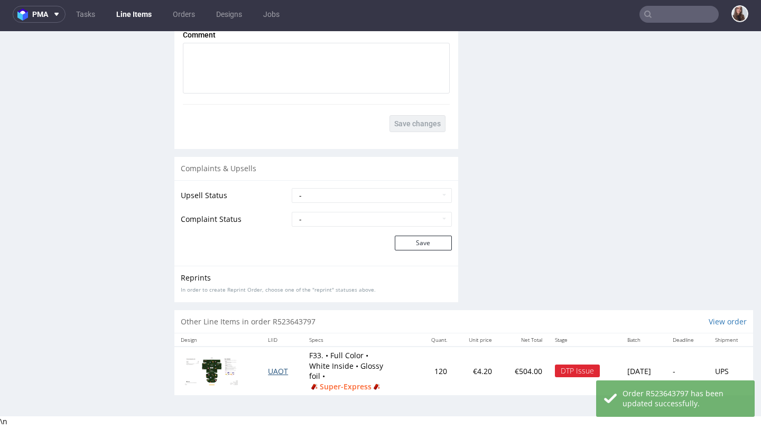
click at [274, 371] on span "UAOT" at bounding box center [278, 371] width 20 height 10
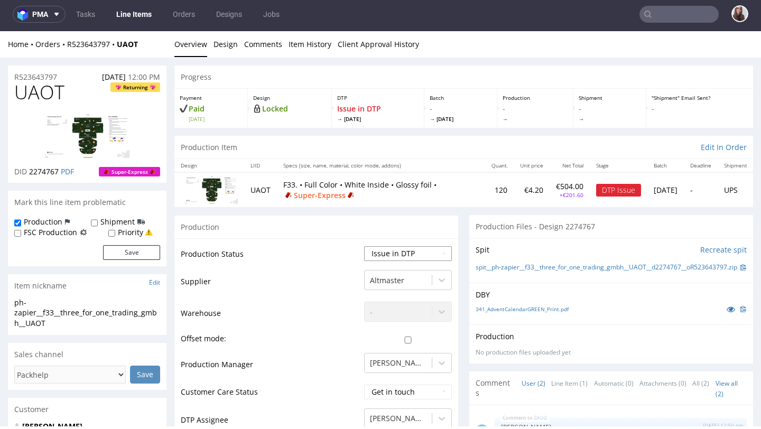
click at [398, 251] on select "Waiting for Artwork Waiting for Diecut Waiting for Mockup Waiting for DTP Waiti…" at bounding box center [408, 253] width 88 height 15
select select "back_for_dtp"
click at [364, 246] on select "Waiting for Artwork Waiting for Diecut Waiting for Mockup Waiting for DTP Waiti…" at bounding box center [408, 253] width 88 height 15
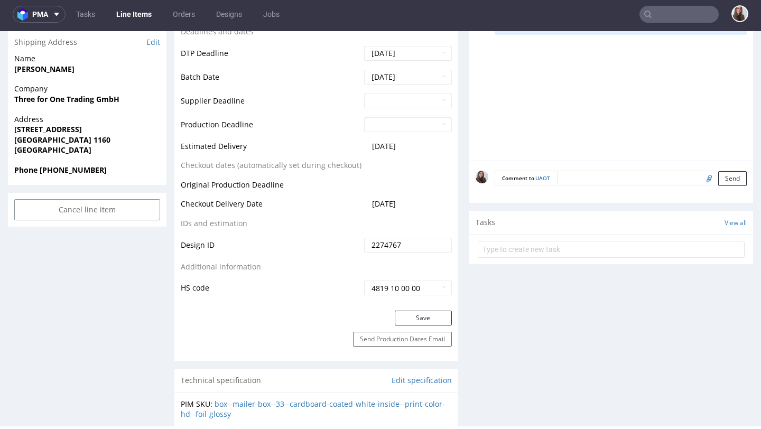
scroll to position [456, 0]
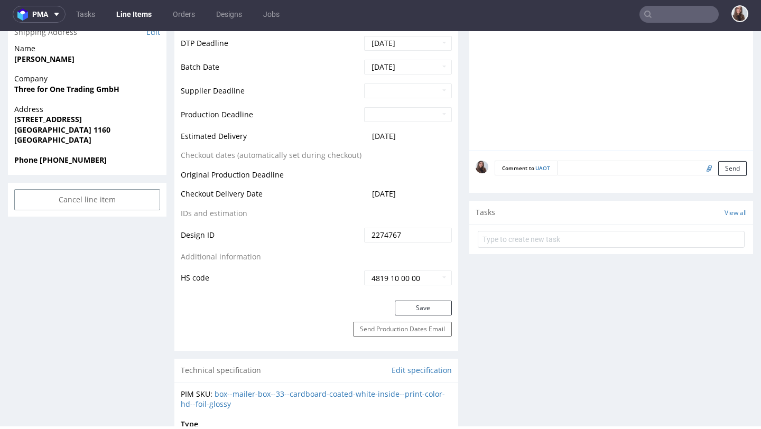
click at [405, 302] on button "Save" at bounding box center [423, 308] width 57 height 15
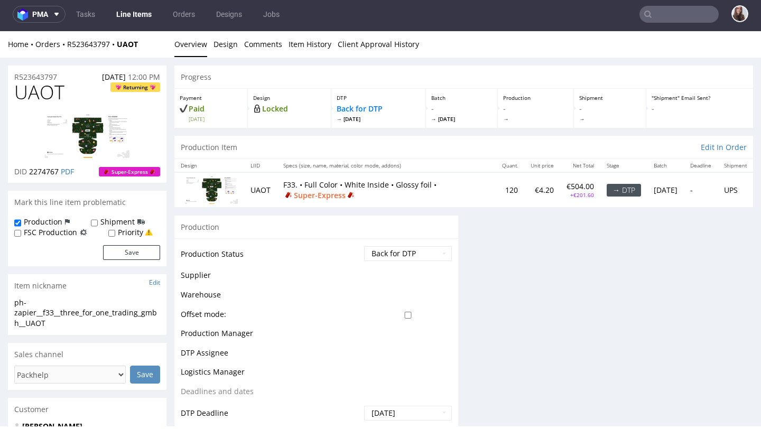
scroll to position [0, 0]
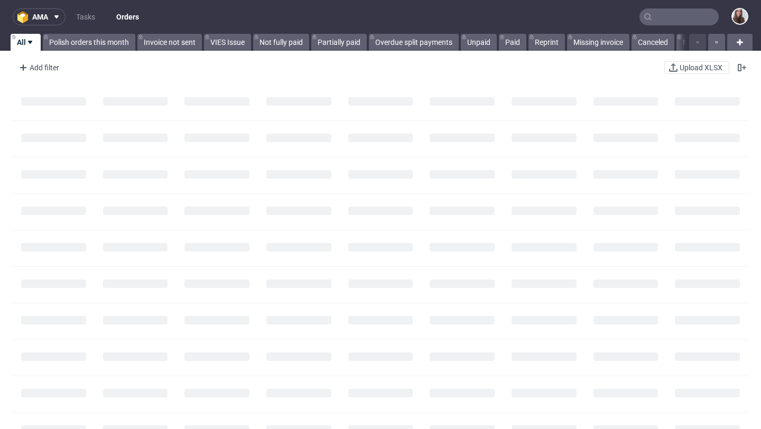
click at [666, 15] on input "text" at bounding box center [678, 16] width 79 height 17
paste input "[EMAIL_ADDRESS][DOMAIN_NAME]"
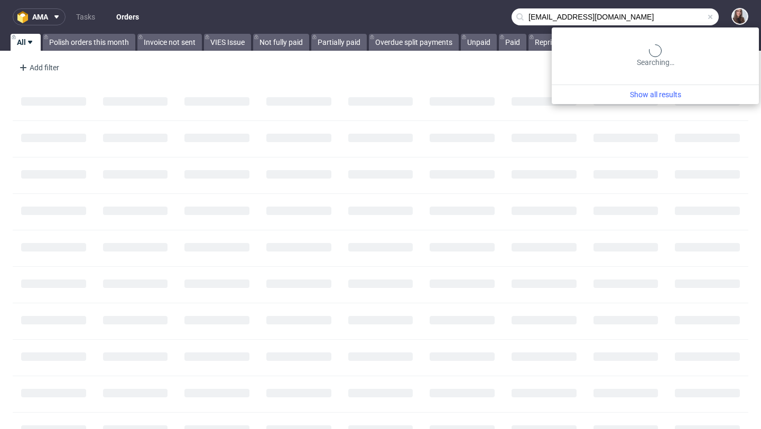
type input "[EMAIL_ADDRESS][DOMAIN_NAME]"
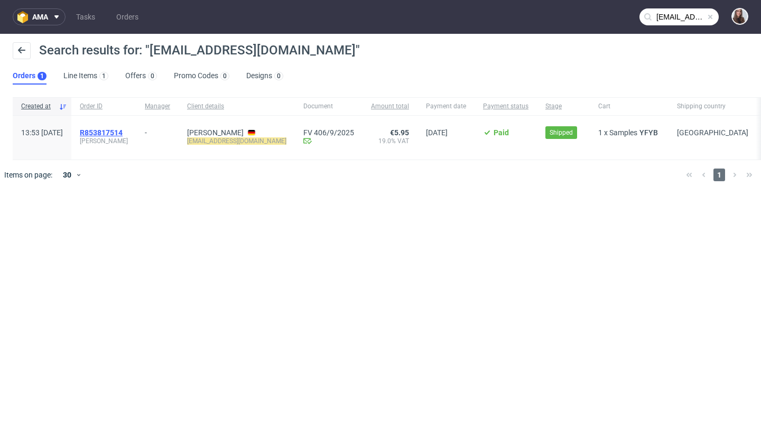
click at [123, 131] on span "R853817514" at bounding box center [101, 132] width 43 height 8
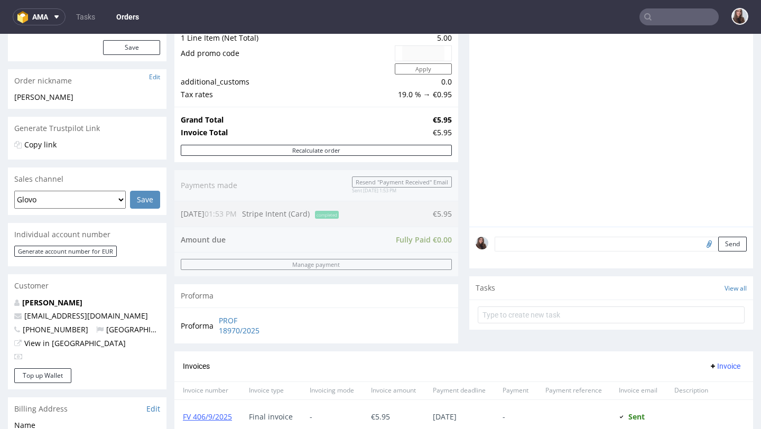
scroll to position [138, 0]
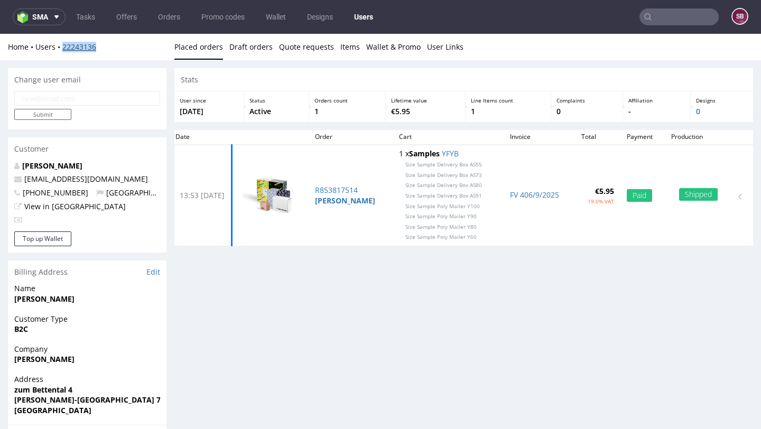
drag, startPoint x: 104, startPoint y: 45, endPoint x: 64, endPoint y: 47, distance: 39.7
click at [64, 47] on div "Home Users 22243136" at bounding box center [87, 47] width 159 height 11
copy link "22243136"
click at [95, 105] on input "email" at bounding box center [87, 98] width 146 height 15
paste input "[EMAIL_ADDRESS][DOMAIN_NAME]"
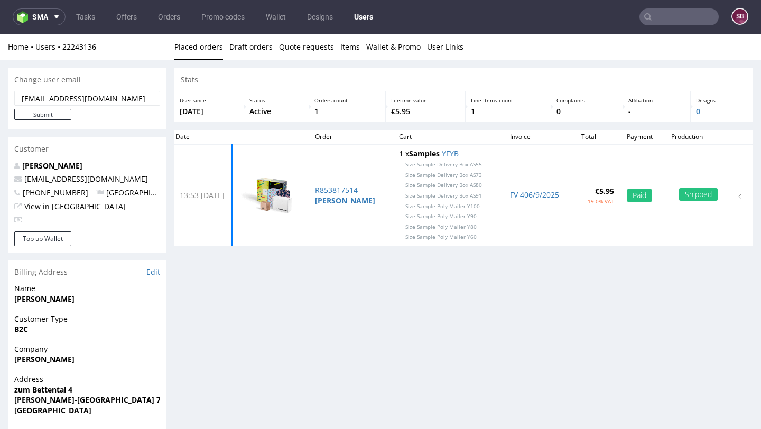
drag, startPoint x: 100, startPoint y: 99, endPoint x: 70, endPoint y: 99, distance: 30.7
click at [70, 99] on input "[EMAIL_ADDRESS][DOMAIN_NAME]" at bounding box center [87, 98] width 146 height 15
drag, startPoint x: 149, startPoint y: 180, endPoint x: 25, endPoint y: 179, distance: 123.1
click at [25, 179] on p "[EMAIL_ADDRESS][DOMAIN_NAME]" at bounding box center [87, 179] width 146 height 11
copy link "[EMAIL_ADDRESS][DOMAIN_NAME]"
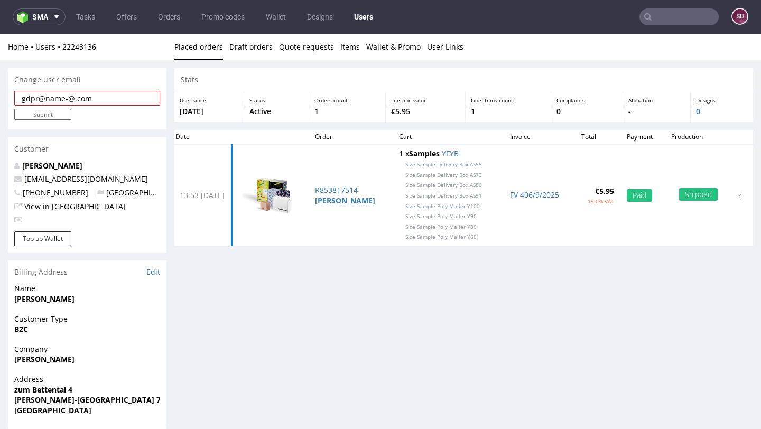
drag, startPoint x: 94, startPoint y: 99, endPoint x: 45, endPoint y: 100, distance: 48.6
click at [45, 100] on input "gdpr@name-@.com" at bounding box center [87, 98] width 146 height 15
paste input "[EMAIL_ADDRESS]"
click at [50, 96] on input "gdpr@[EMAIL_ADDRESS][DOMAIN_NAME]" at bounding box center [87, 98] width 146 height 15
click at [45, 98] on input "gdpr@[EMAIL_ADDRESS][DOMAIN_NAME]" at bounding box center [87, 98] width 146 height 15
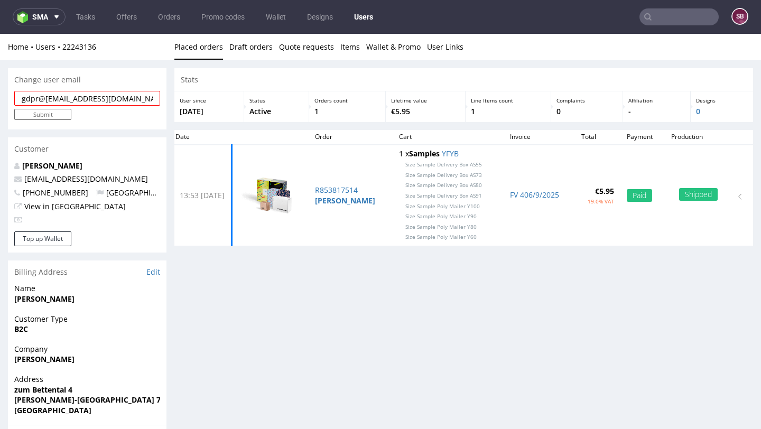
click at [127, 94] on input "gdpr@[EMAIL_ADDRESS][DOMAIN_NAME]" at bounding box center [87, 98] width 146 height 15
click at [125, 98] on input "gdpr@[EMAIL_ADDRESS][DOMAIN_NAME]" at bounding box center [87, 98] width 146 height 15
type input "[EMAIL_ADDRESS][DOMAIN_NAME]"
click at [62, 109] on input "Submit" at bounding box center [42, 114] width 57 height 11
click at [61, 115] on input "Submit" at bounding box center [42, 114] width 57 height 11
